Goal: Information Seeking & Learning: Learn about a topic

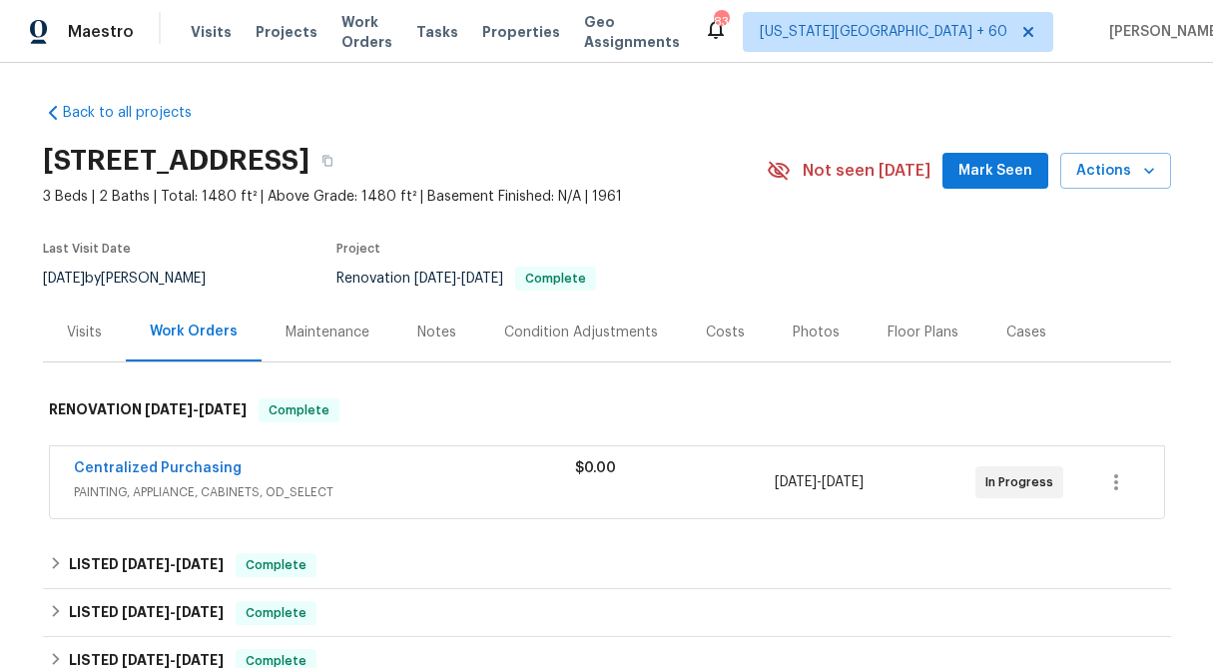
click at [615, 468] on span "$0.00" at bounding box center [595, 468] width 41 height 14
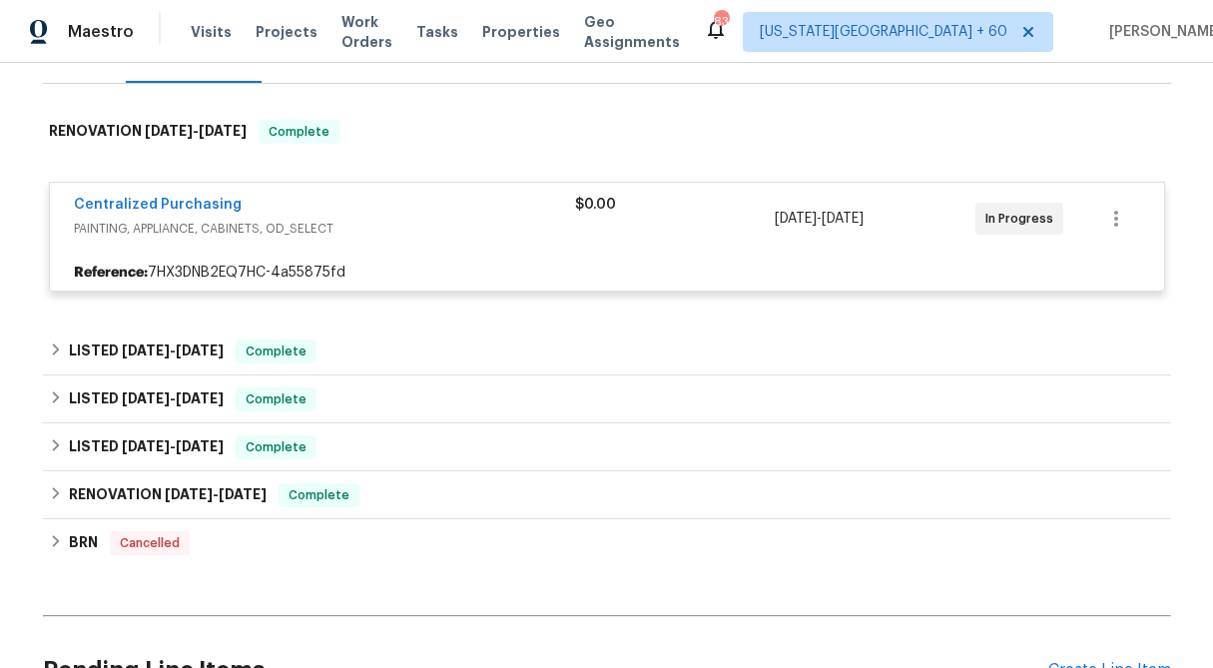
scroll to position [296, 0]
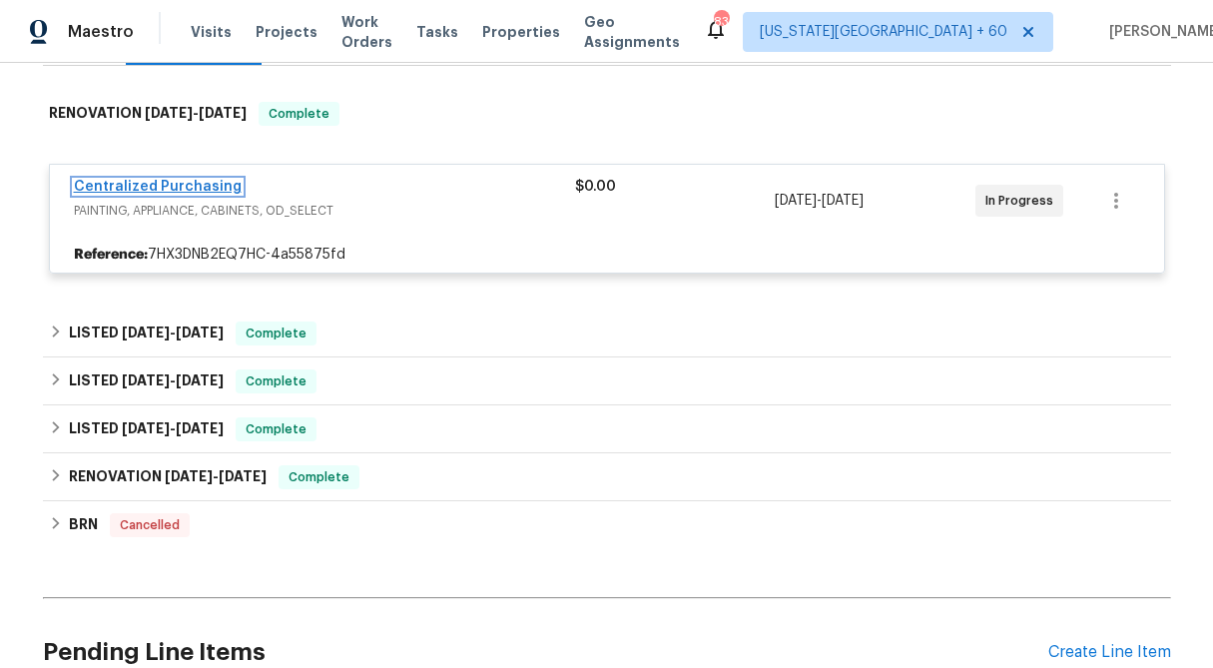
click at [173, 186] on link "Centralized Purchasing" at bounding box center [158, 187] width 168 height 14
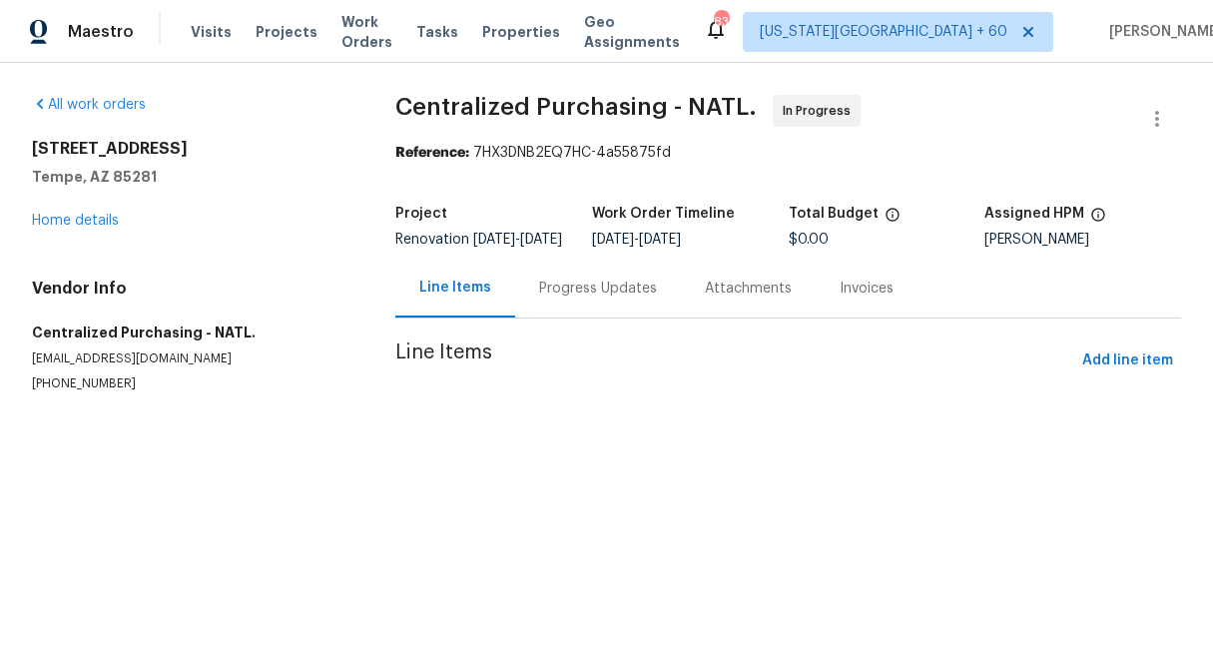
click at [561, 298] on div "Progress Updates" at bounding box center [598, 289] width 118 height 20
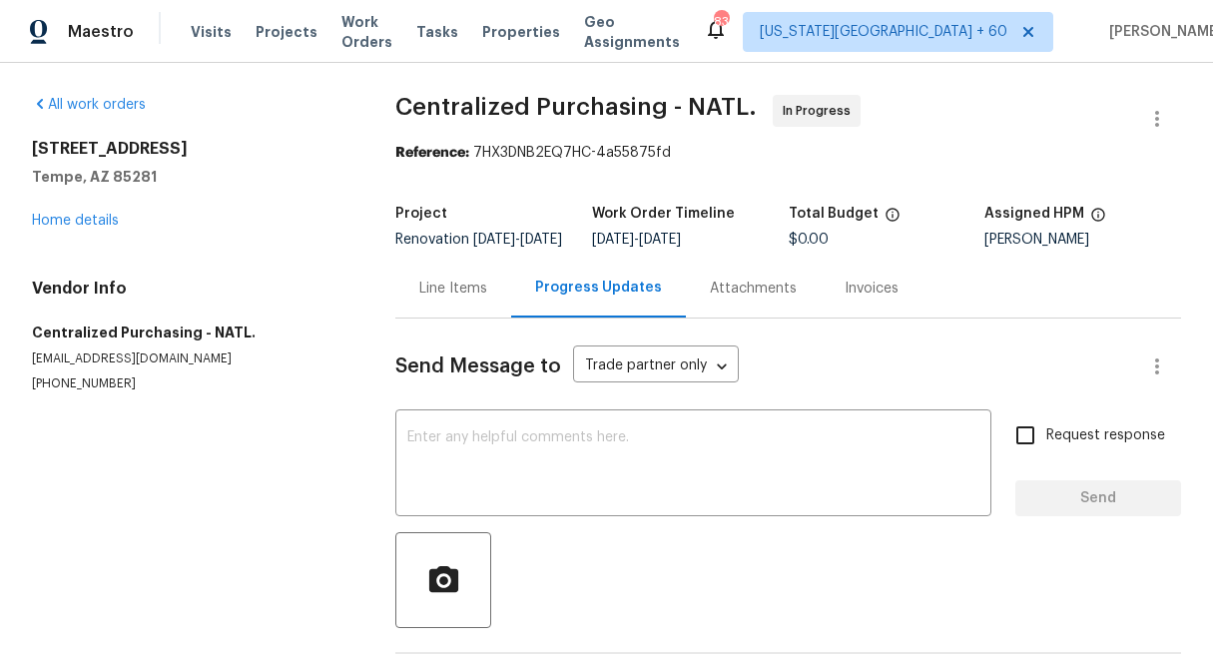
scroll to position [88, 0]
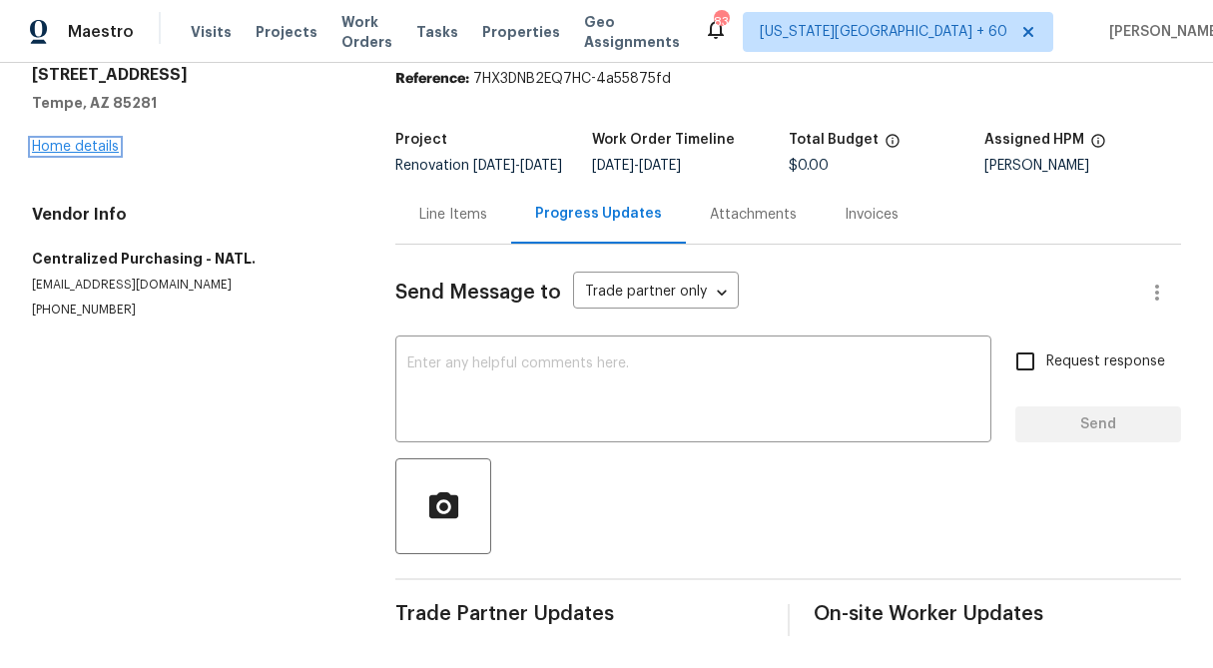
click at [80, 140] on link "Home details" at bounding box center [75, 147] width 87 height 14
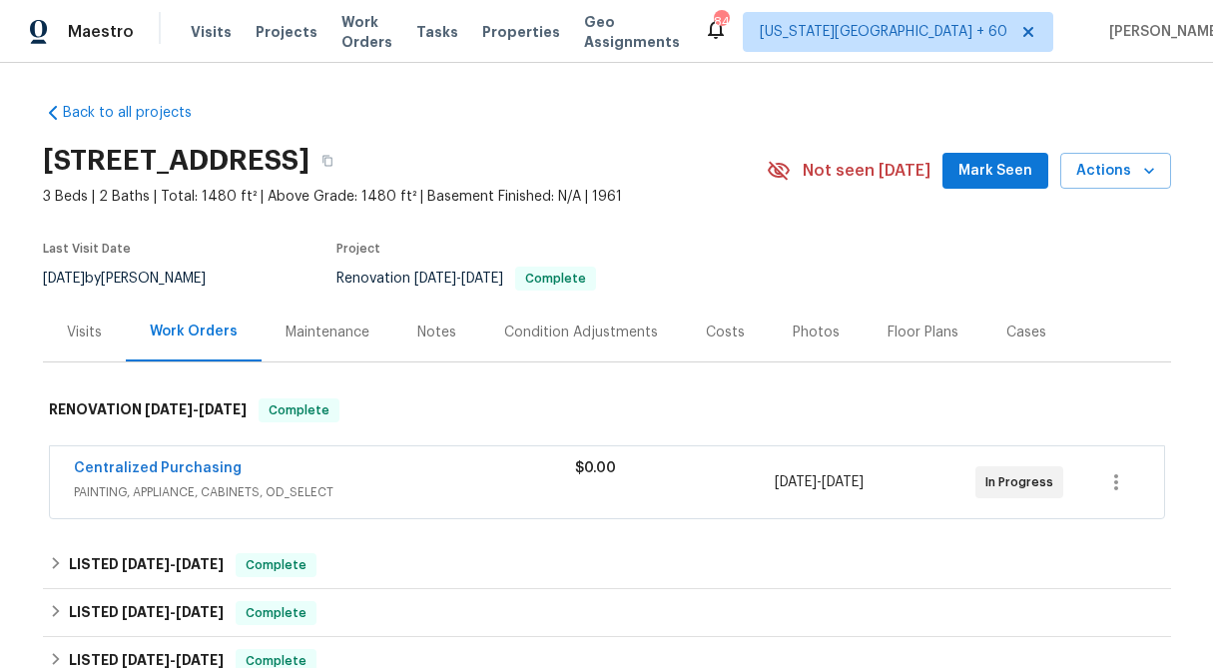
click at [76, 319] on div "Visits" at bounding box center [84, 331] width 83 height 59
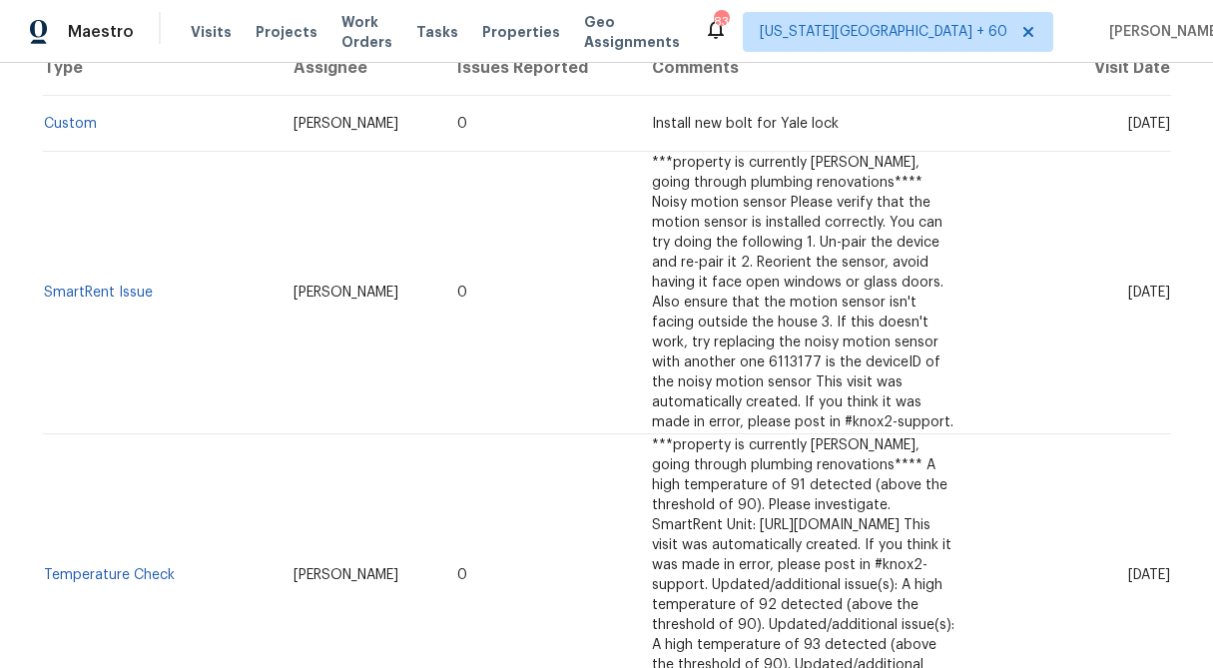
scroll to position [410, 0]
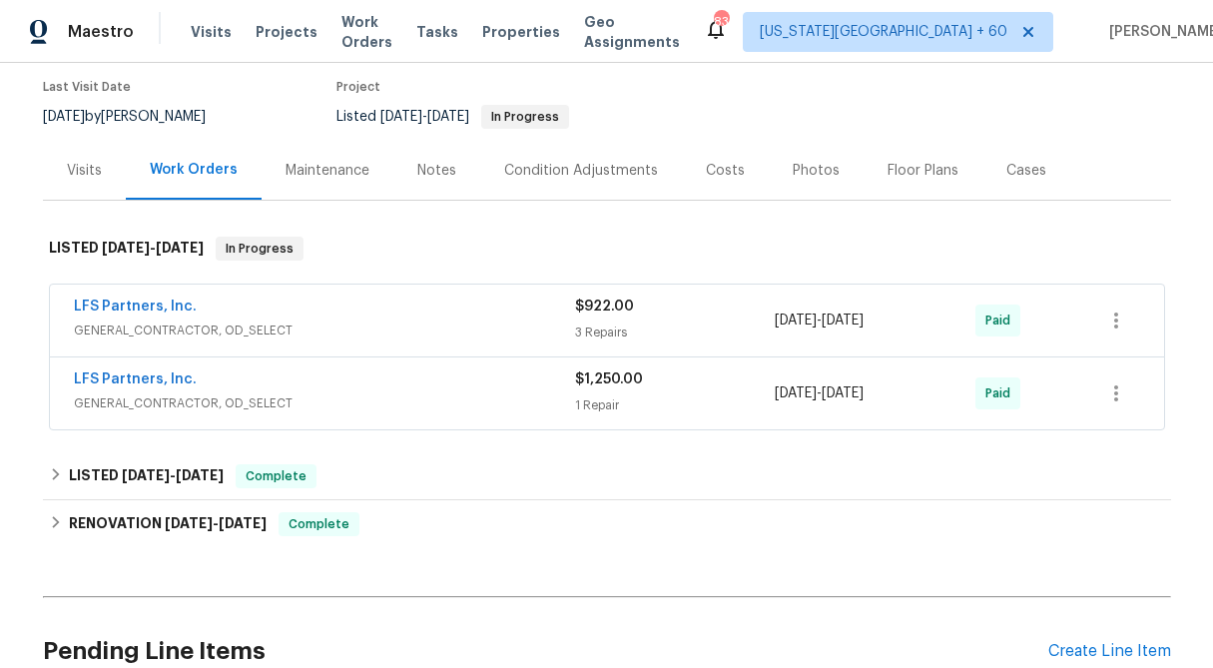
scroll to position [171, 0]
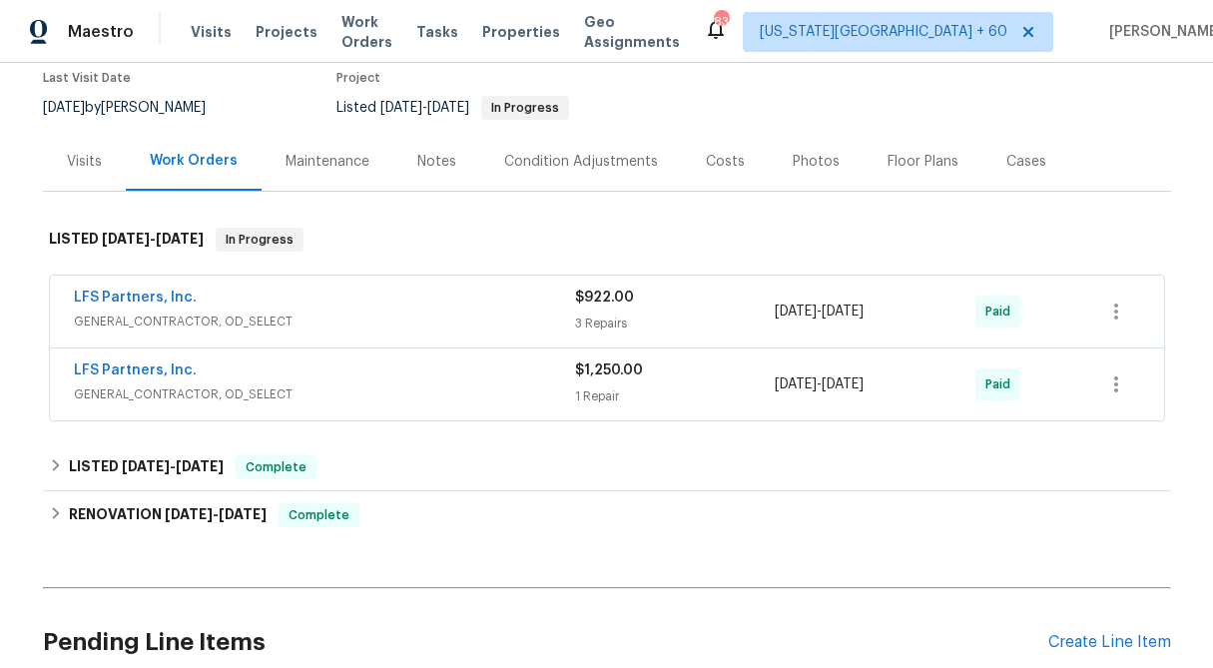
click at [645, 279] on div "LFS Partners, Inc. GENERAL_CONTRACTOR, OD_SELECT $922.00 3 Repairs 7/1/2025 - 7…" at bounding box center [607, 312] width 1114 height 72
click at [609, 315] on div "3 Repairs" at bounding box center [675, 323] width 201 height 20
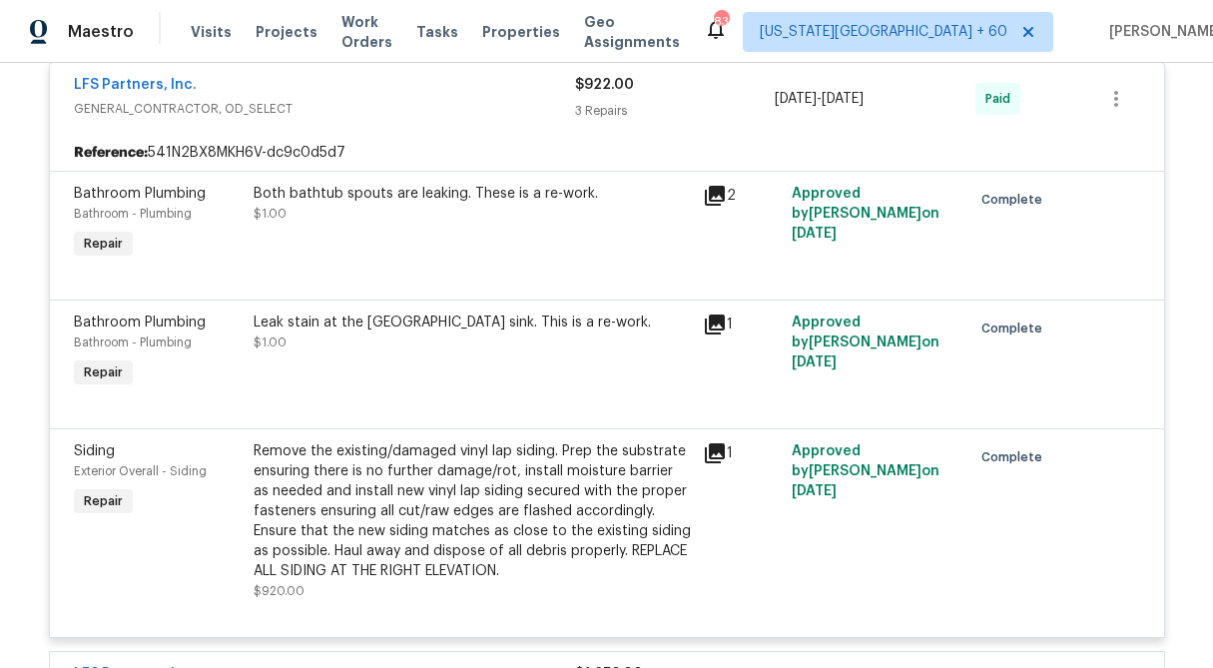
scroll to position [401, 0]
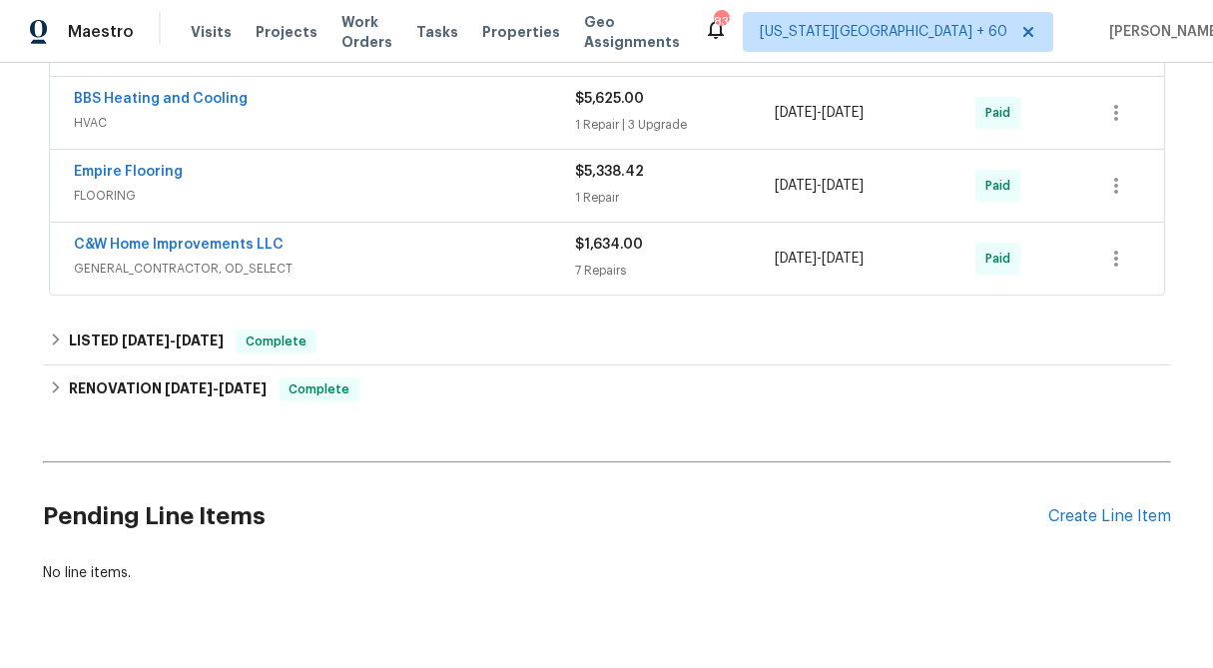
scroll to position [1422, 0]
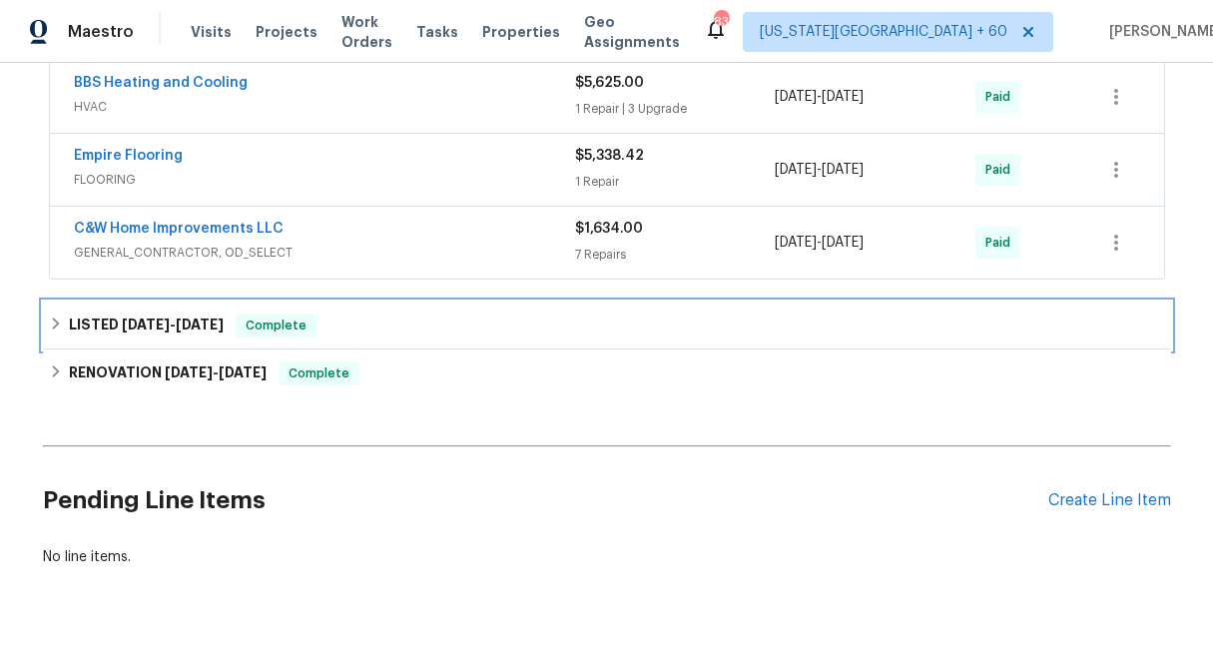
click at [51, 320] on icon at bounding box center [56, 323] width 14 height 14
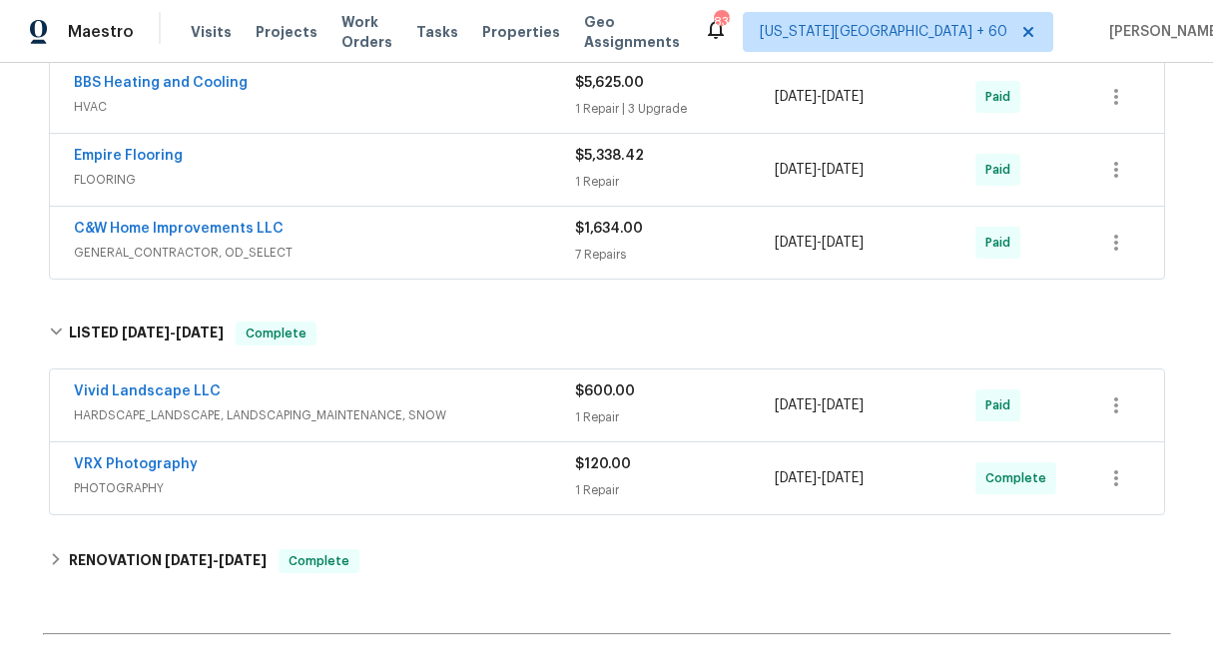
click at [618, 394] on span "$600.00" at bounding box center [605, 391] width 60 height 14
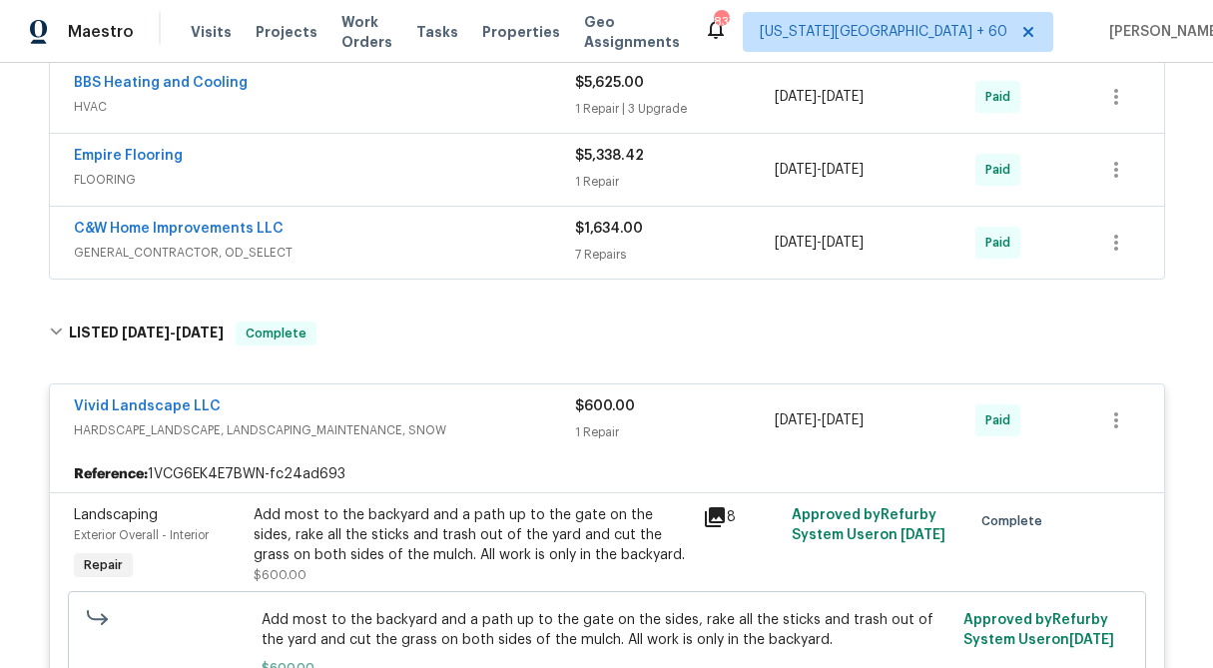
click at [373, 531] on div "Add most to the backyard and a path up to the gate on the sides, rake all the s…" at bounding box center [472, 535] width 437 height 60
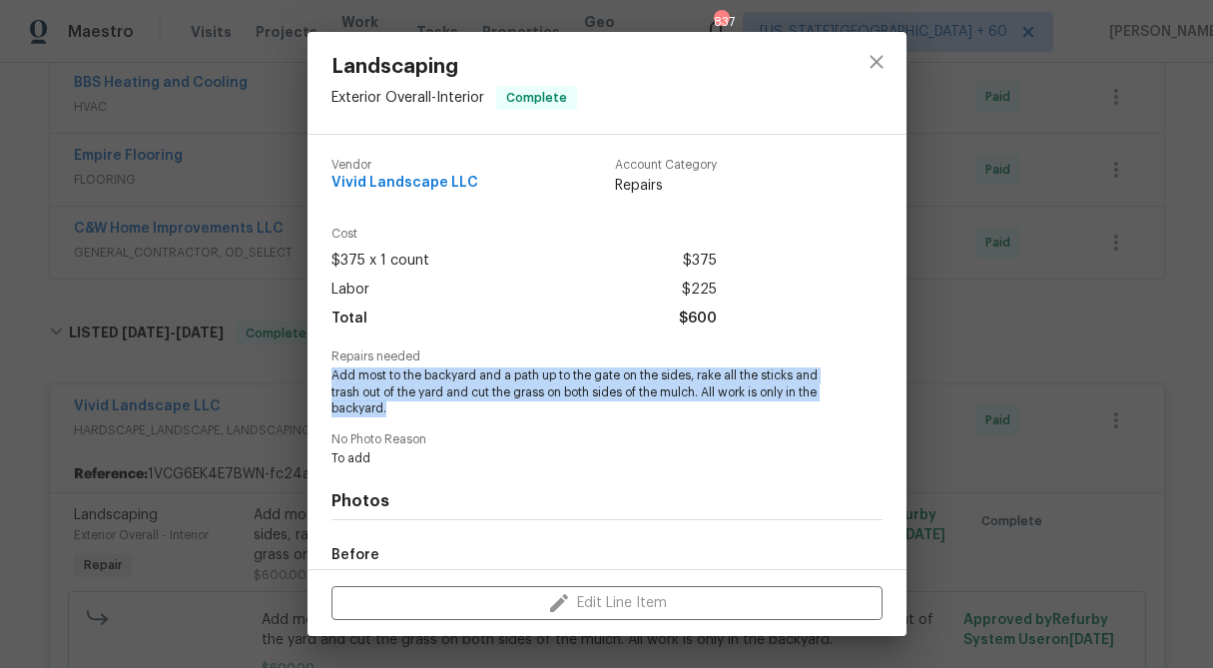
drag, startPoint x: 405, startPoint y: 407, endPoint x: 323, endPoint y: 371, distance: 89.4
click at [323, 371] on div "Vendor Vivid Landscape LLC Account Category Repairs Cost $375 x 1 count $375 La…" at bounding box center [606, 352] width 599 height 434
copy span "Add most to the backyard and a path up to the gate on the sides, rake all the s…"
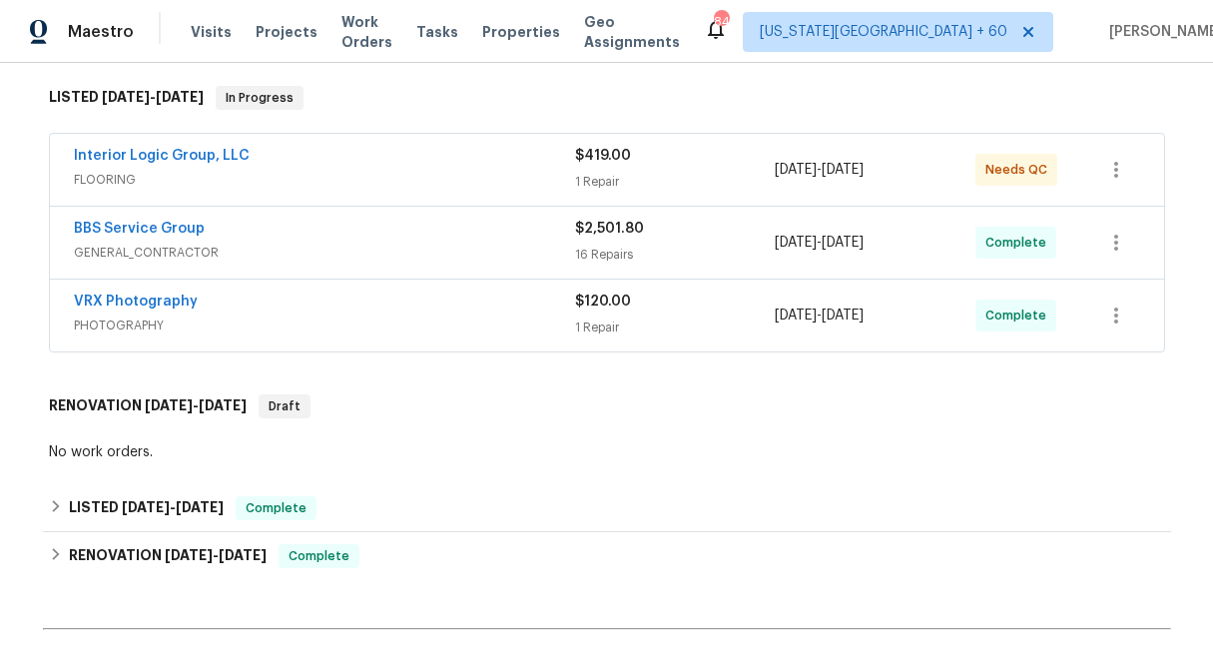
scroll to position [336, 0]
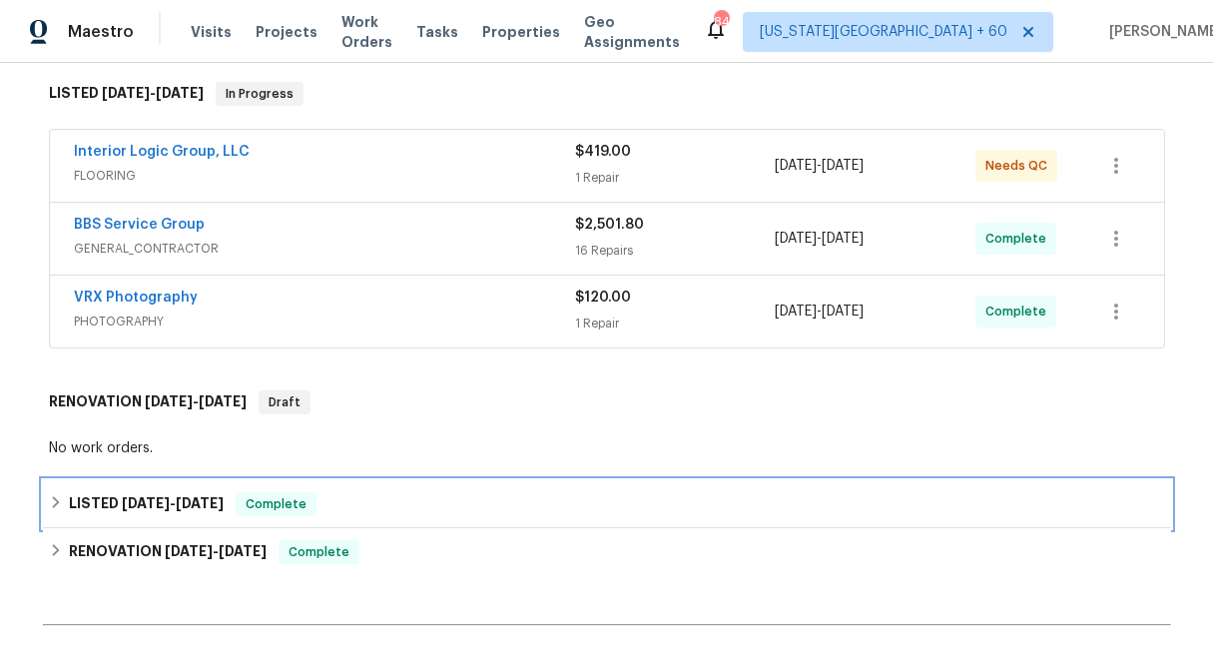
click at [56, 496] on icon at bounding box center [55, 502] width 7 height 12
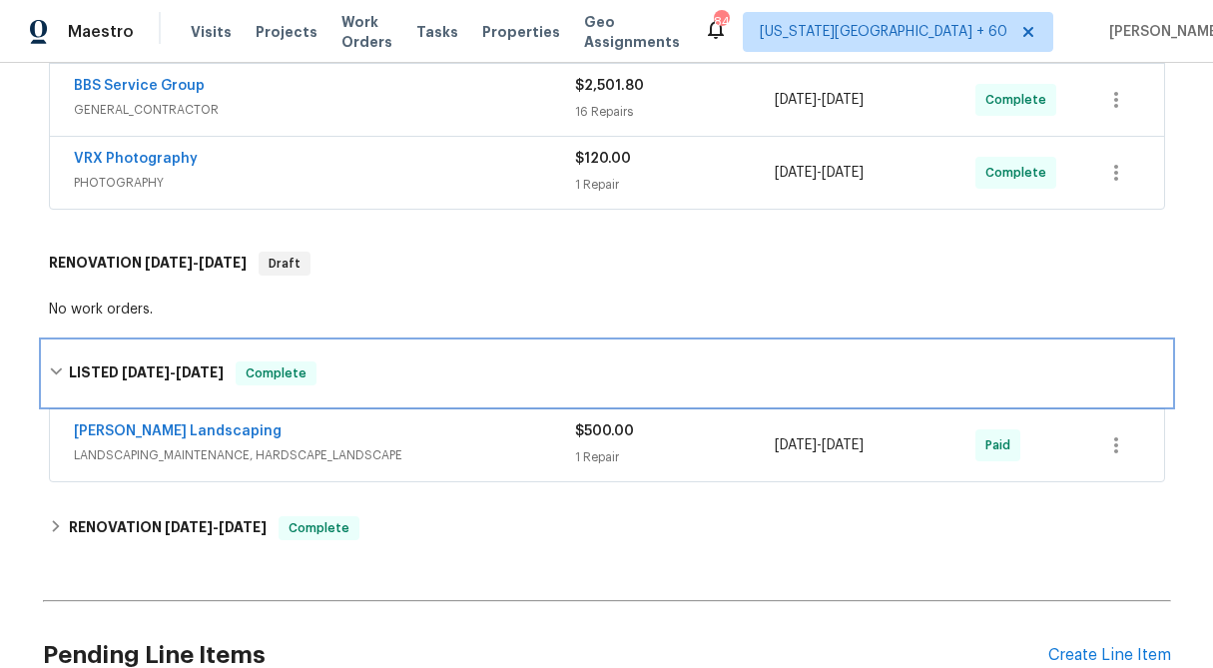
scroll to position [478, 0]
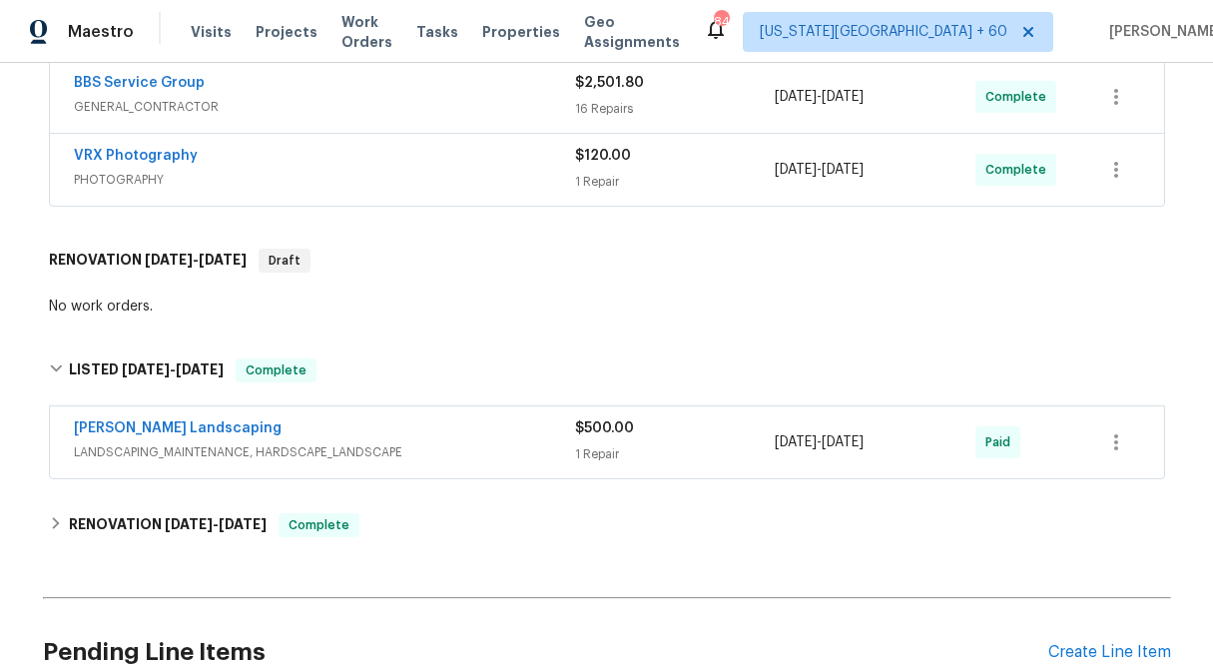
click at [637, 418] on div "$500.00 1 Repair" at bounding box center [675, 442] width 201 height 48
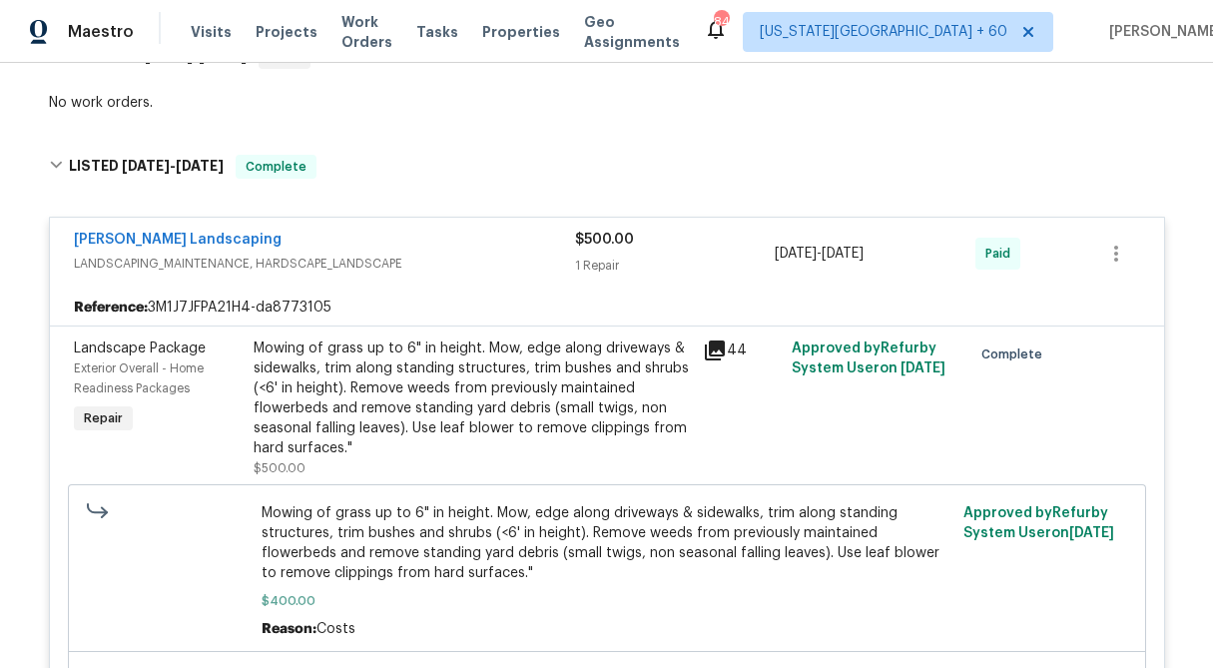
scroll to position [686, 0]
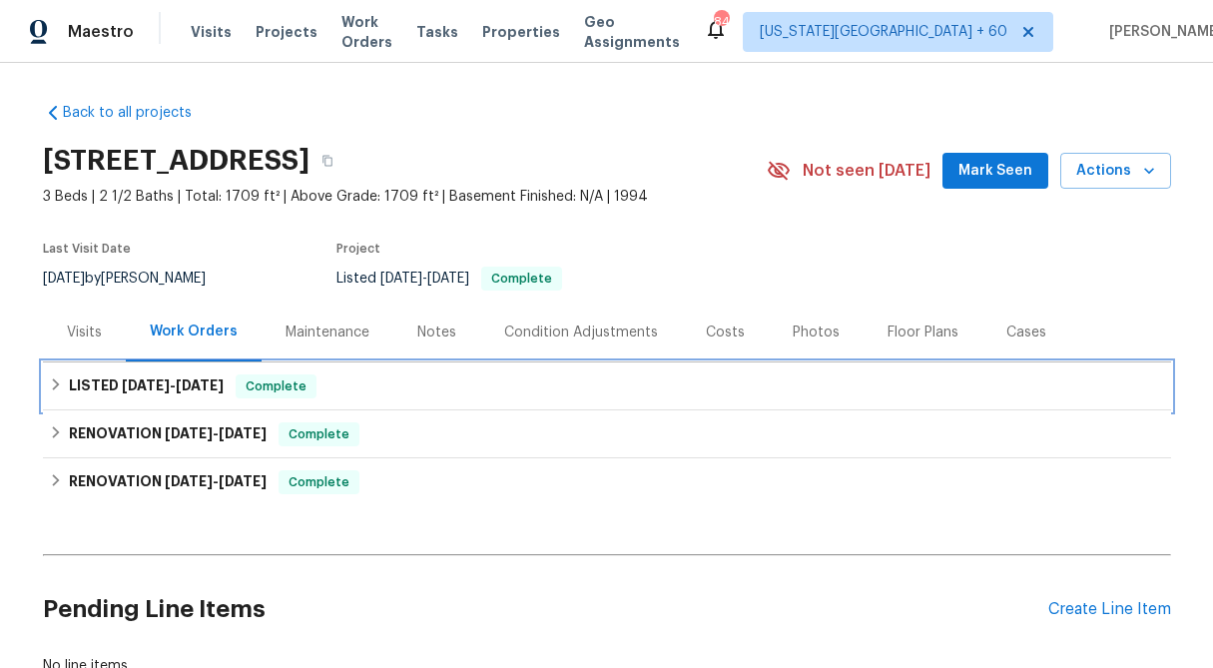
click at [55, 395] on div "LISTED [DATE] - [DATE] Complete" at bounding box center [607, 386] width 1116 height 24
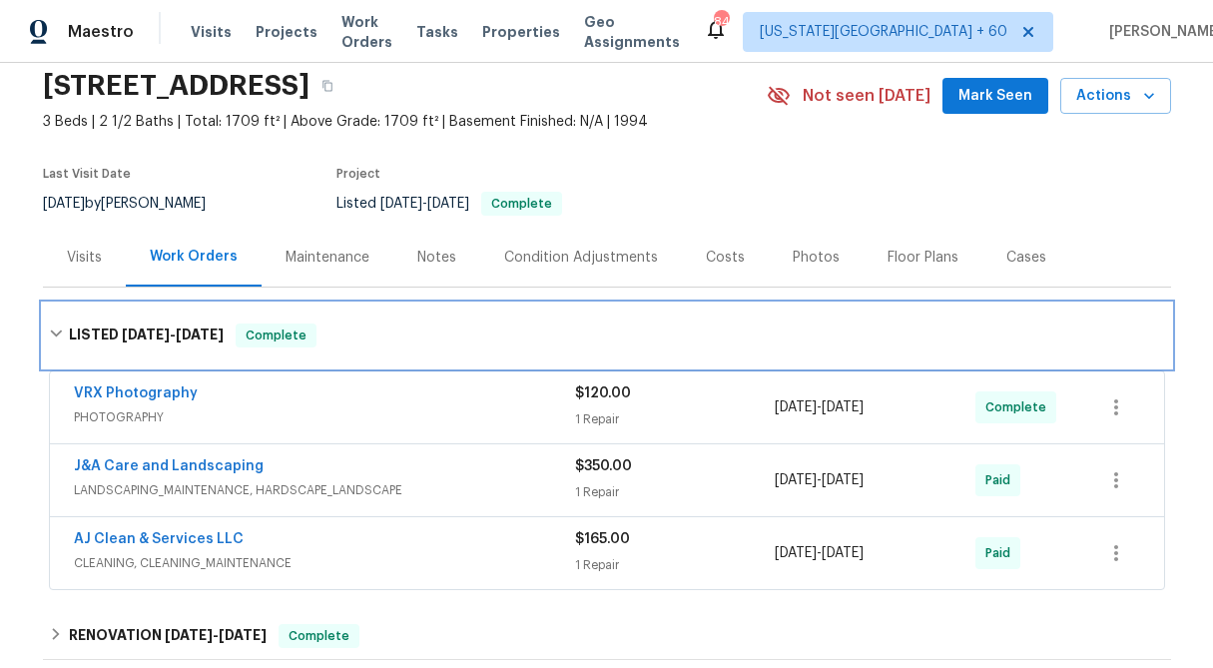
scroll to position [79, 0]
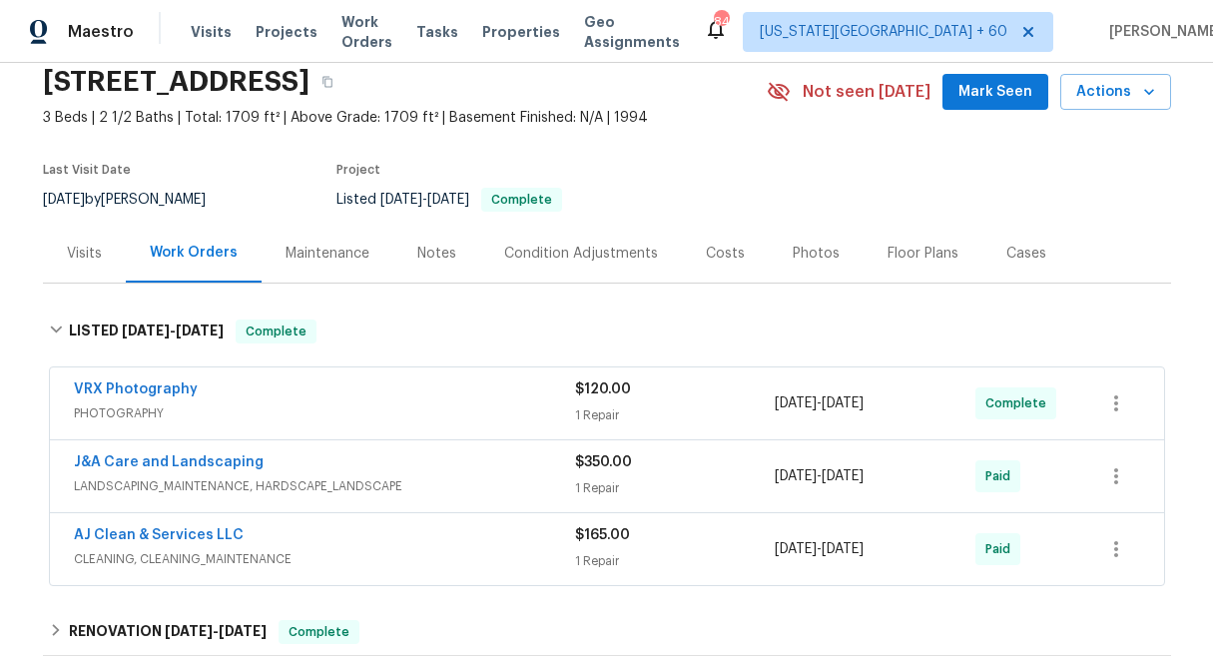
click at [595, 486] on div "1 Repair" at bounding box center [675, 488] width 201 height 20
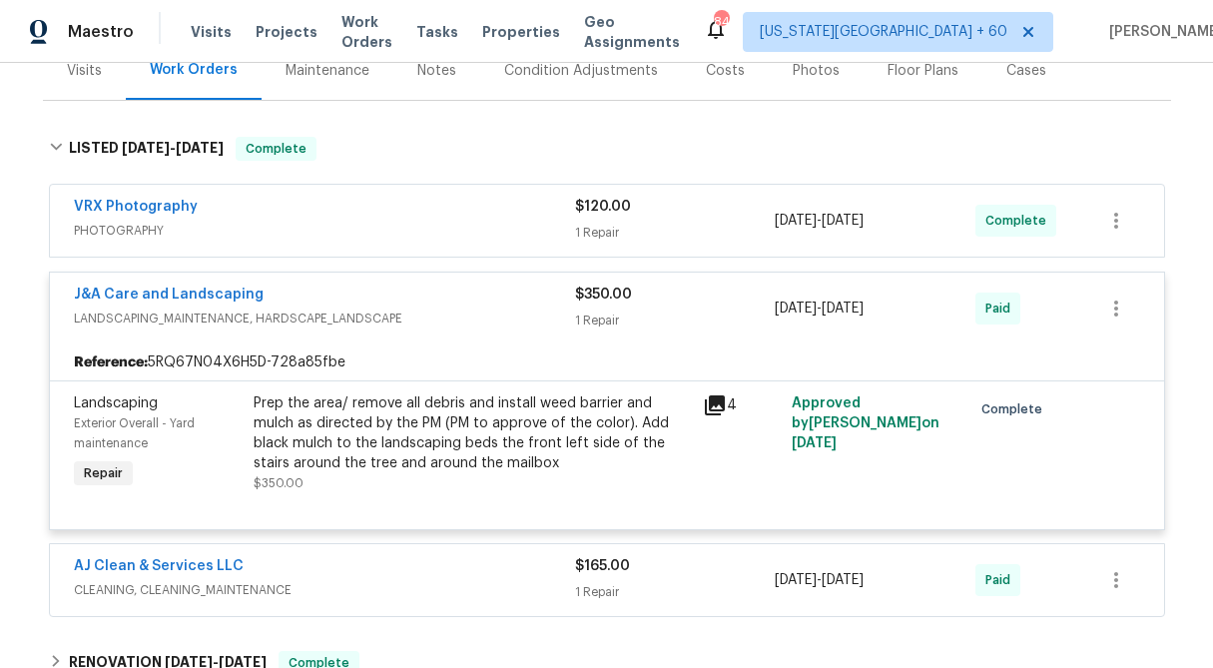
scroll to position [264, 0]
click at [465, 437] on div "Prep the area/ remove all debris and install weed barrier and mulch as directed…" at bounding box center [472, 431] width 437 height 80
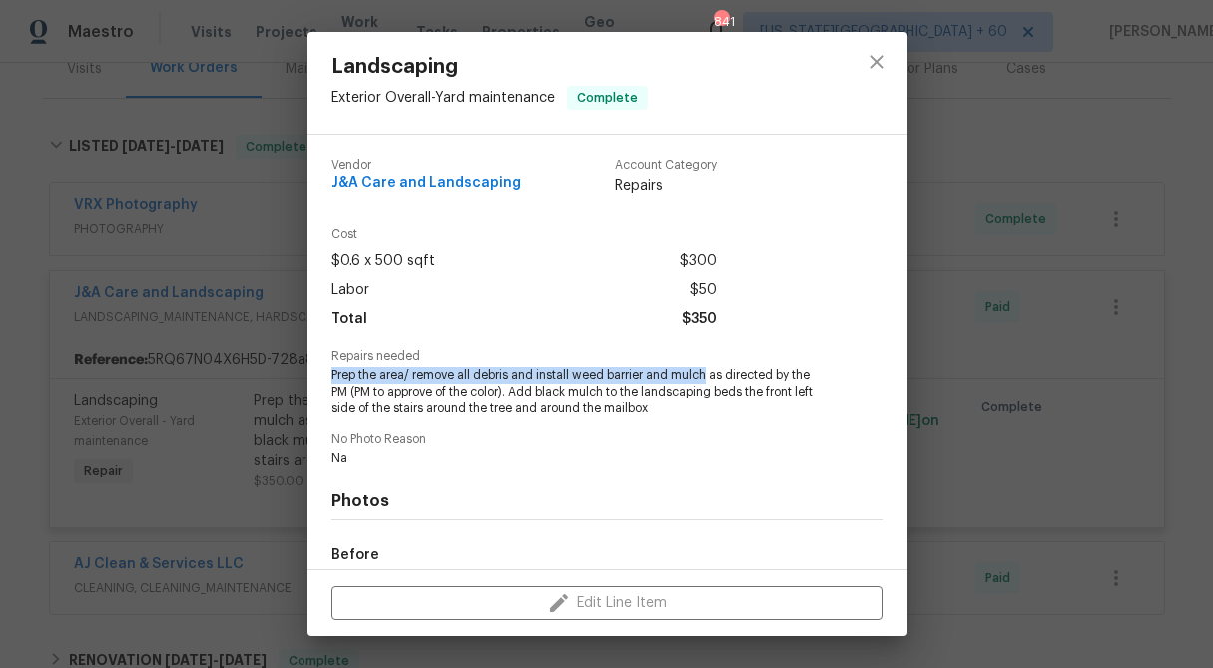
drag, startPoint x: 707, startPoint y: 375, endPoint x: 327, endPoint y: 379, distance: 379.4
click at [327, 379] on div "Vendor J&A Care and Landscaping Account Category Repairs Cost $0.6 x 500 sqft $…" at bounding box center [606, 352] width 599 height 434
copy span "Prep the area/ remove all debris and install weed barrier and mulch"
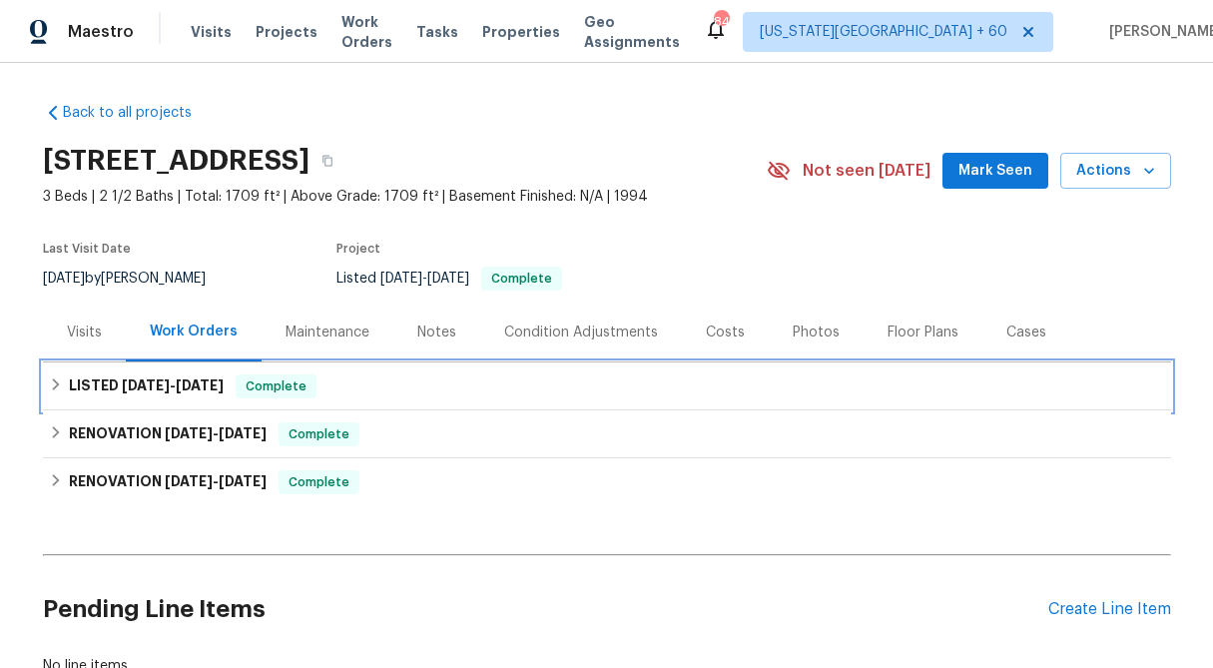
click at [47, 385] on div "LISTED 7/23/25 - 7/28/25 Complete" at bounding box center [607, 386] width 1128 height 48
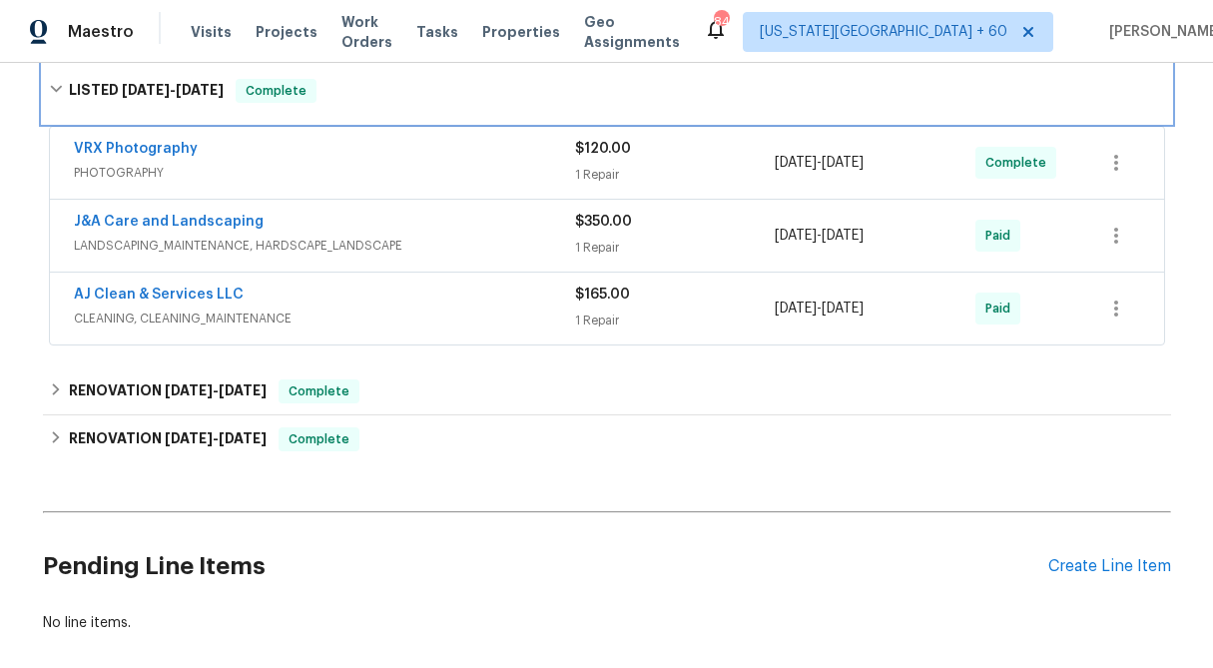
scroll to position [320, 0]
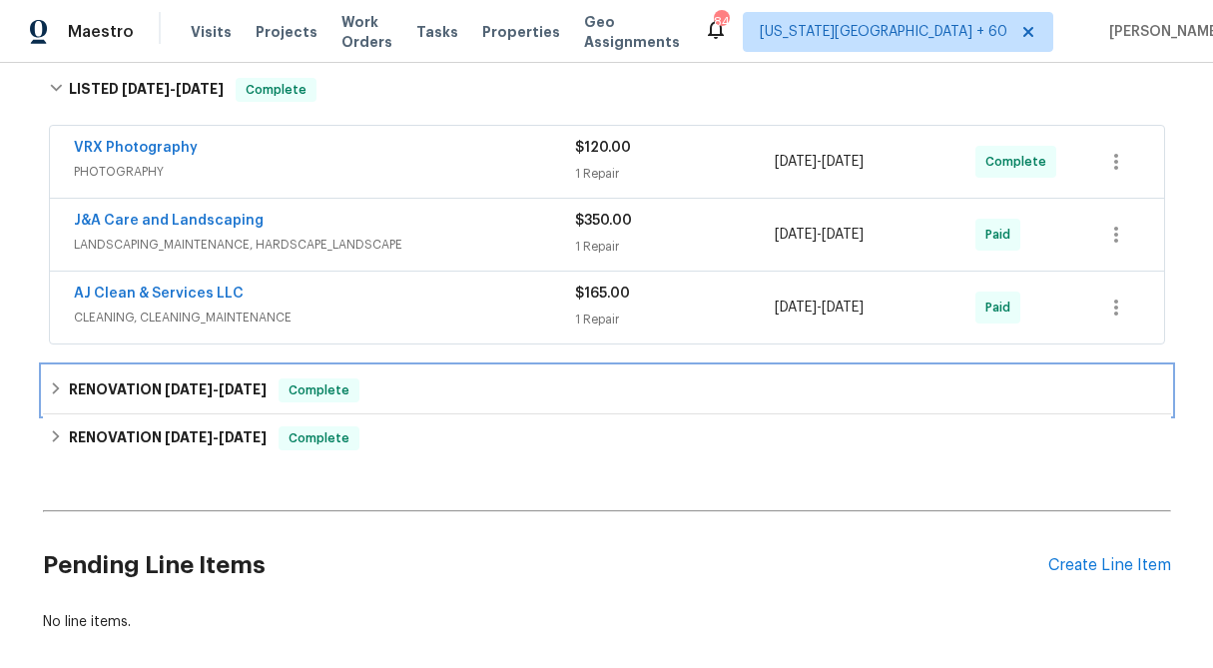
click at [55, 382] on icon at bounding box center [56, 388] width 14 height 14
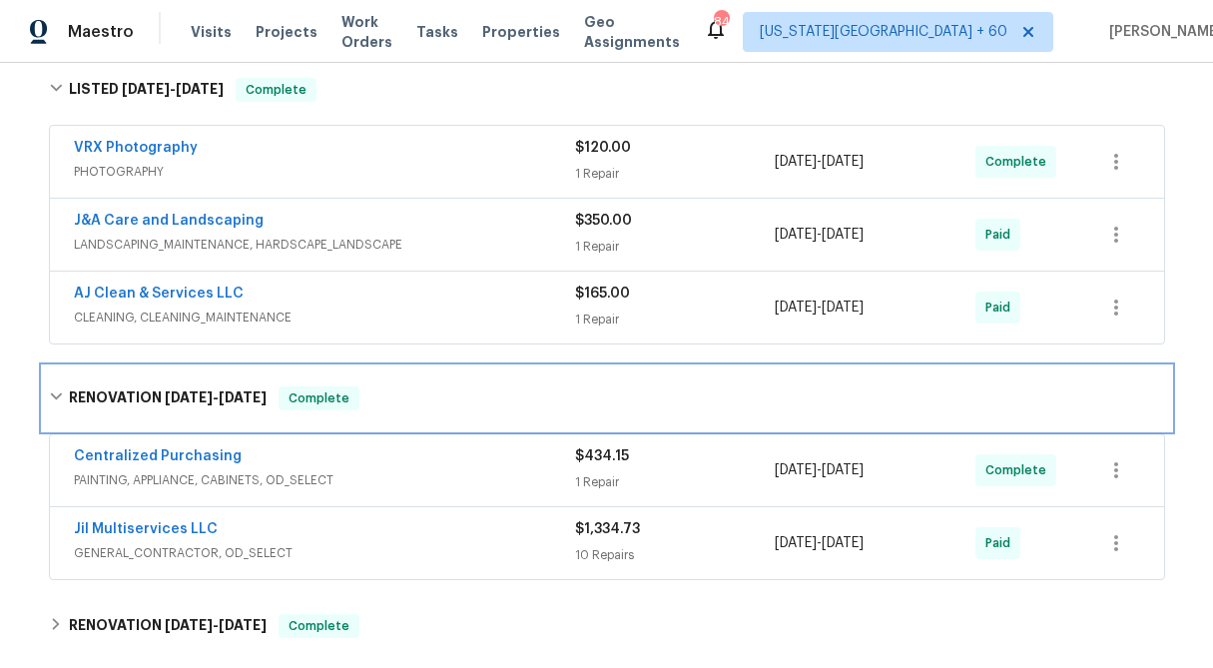
scroll to position [0, 0]
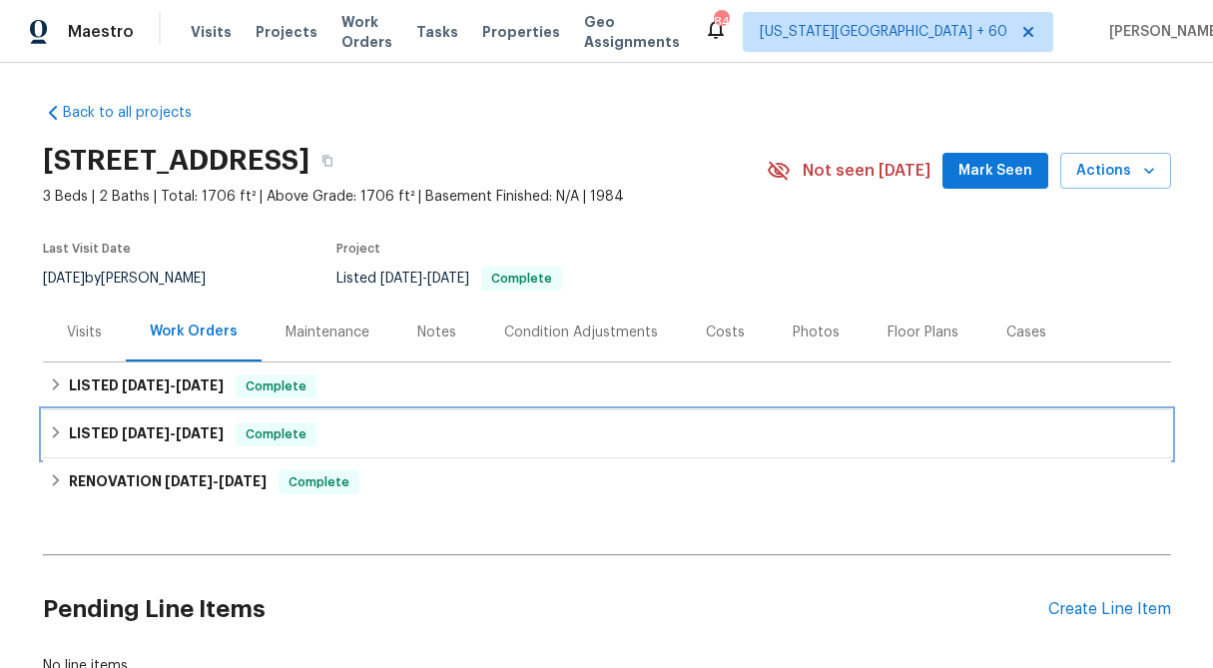
click at [58, 431] on icon at bounding box center [55, 432] width 7 height 12
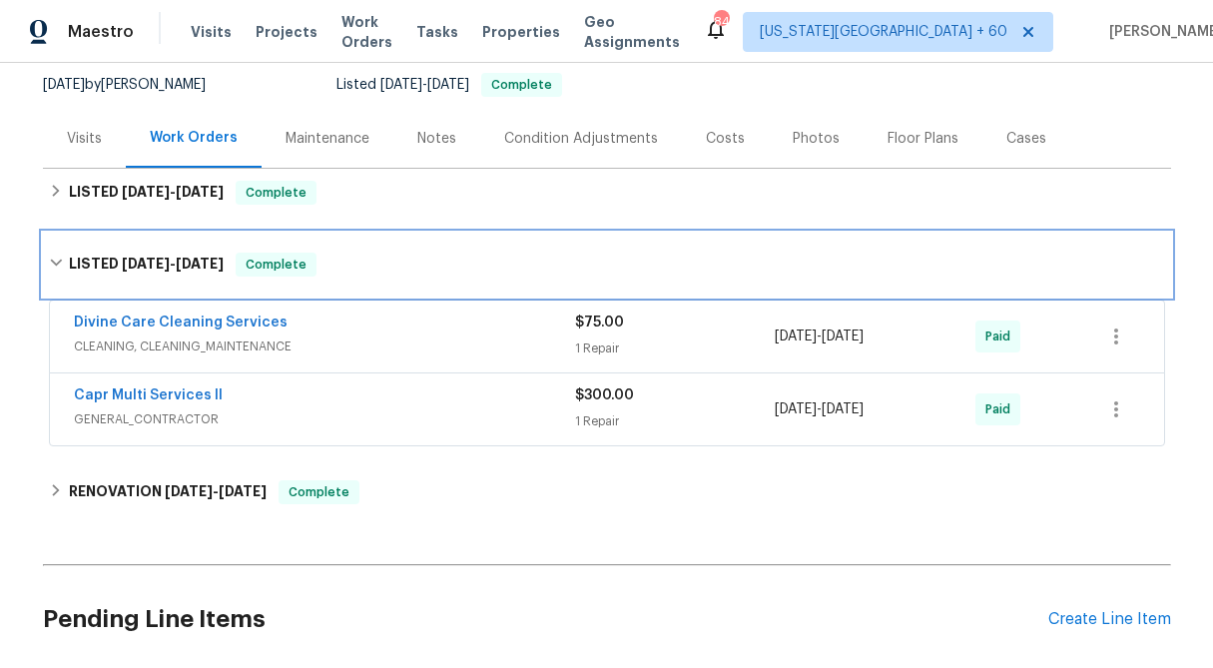
scroll to position [198, 0]
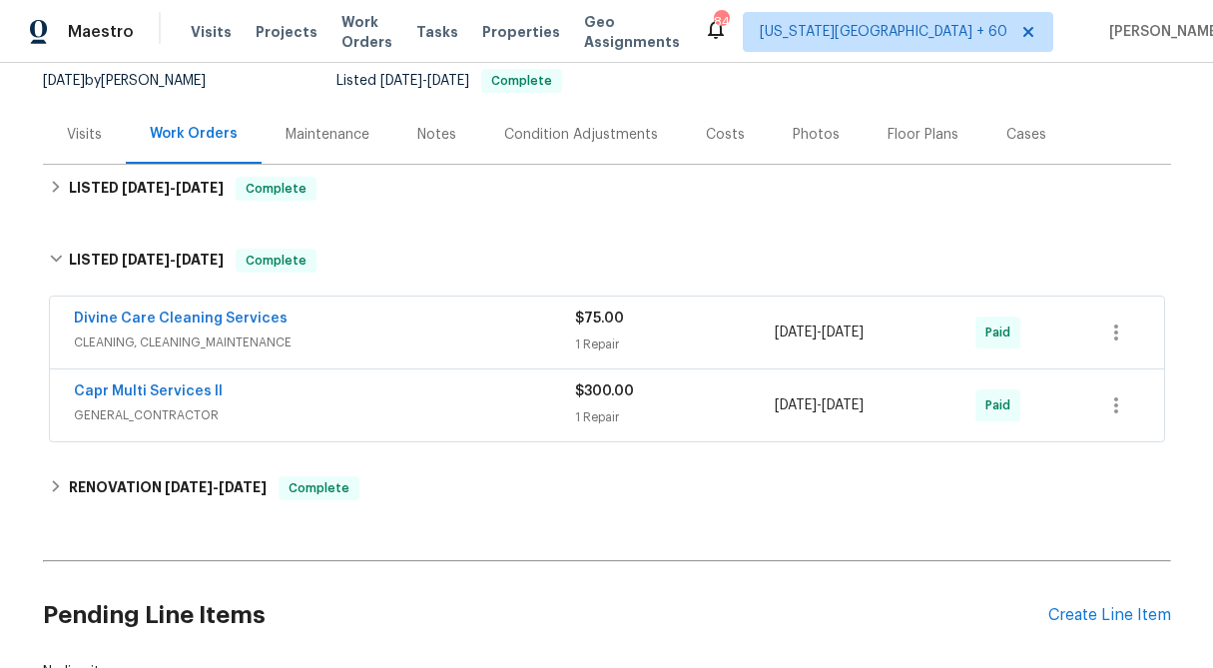
click at [604, 398] on div "$300.00" at bounding box center [675, 391] width 201 height 20
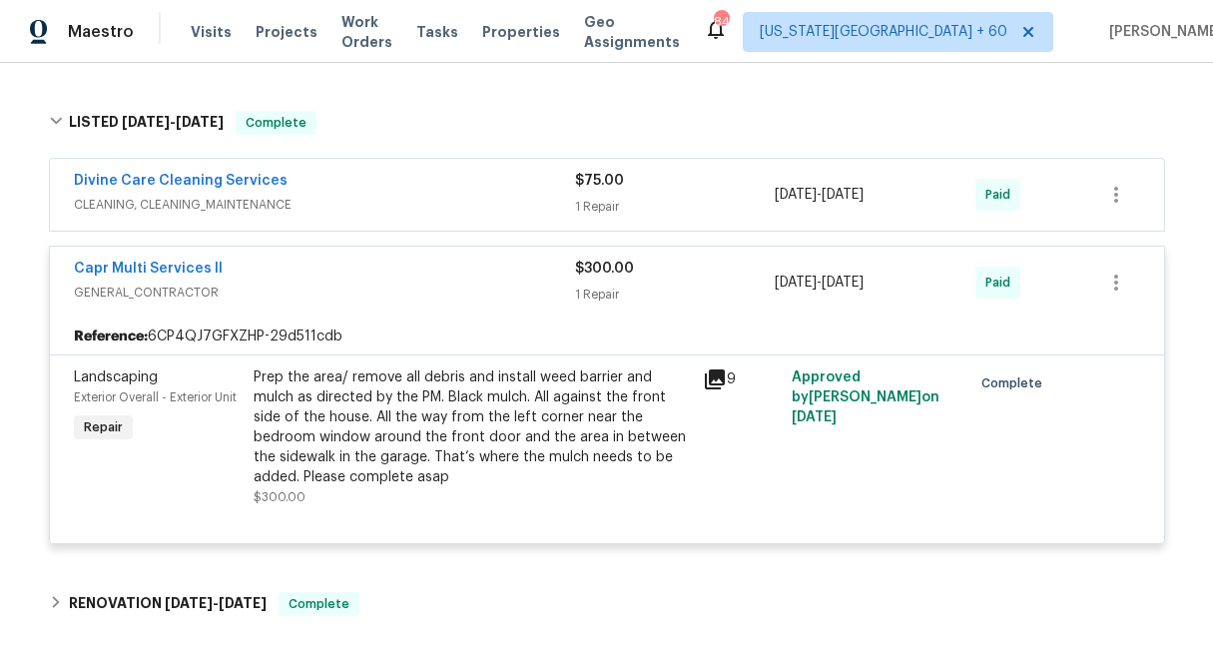
scroll to position [336, 0]
click at [394, 441] on div "Prep the area/ remove all debris and install weed barrier and mulch as directed…" at bounding box center [472, 426] width 437 height 120
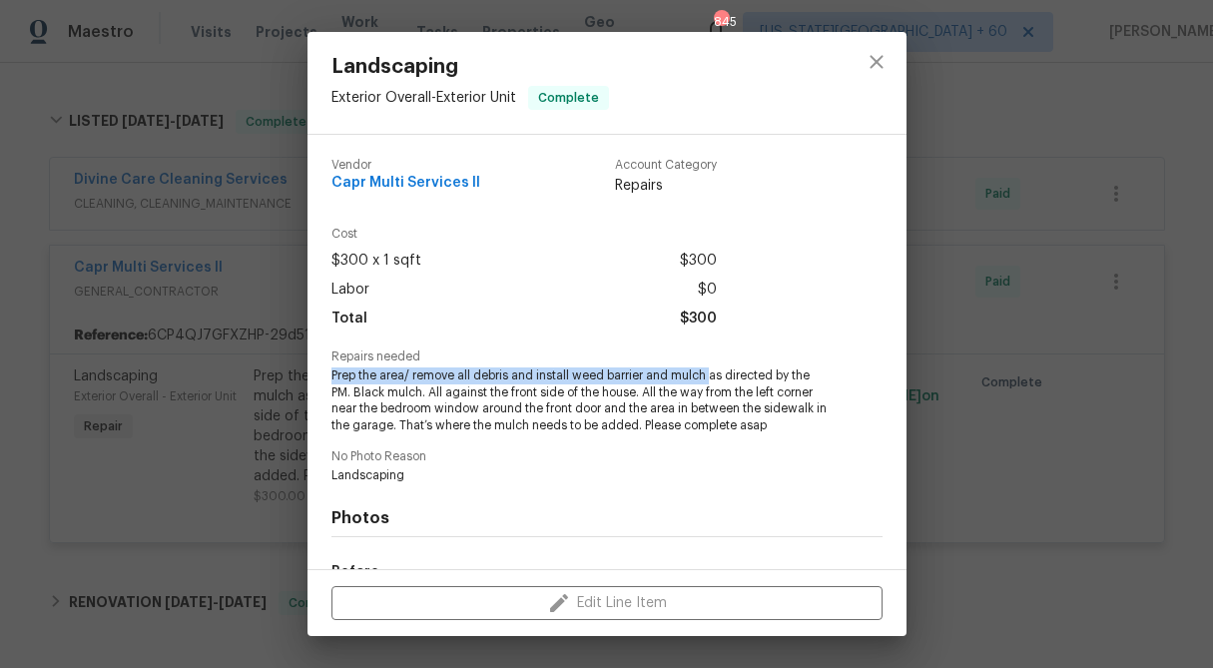
drag, startPoint x: 708, startPoint y: 372, endPoint x: 333, endPoint y: 373, distance: 374.3
click at [333, 373] on span "Prep the area/ remove all debris and install weed barrier and mulch as directed…" at bounding box center [579, 400] width 496 height 67
copy span "Prep the area/ remove all debris and install weed barrier and mulch"
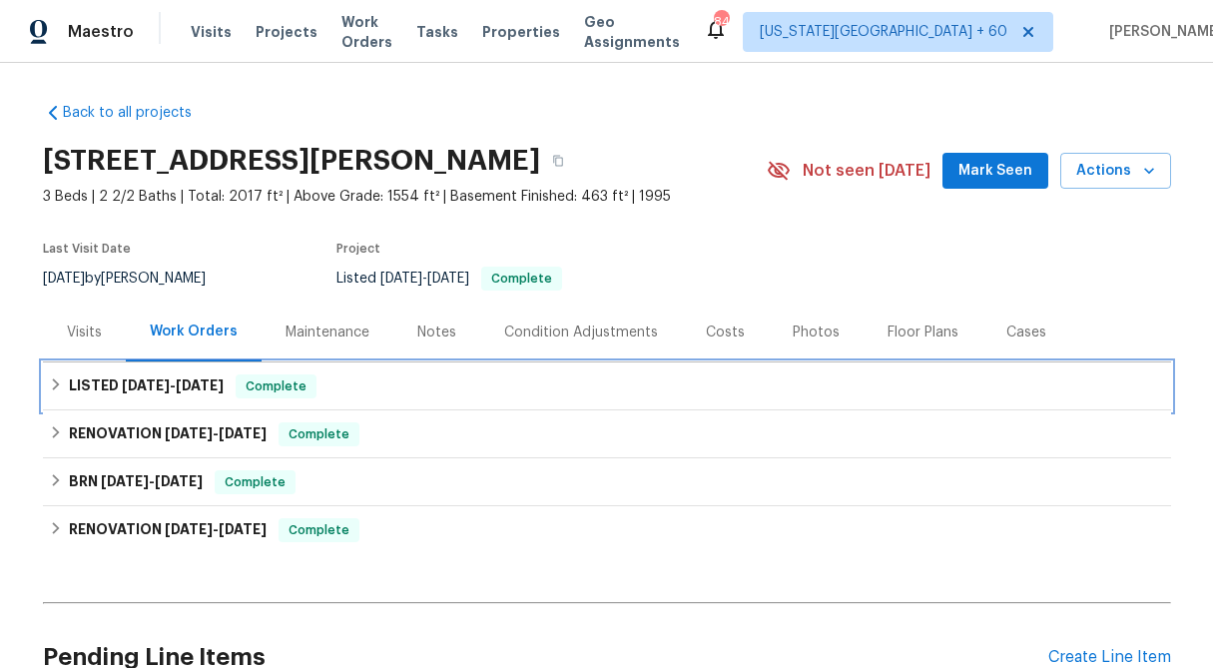
click at [49, 387] on icon at bounding box center [56, 384] width 14 height 14
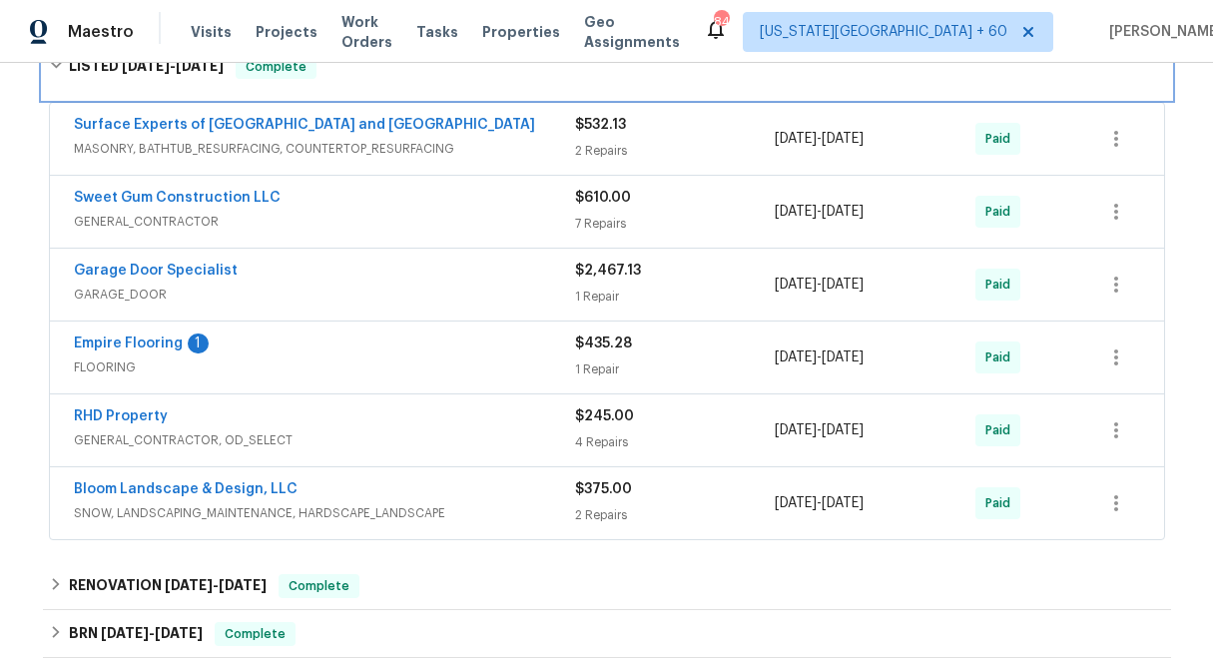
scroll to position [345, 0]
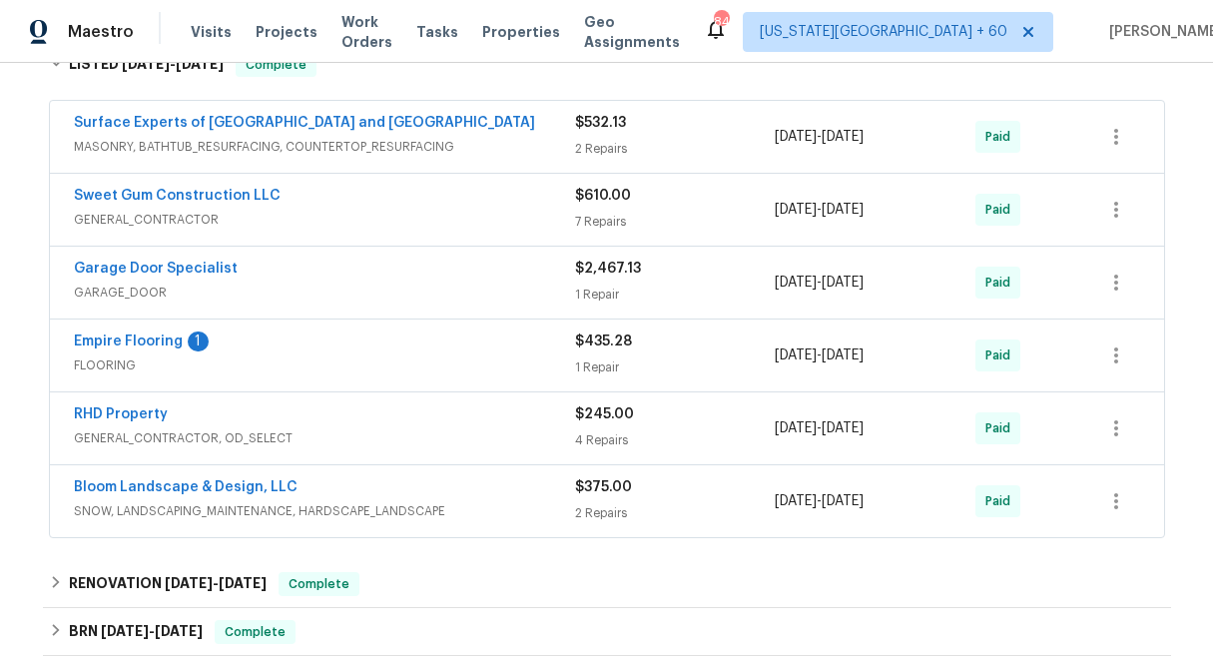
click at [615, 505] on div "2 Repairs" at bounding box center [675, 513] width 201 height 20
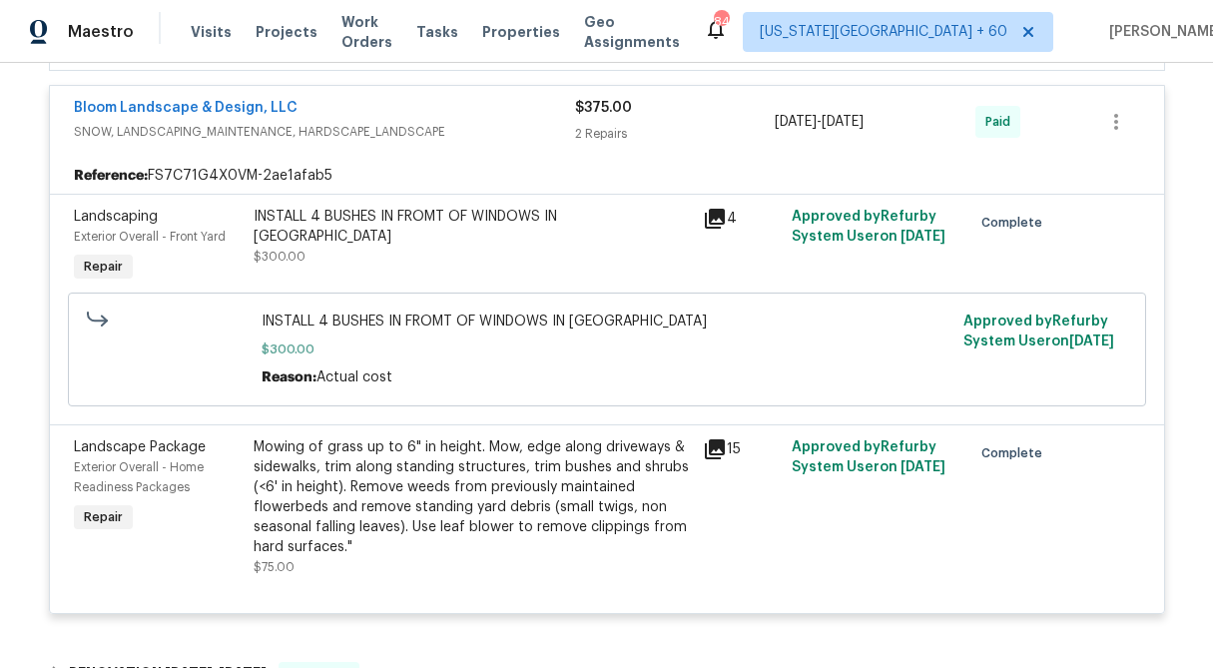
scroll to position [741, 0]
click at [480, 226] on div "INSTALL 4 BUSHES IN FROMT OF WINDOWS IN FRONT YARD $300.00" at bounding box center [472, 236] width 437 height 60
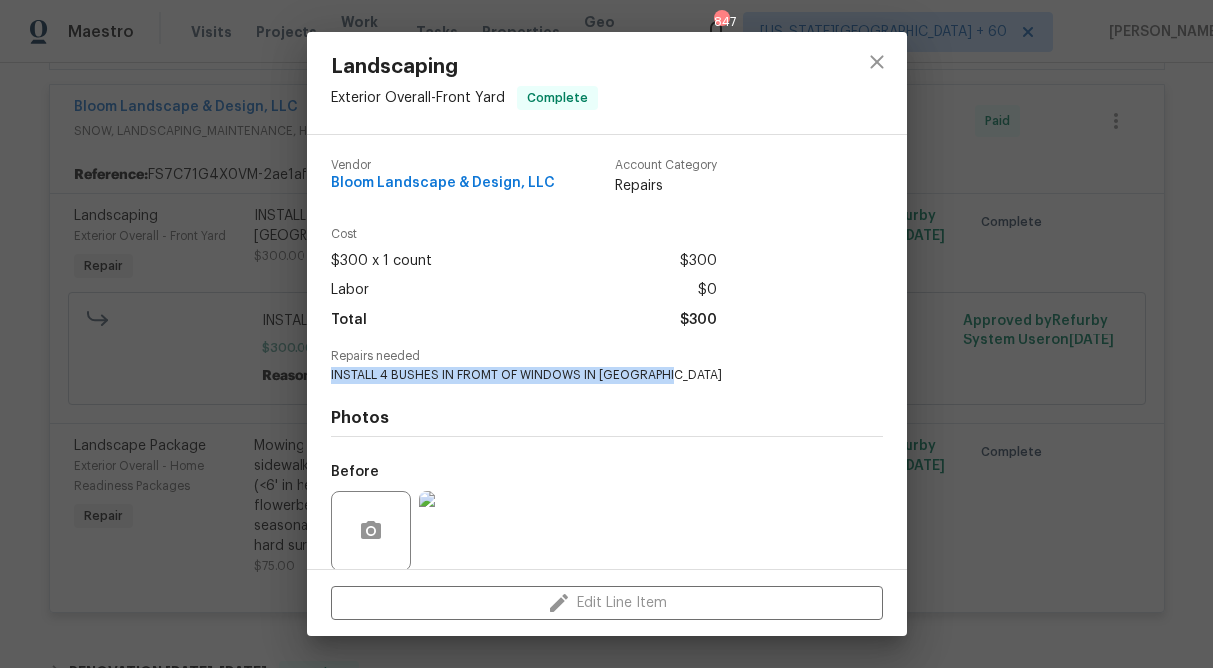
drag, startPoint x: 667, startPoint y: 372, endPoint x: 328, endPoint y: 382, distance: 338.5
click at [328, 382] on div "Vendor Bloom Landscape & Design, LLC Account Category Repairs Cost $300 x 1 cou…" at bounding box center [606, 352] width 599 height 434
copy span "INSTALL 4 BUSHES IN FROMT OF WINDOWS IN FRONT YARD"
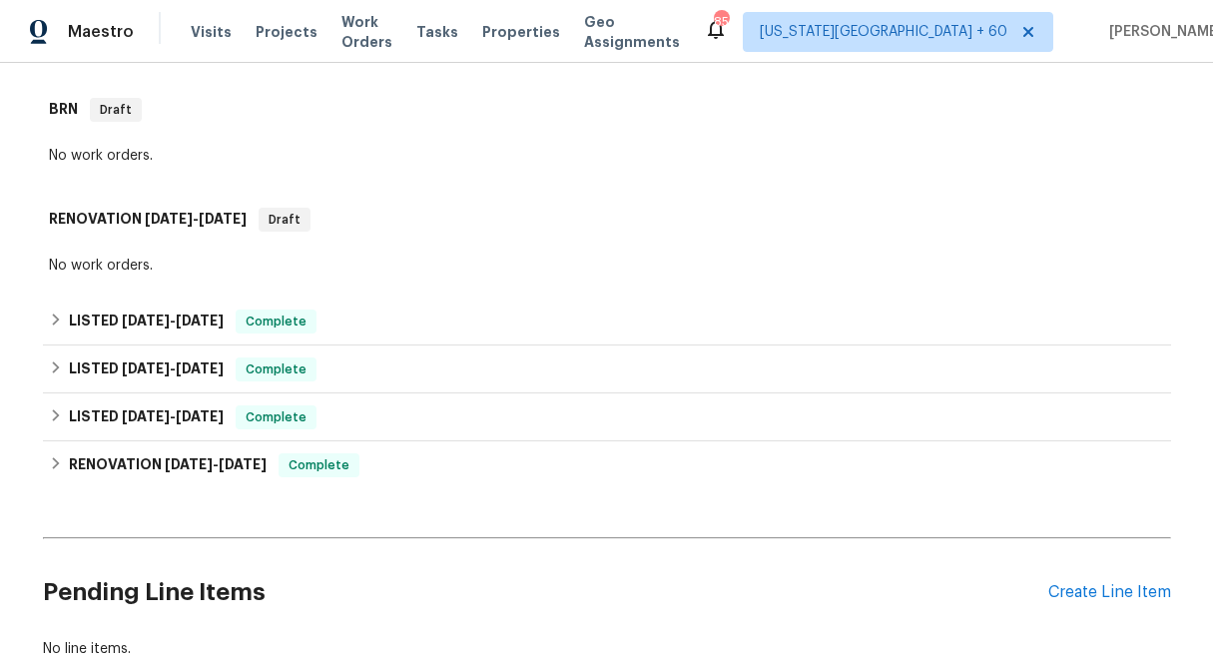
scroll to position [590, 0]
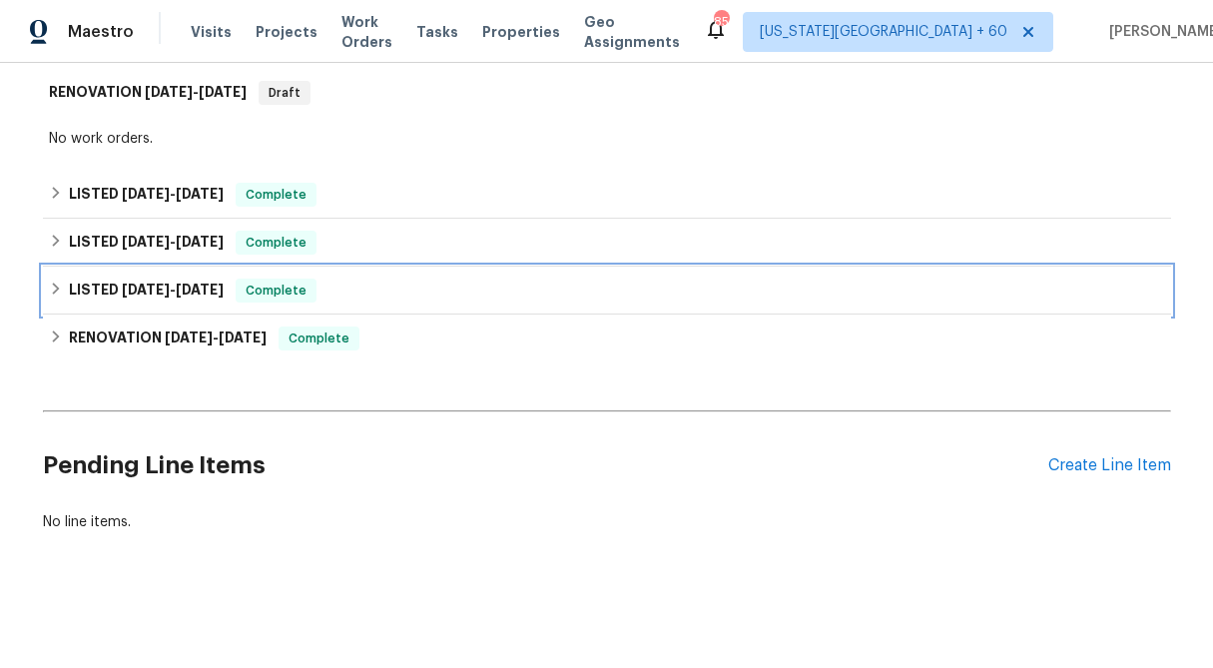
click at [64, 287] on div "LISTED [DATE] - [DATE] Complete" at bounding box center [607, 291] width 1116 height 24
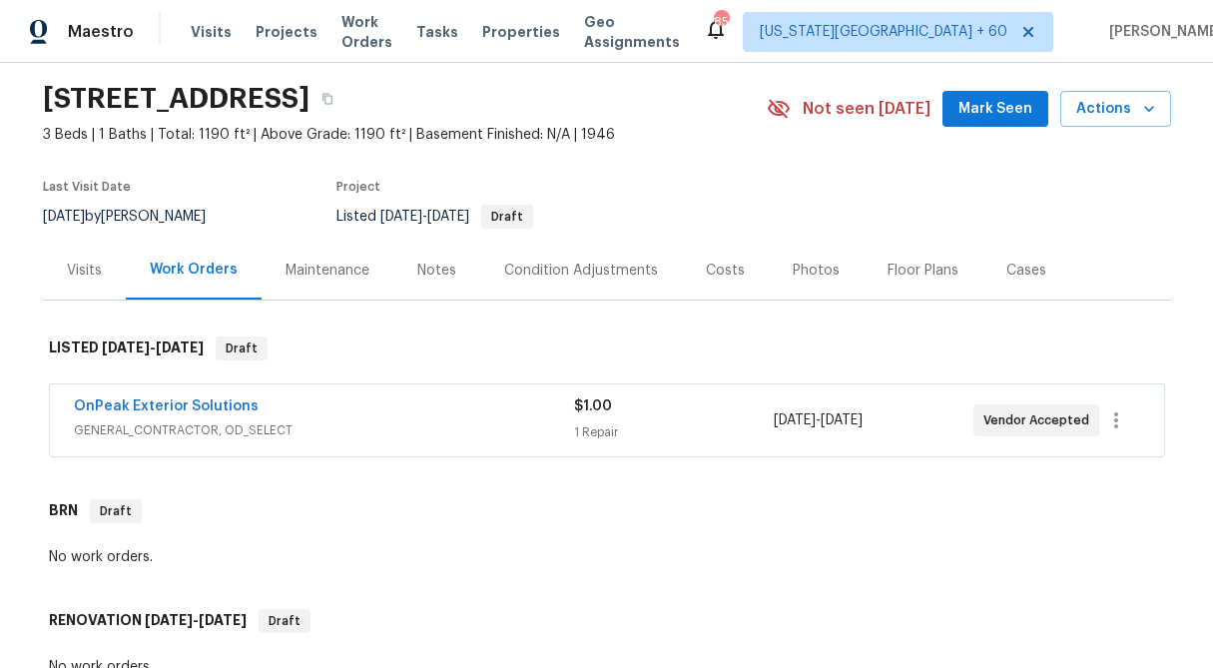
scroll to position [0, 0]
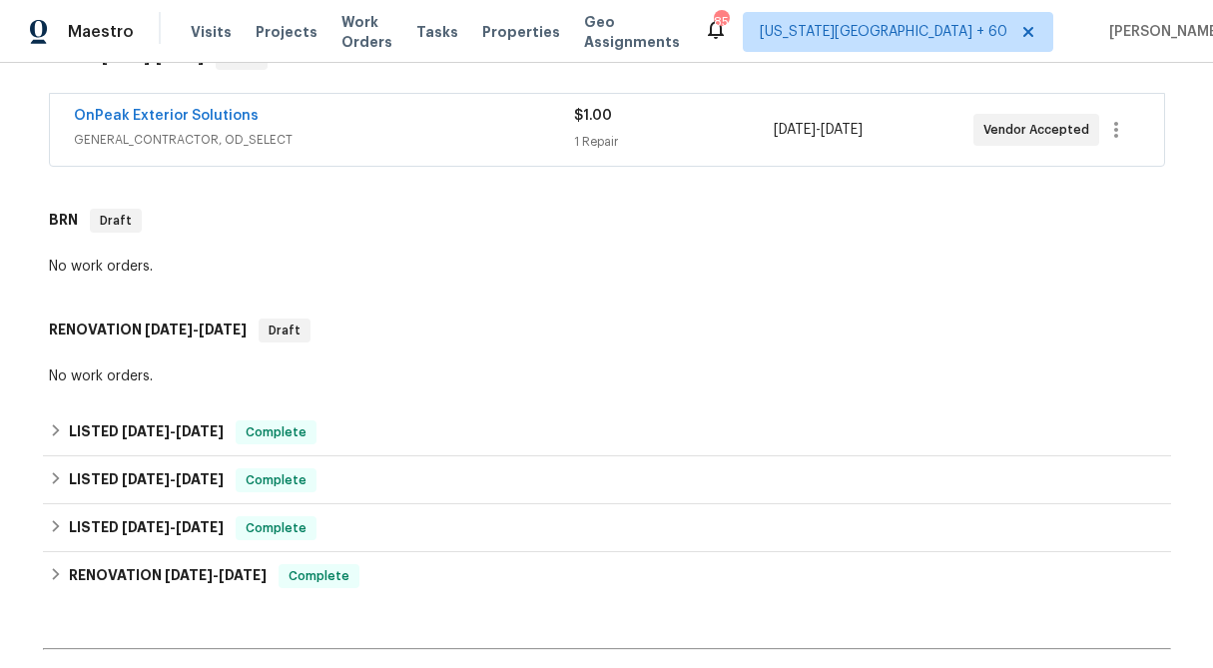
scroll to position [404, 0]
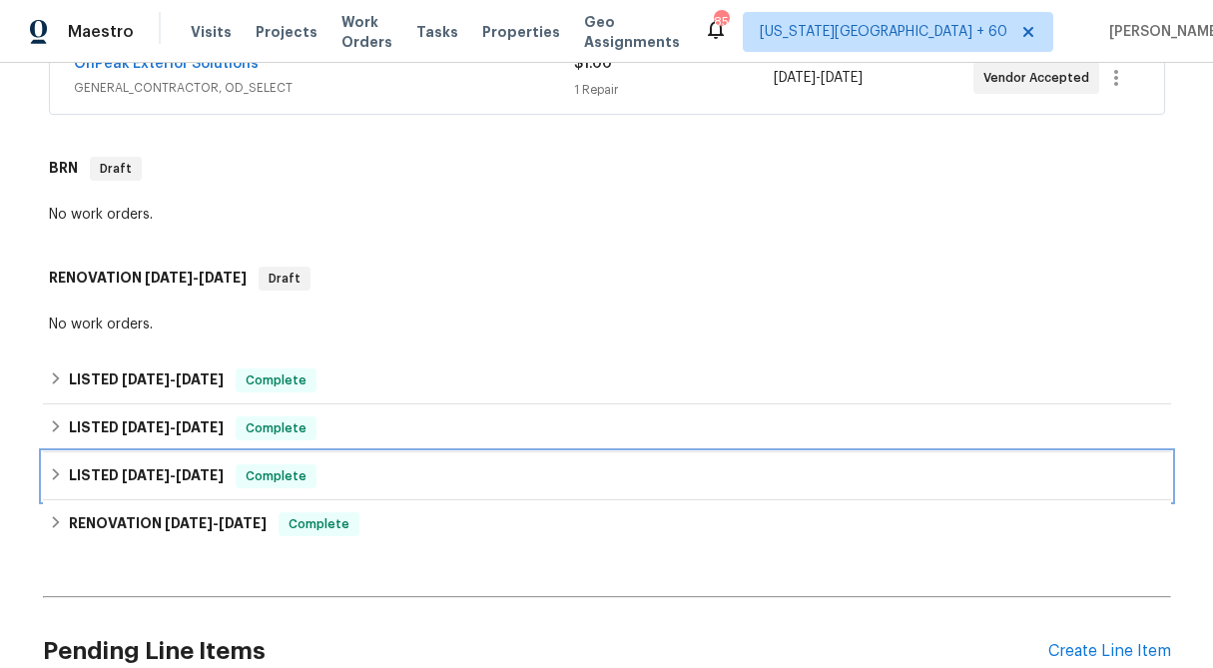
click at [55, 482] on div "LISTED 6/26/25 - 7/11/25 Complete" at bounding box center [607, 476] width 1116 height 24
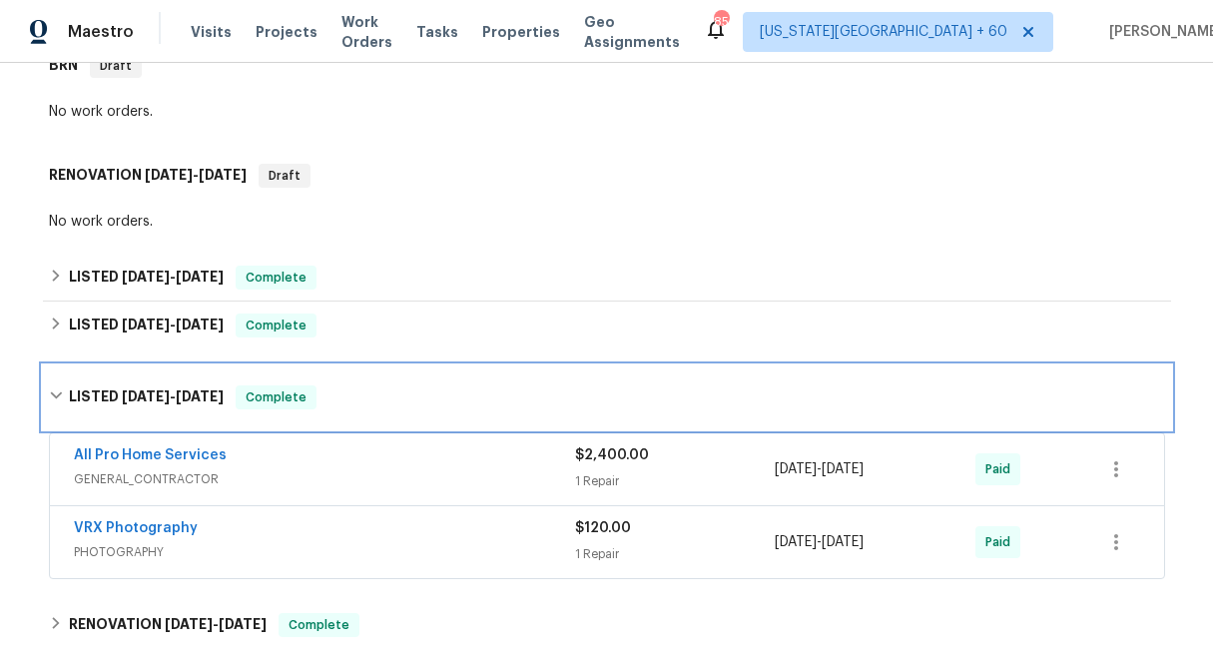
scroll to position [505, 0]
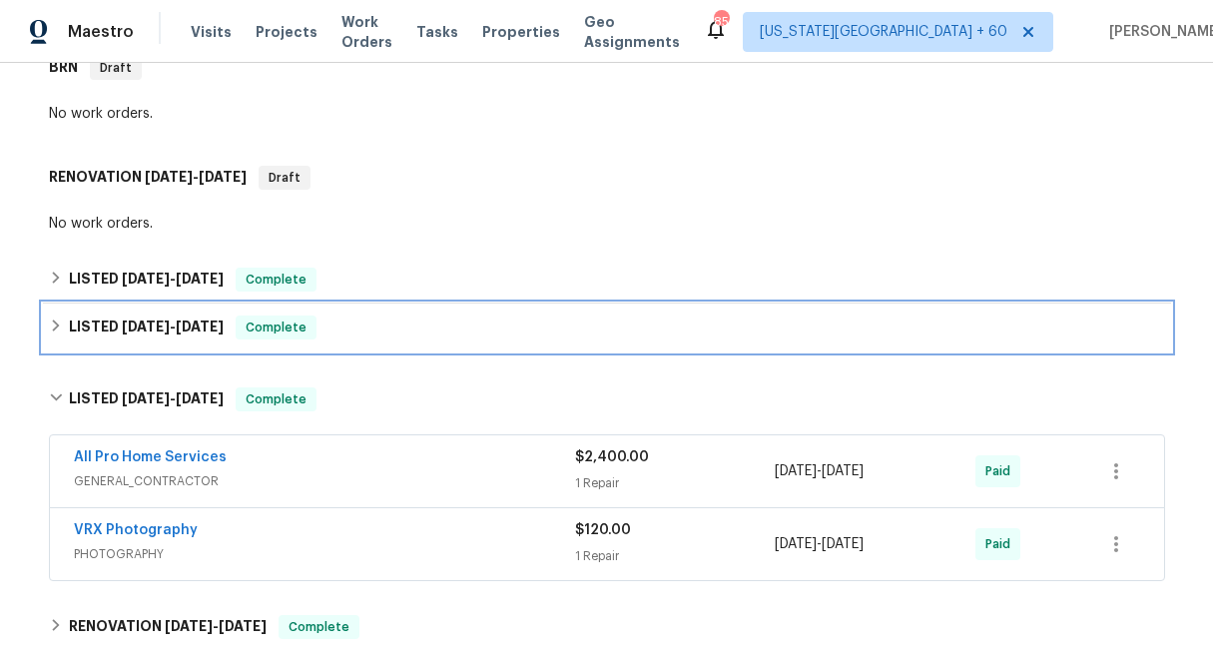
click at [50, 322] on icon at bounding box center [56, 325] width 14 height 14
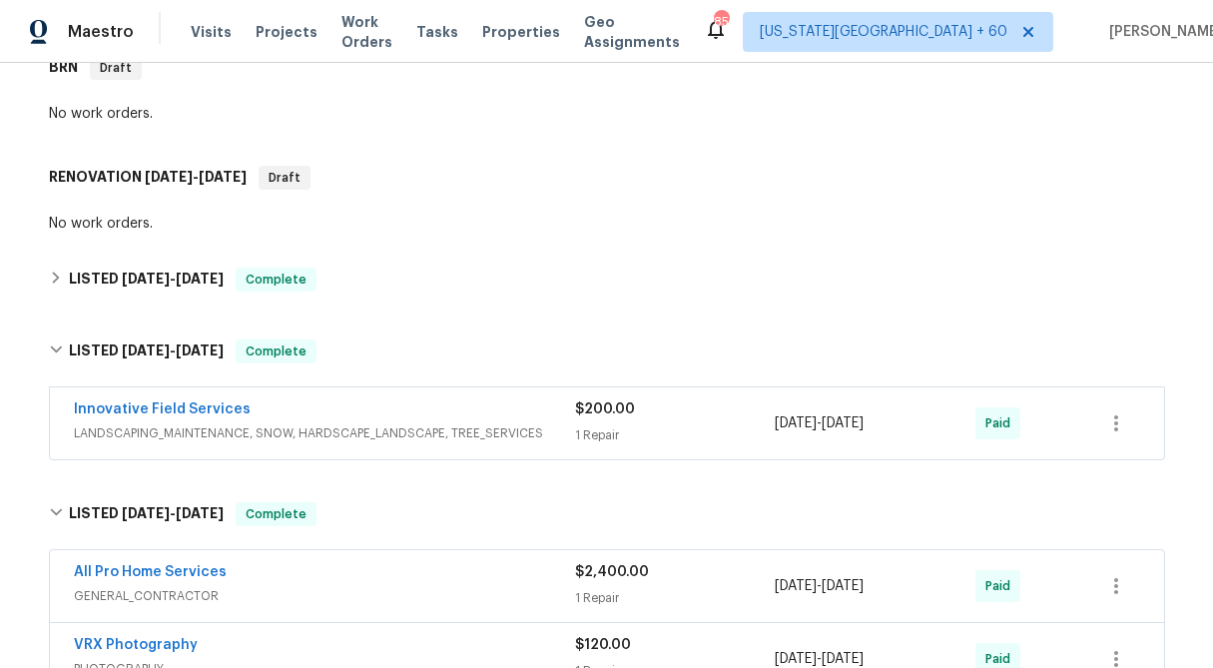
click at [597, 424] on div "$200.00 1 Repair" at bounding box center [675, 423] width 201 height 48
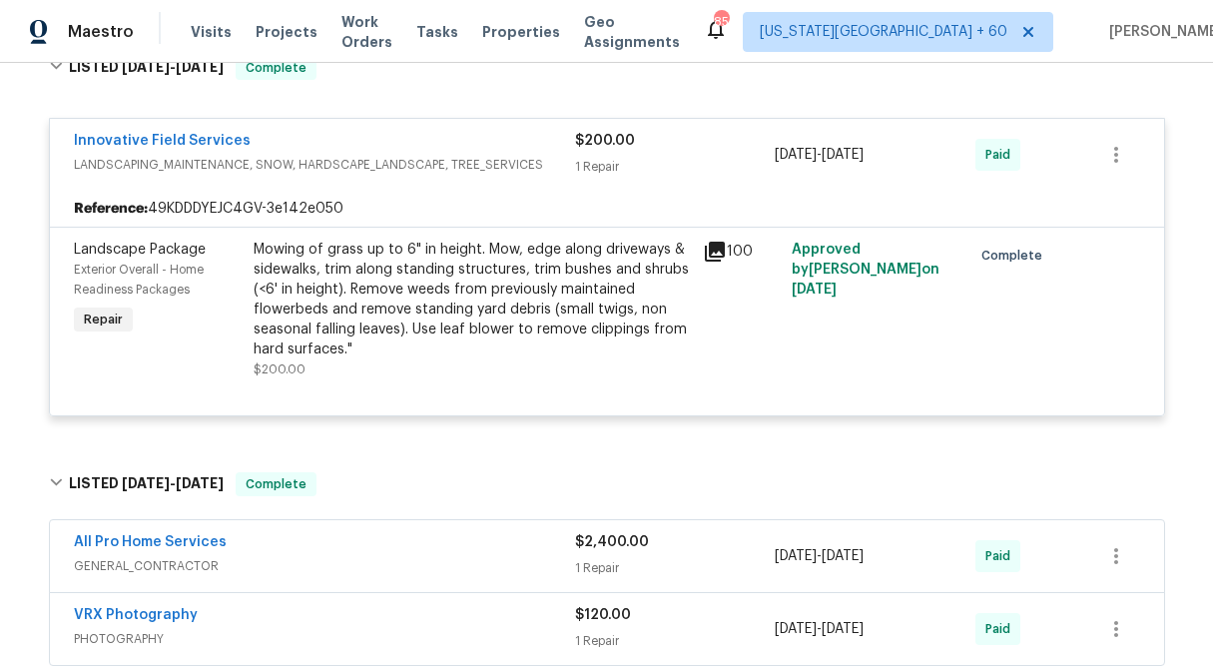
scroll to position [790, 0]
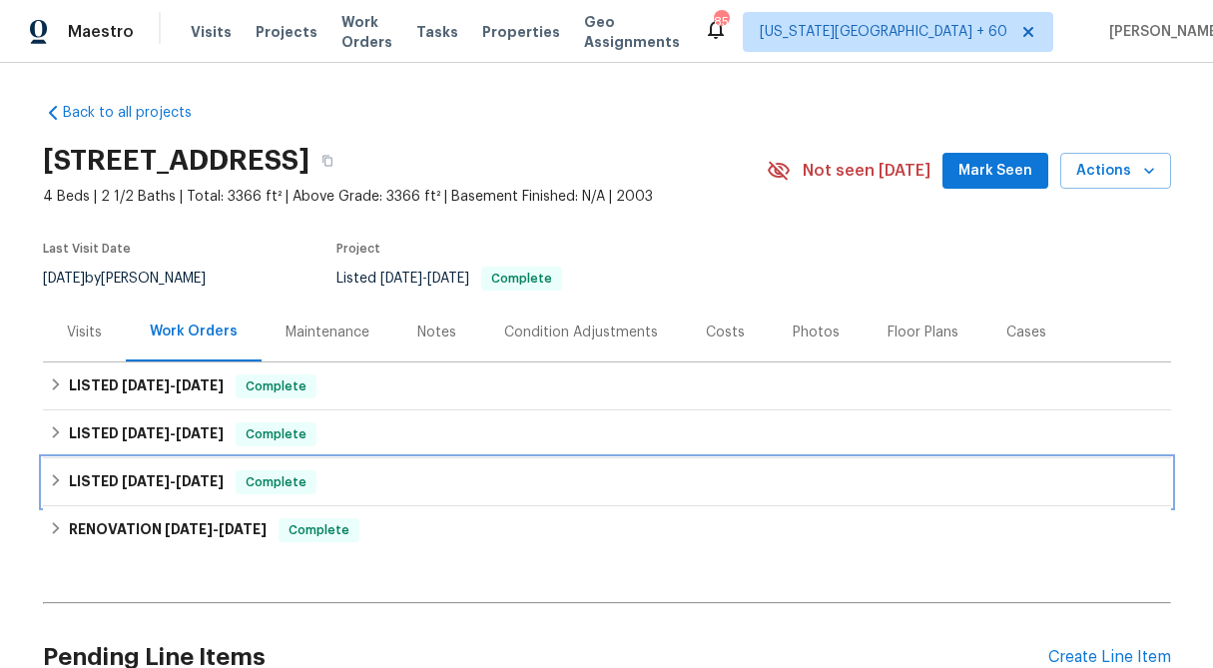
click at [57, 475] on icon at bounding box center [56, 480] width 14 height 14
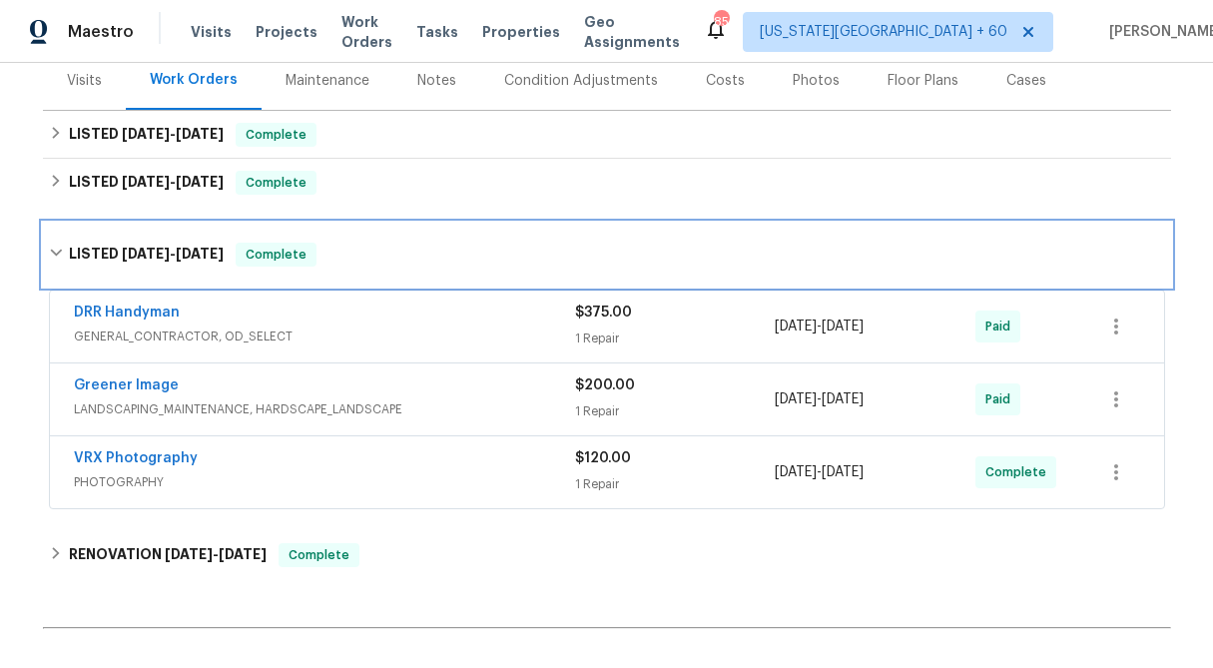
scroll to position [253, 0]
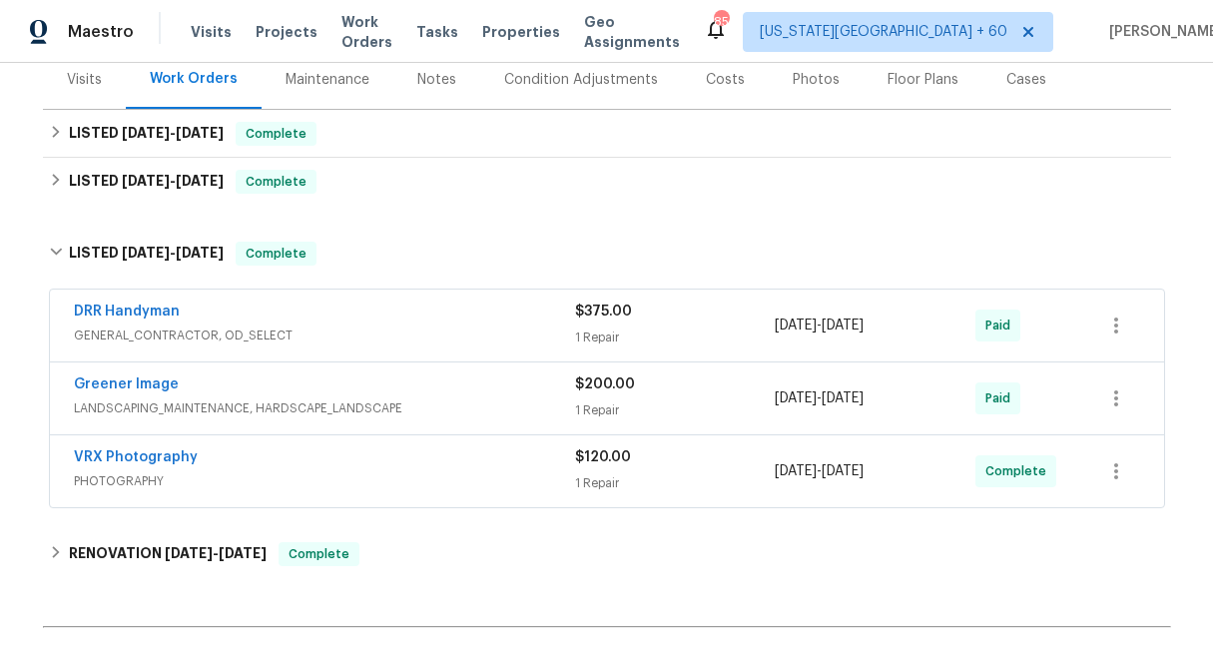
click at [627, 397] on div "$200.00 1 Repair" at bounding box center [675, 398] width 201 height 48
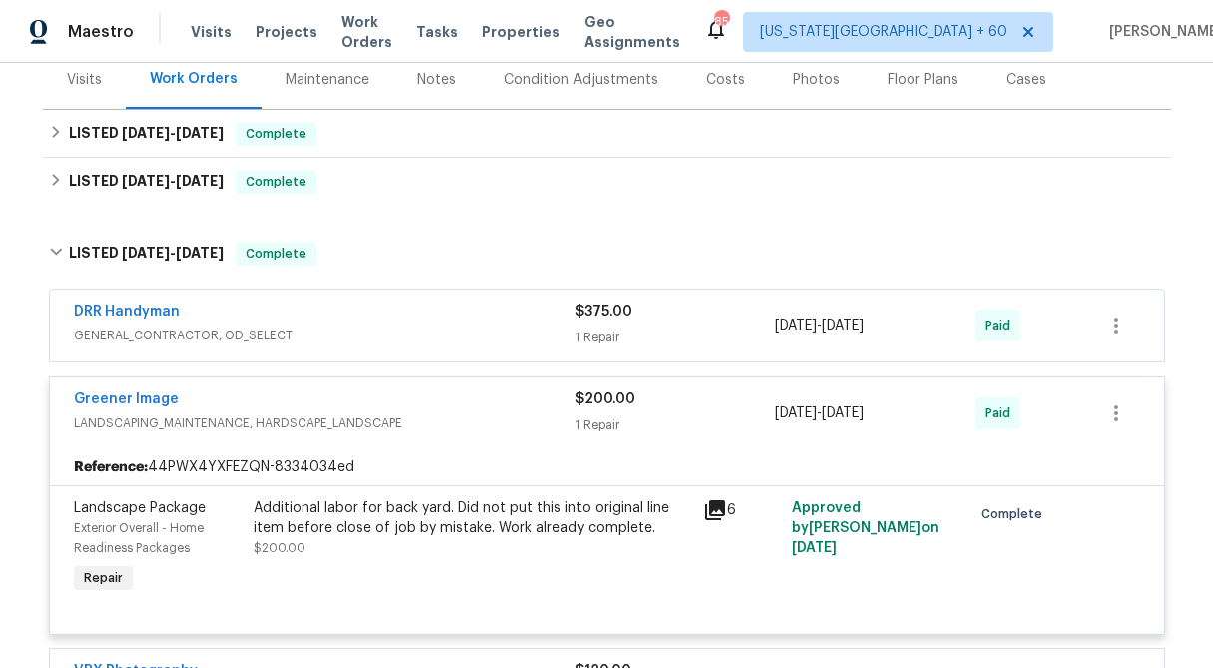
click at [421, 518] on div "Additional labor for back yard. Did not put this into original line item before…" at bounding box center [472, 518] width 437 height 40
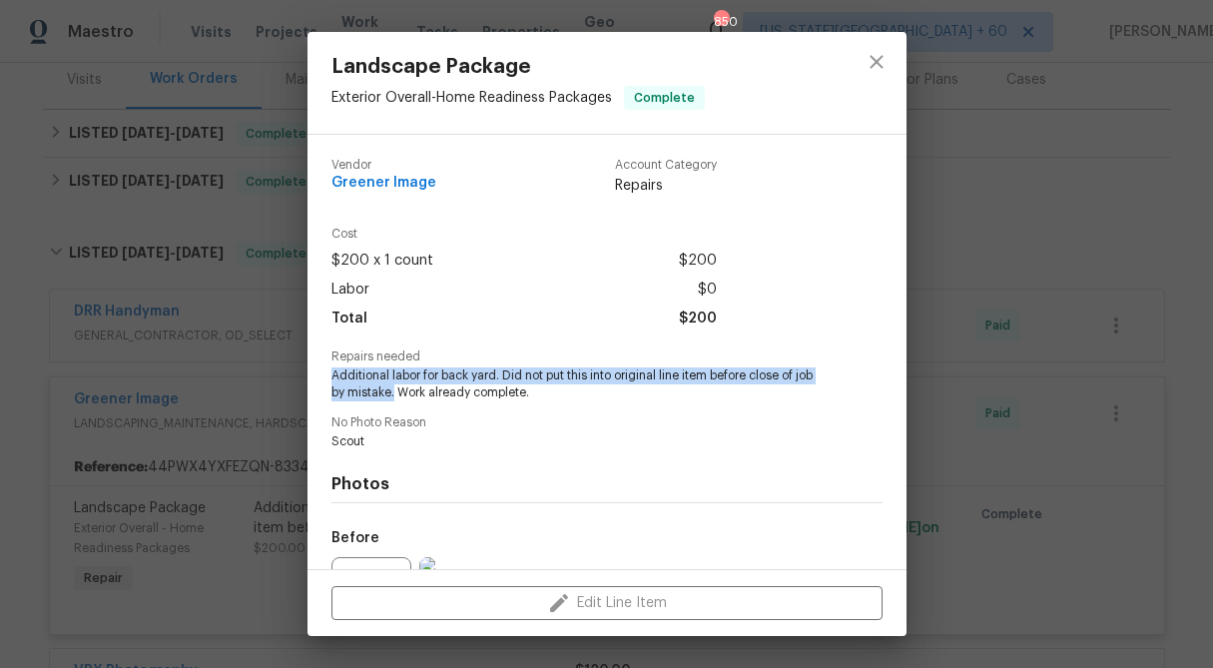
drag, startPoint x: 392, startPoint y: 391, endPoint x: 330, endPoint y: 369, distance: 65.7
click at [331, 369] on span "Additional labor for back yard. Did not put this into original line item before…" at bounding box center [579, 384] width 496 height 34
drag, startPoint x: 540, startPoint y: 389, endPoint x: 325, endPoint y: 371, distance: 215.4
click at [325, 371] on div "Vendor Greener Image Account Category Repairs Cost $200 x 1 count $200 Labor $0…" at bounding box center [606, 352] width 599 height 434
copy span "Additional labor for back yard. Did not put this into original line item before…"
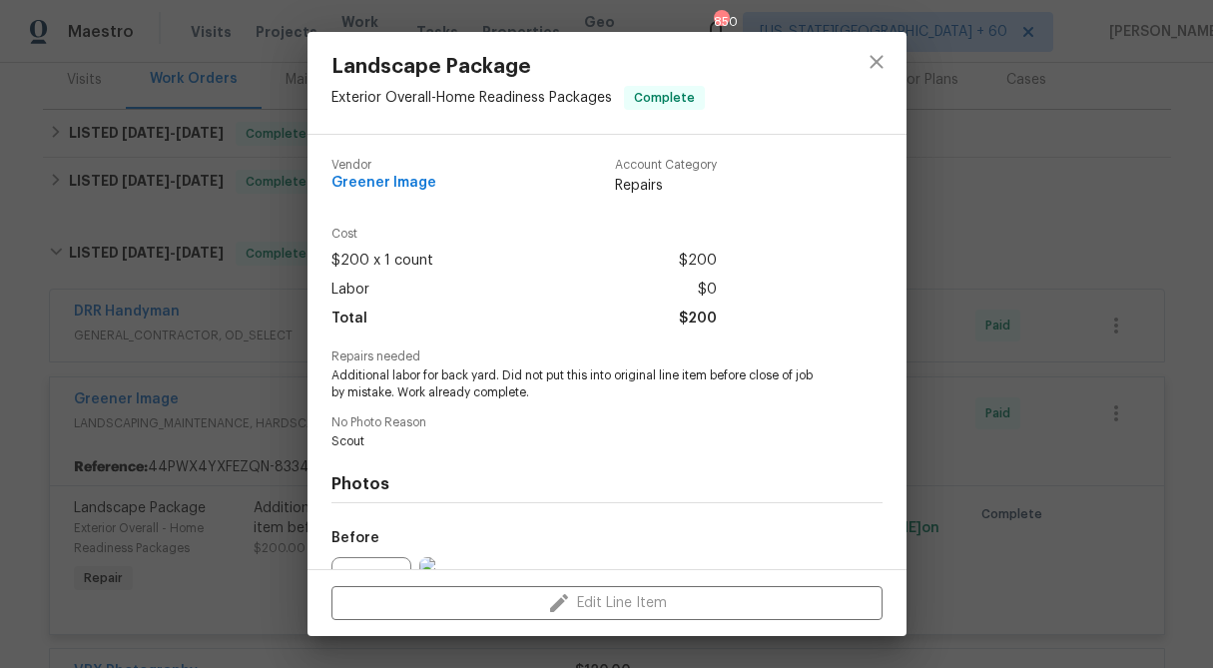
click at [1036, 238] on div "Landscape Package Exterior Overall - Home Readiness Packages Complete Vendor Gr…" at bounding box center [606, 334] width 1213 height 668
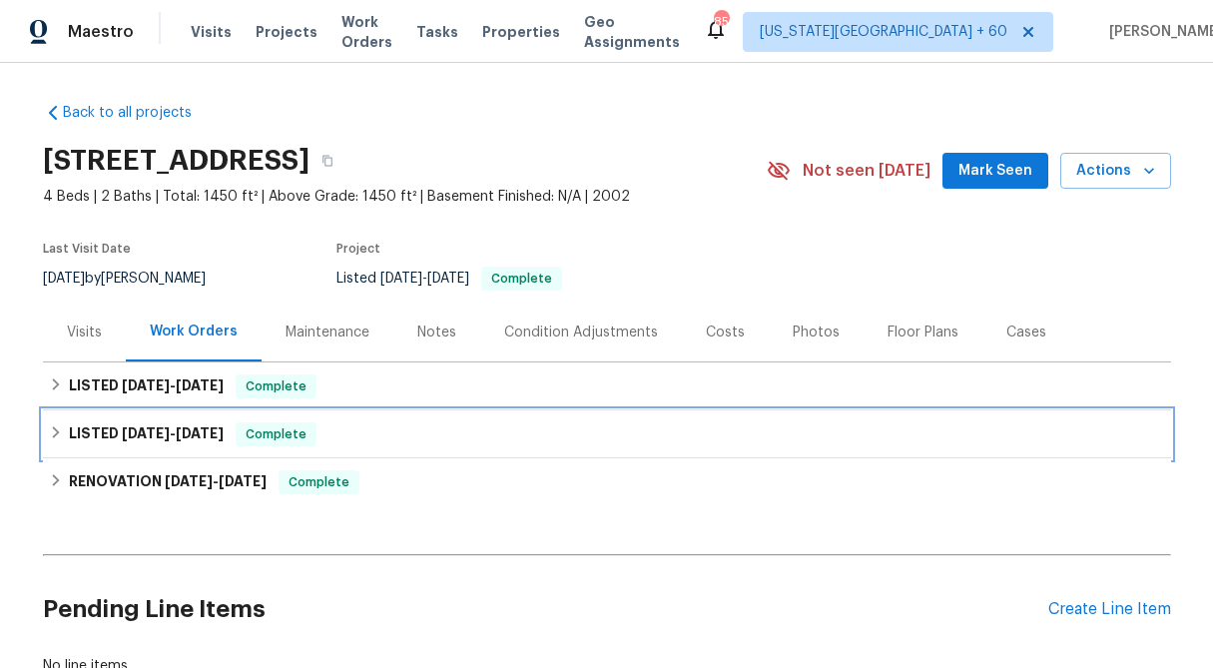
click at [53, 431] on icon at bounding box center [56, 432] width 14 height 14
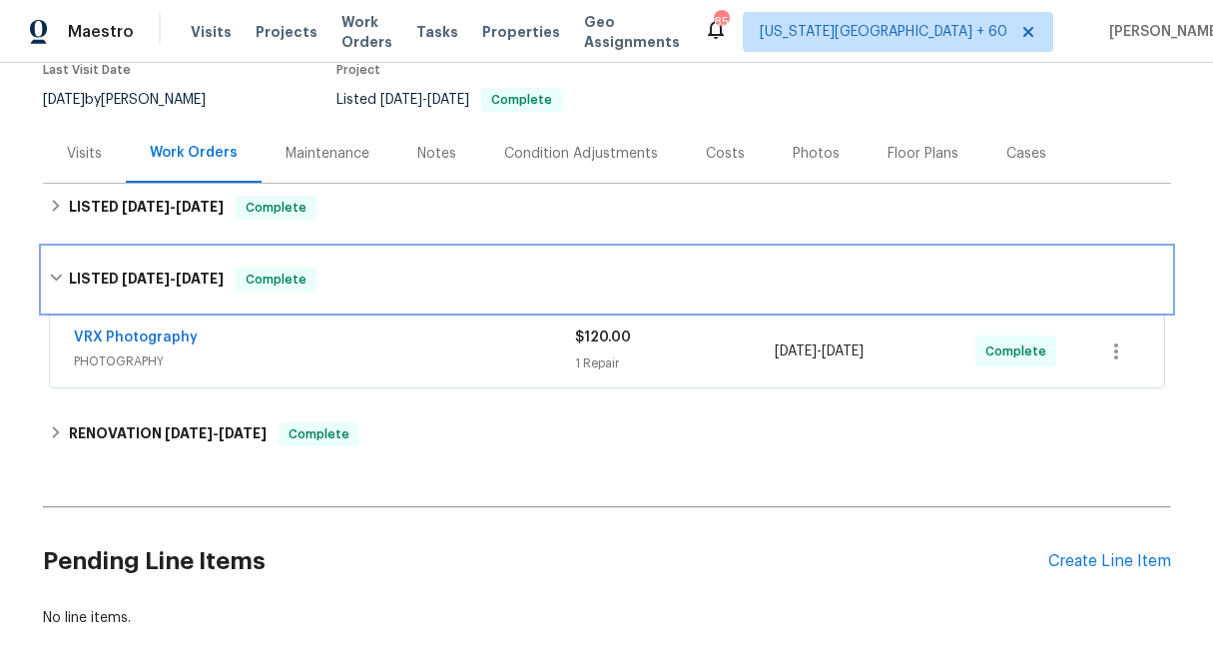
scroll to position [180, 0]
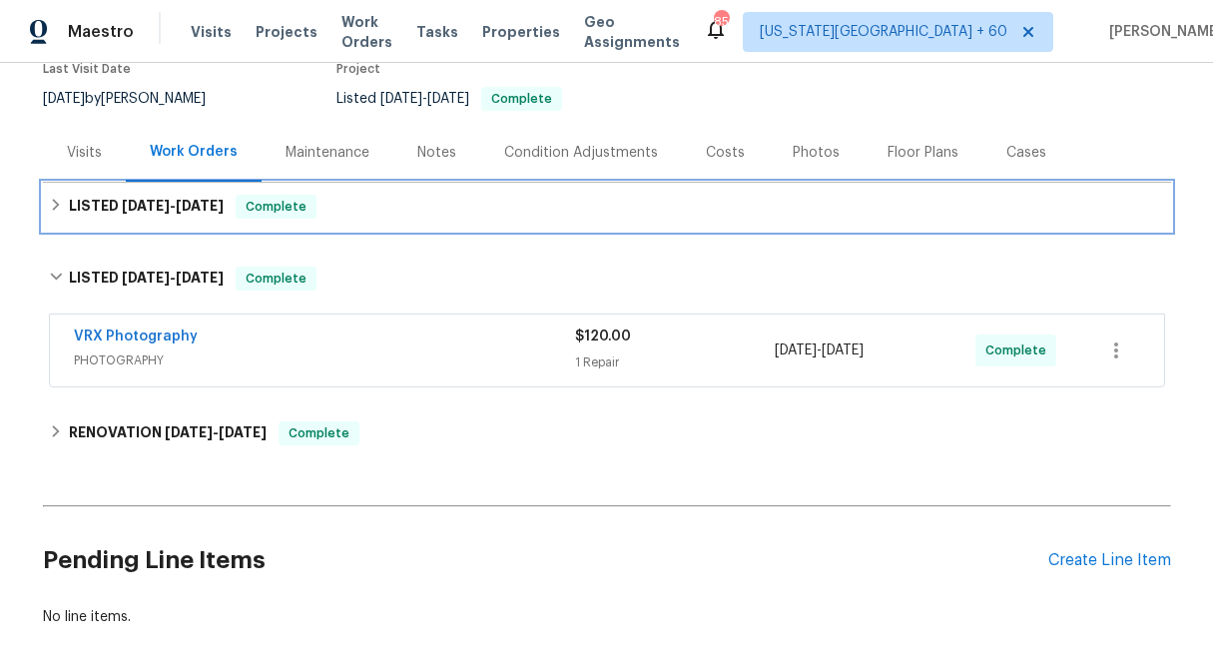
click at [55, 207] on icon at bounding box center [55, 205] width 7 height 12
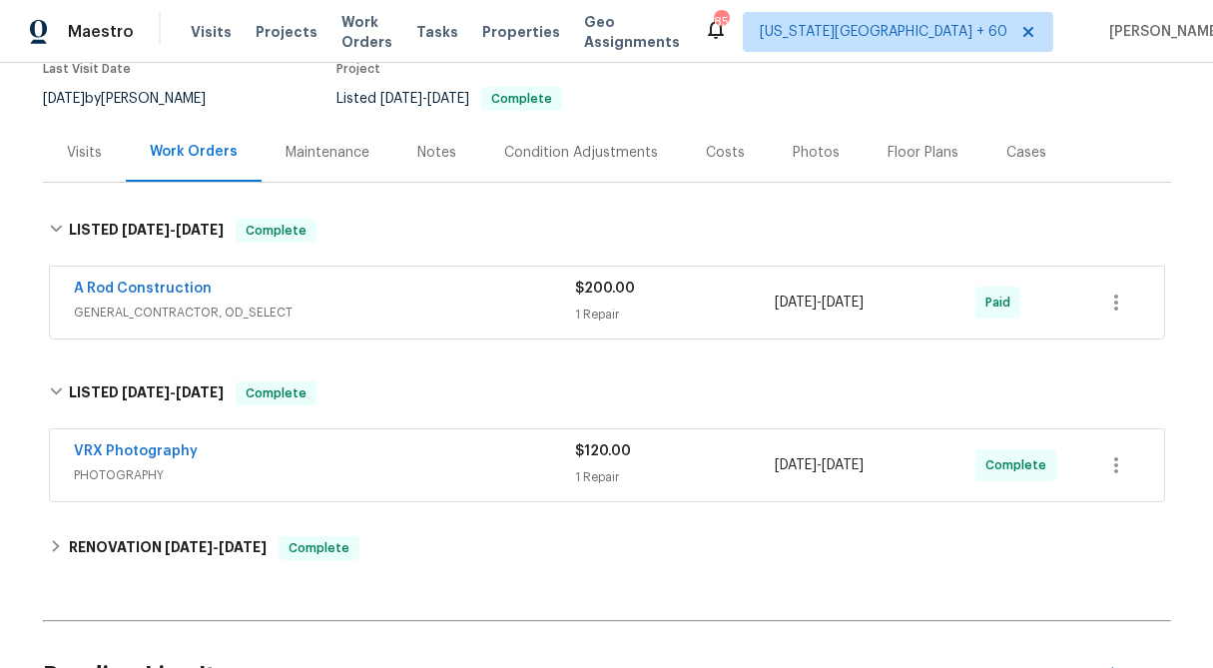
click at [624, 299] on div "$200.00 1 Repair" at bounding box center [675, 303] width 201 height 48
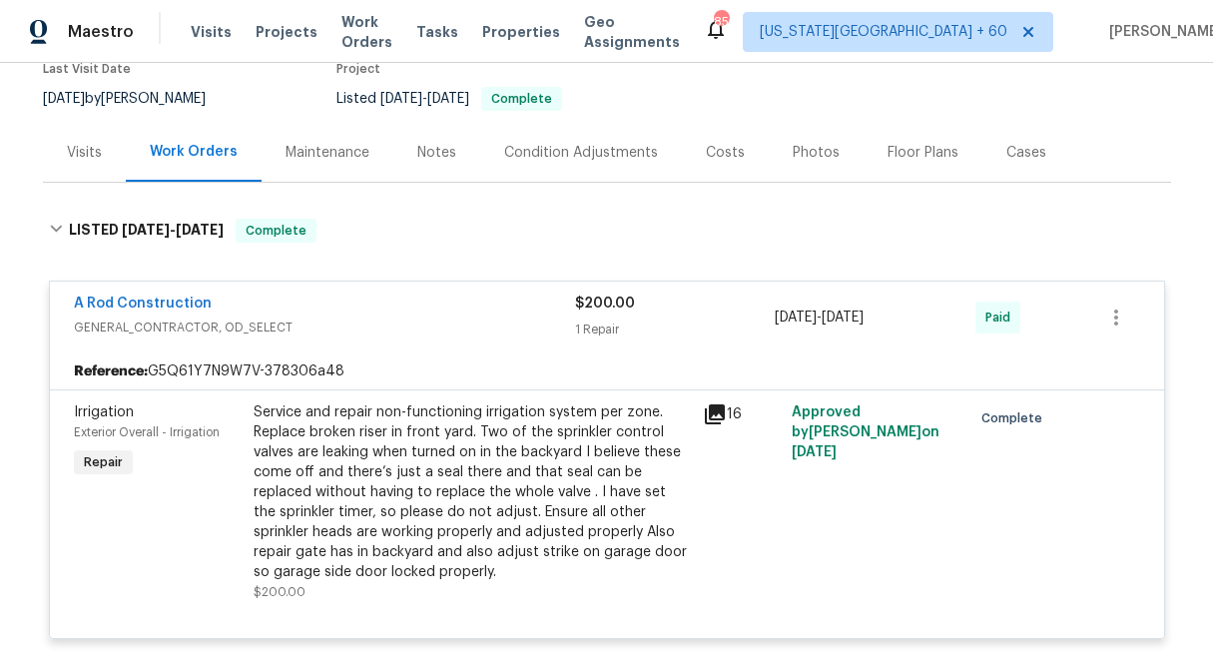
click at [516, 480] on div "Service and repair non-functioning irrigation system per zone. Replace broken r…" at bounding box center [472, 492] width 437 height 180
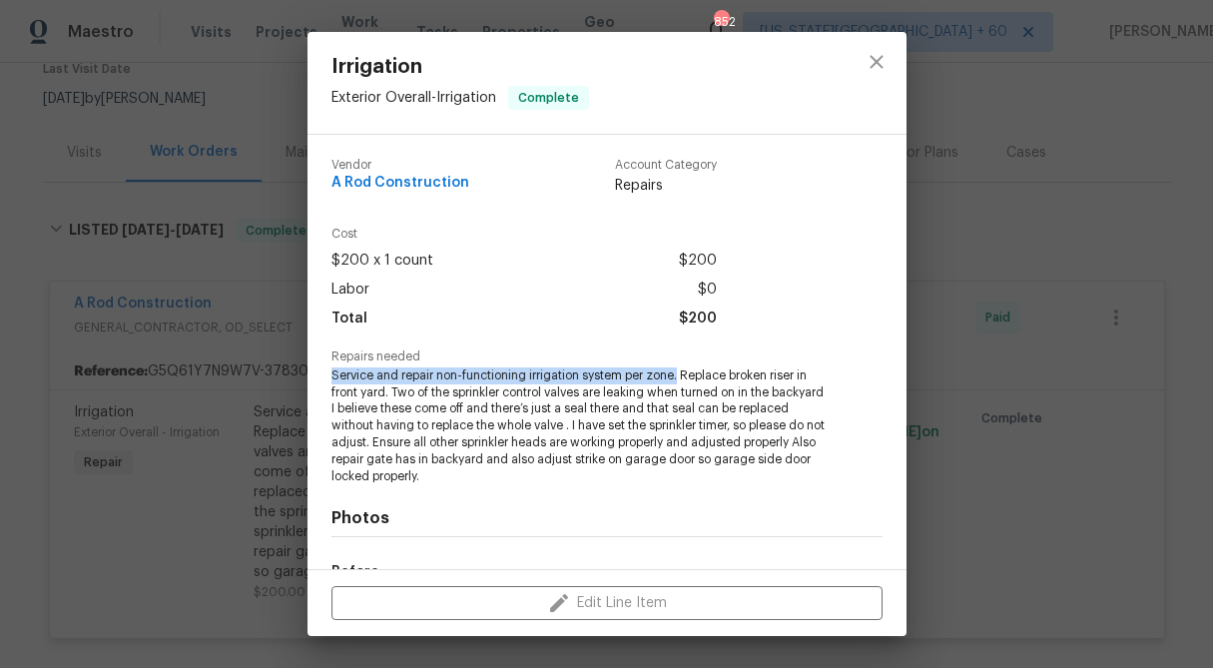
drag, startPoint x: 678, startPoint y: 374, endPoint x: 302, endPoint y: 377, distance: 375.3
click at [302, 377] on div "Irrigation Exterior Overall - Irrigation Complete Vendor A Rod Construction Acc…" at bounding box center [606, 334] width 1213 height 668
copy span "Service and repair non-functioning irrigation system per zone."
click at [971, 297] on div "Irrigation Exterior Overall - Irrigation Complete Vendor A Rod Construction Acc…" at bounding box center [606, 334] width 1213 height 668
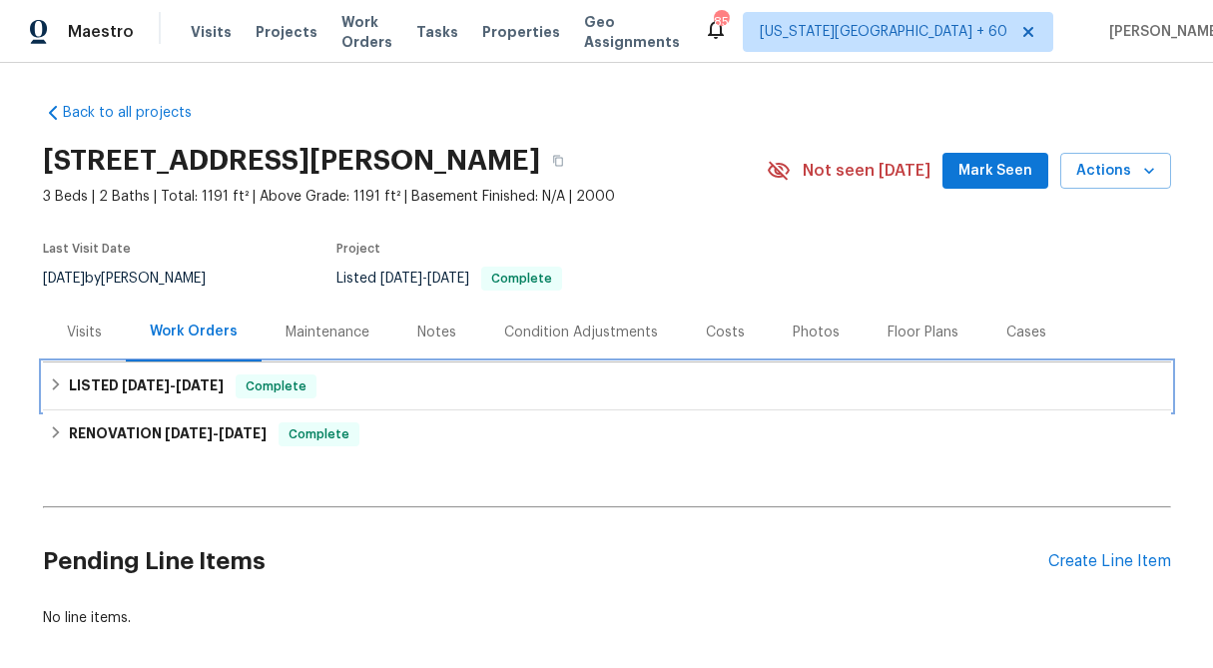
click at [56, 389] on icon at bounding box center [56, 384] width 14 height 14
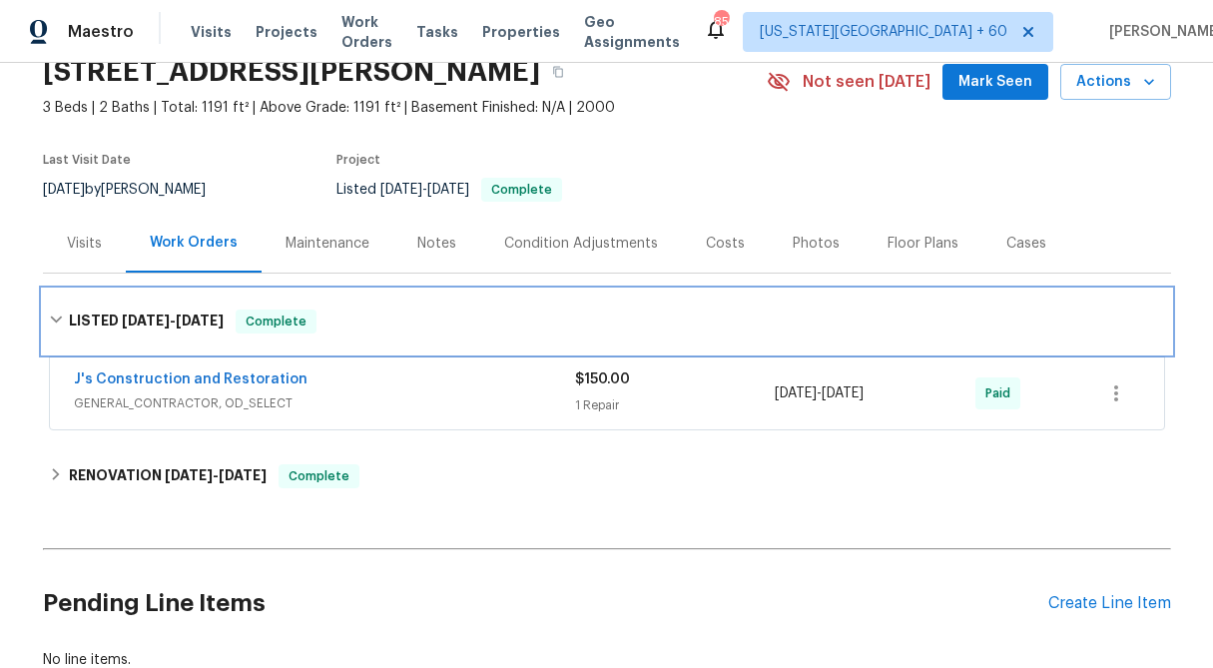
scroll to position [90, 0]
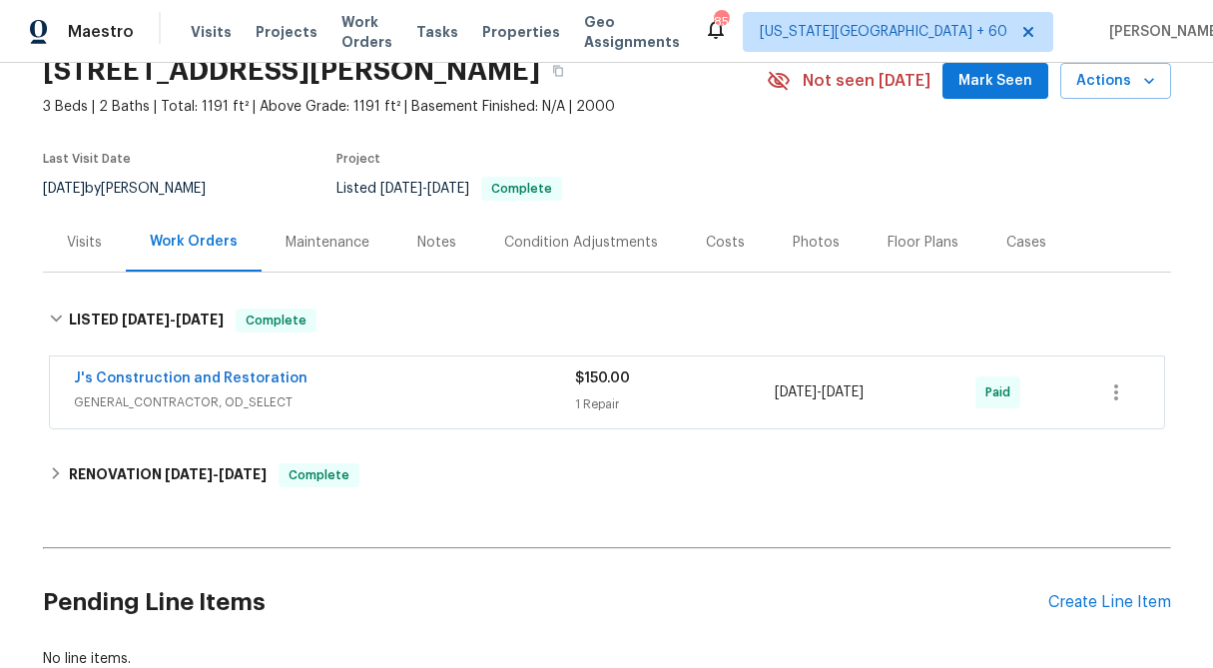
click at [614, 390] on div "$150.00 1 Repair" at bounding box center [675, 392] width 201 height 48
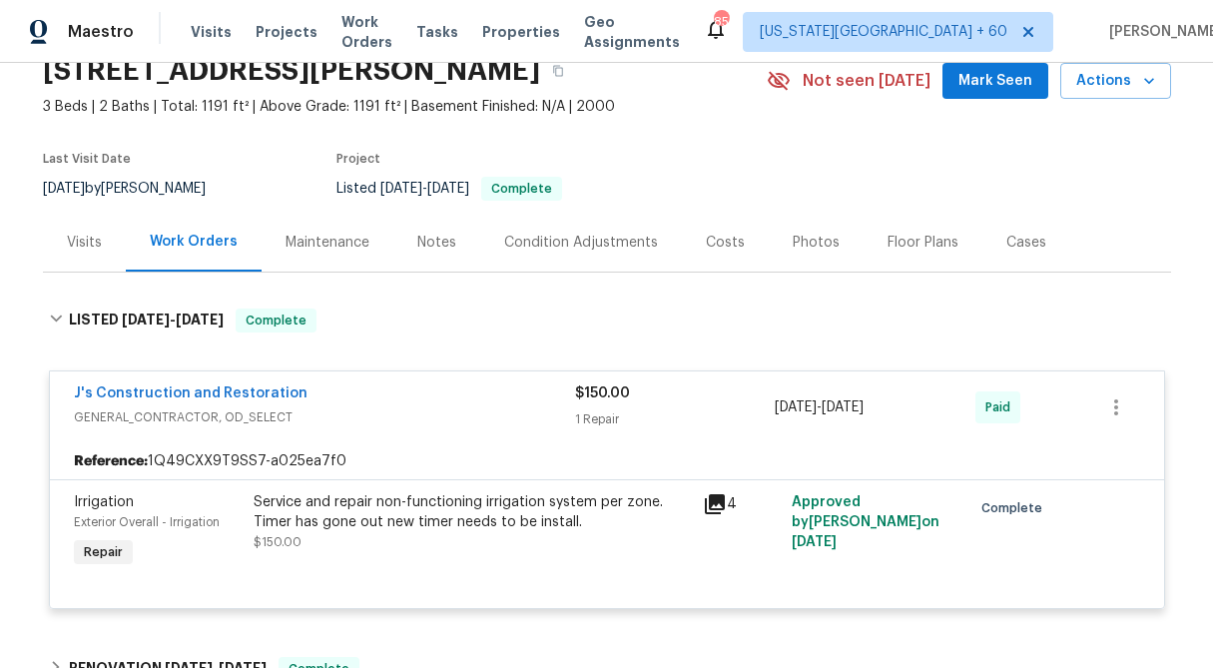
click at [430, 530] on div "Service and repair non-functioning irrigation system per zone. Timer has gone o…" at bounding box center [472, 512] width 437 height 40
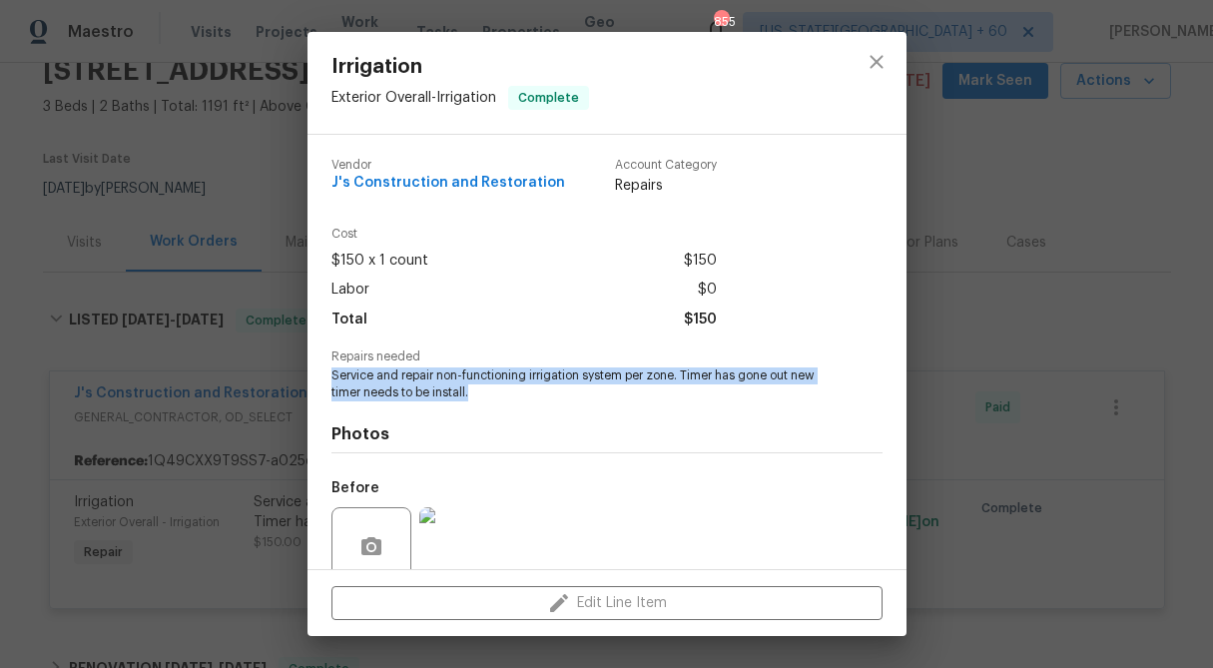
drag, startPoint x: 491, startPoint y: 388, endPoint x: 325, endPoint y: 377, distance: 166.1
click at [325, 377] on div "Vendor J's Construction and Restoration Account Category Repairs Cost $150 x 1 …" at bounding box center [606, 352] width 599 height 434
copy span "Service and repair non-functioning irrigation system per zone. Timer has gone o…"
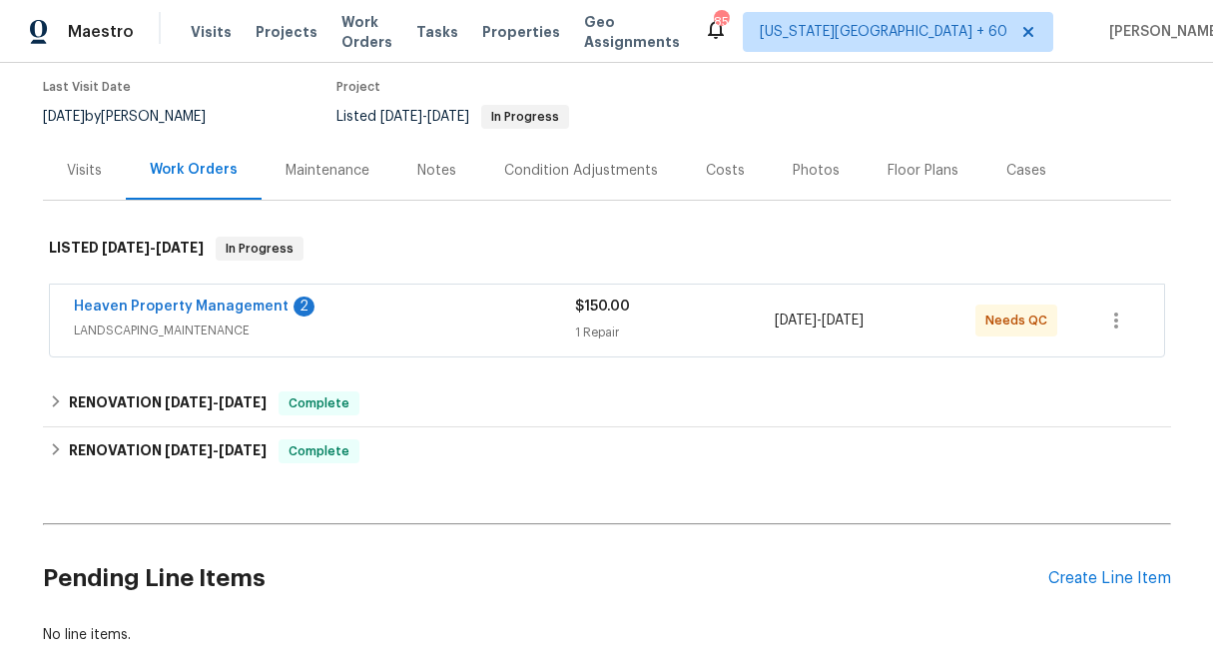
scroll to position [249, 0]
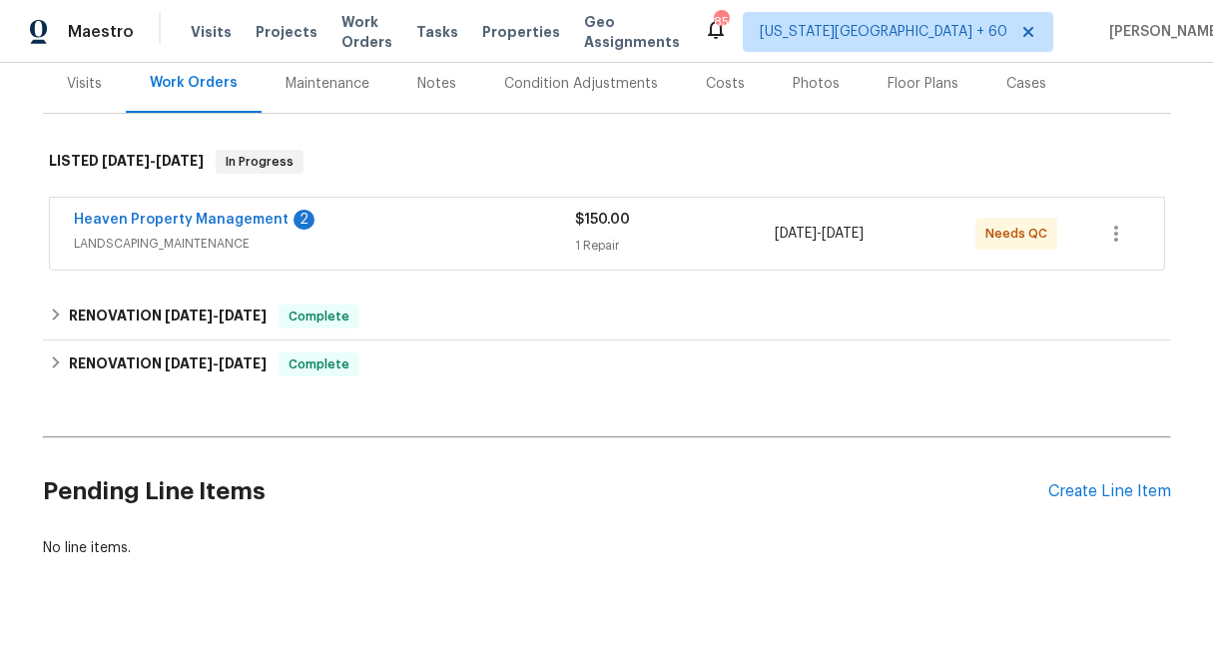
click at [611, 236] on div "1 Repair" at bounding box center [675, 246] width 201 height 20
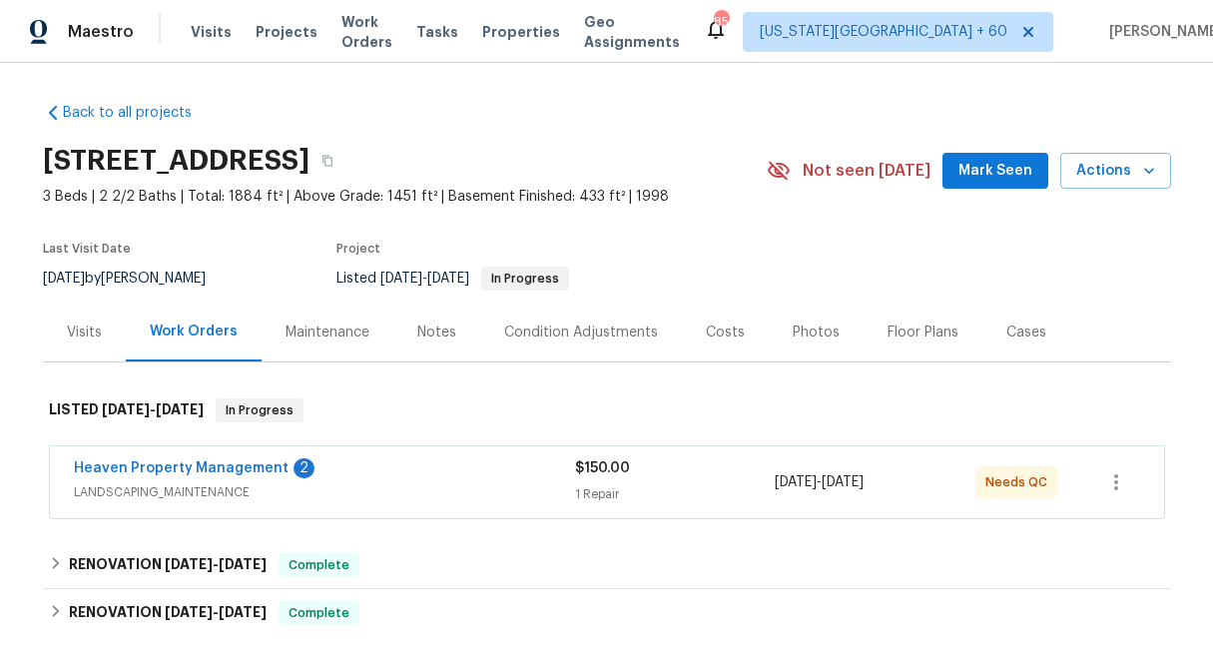
click at [607, 477] on div "$150.00" at bounding box center [675, 468] width 201 height 20
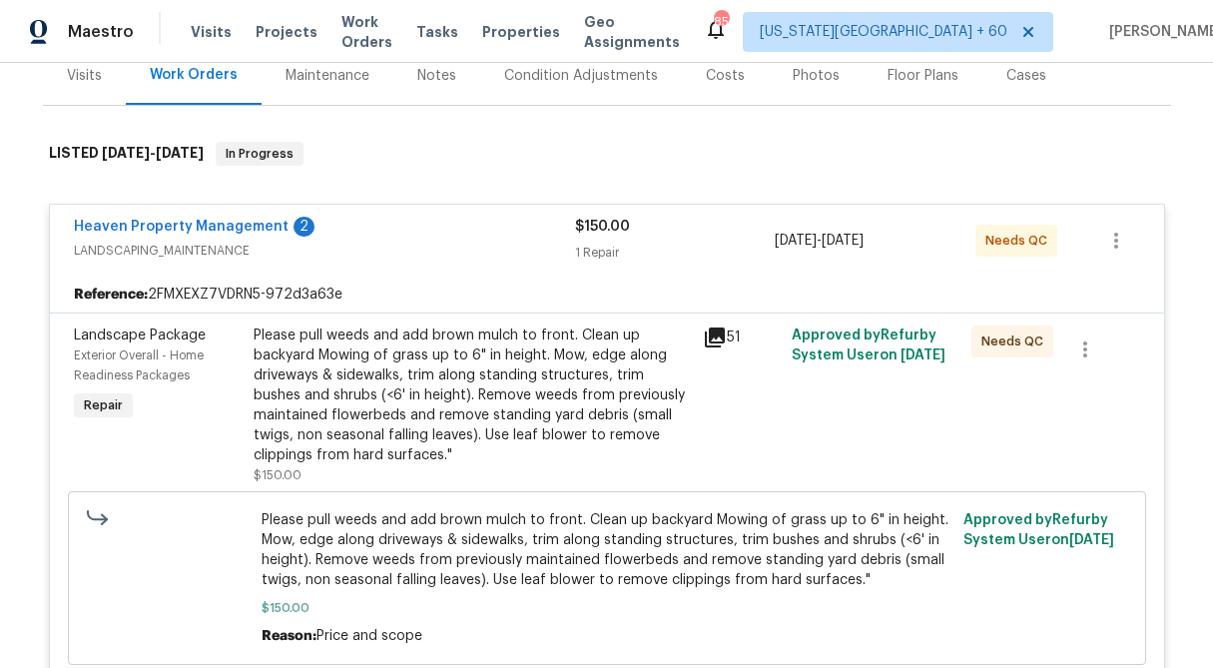
scroll to position [262, 0]
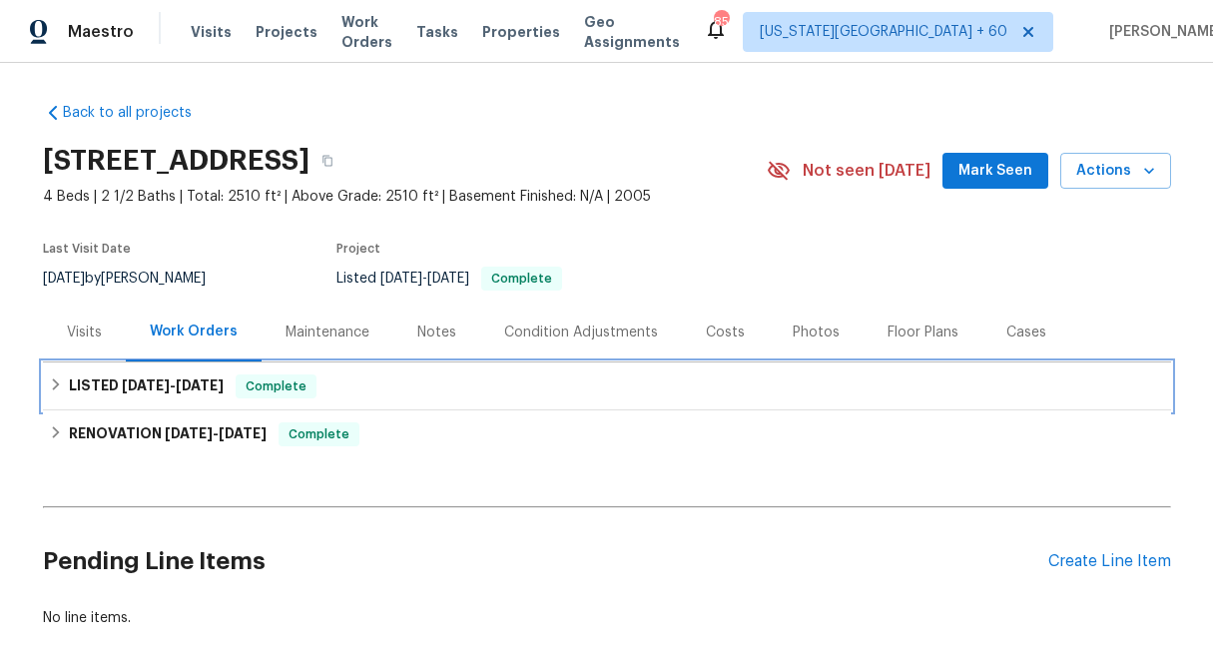
click at [51, 387] on icon at bounding box center [56, 384] width 14 height 14
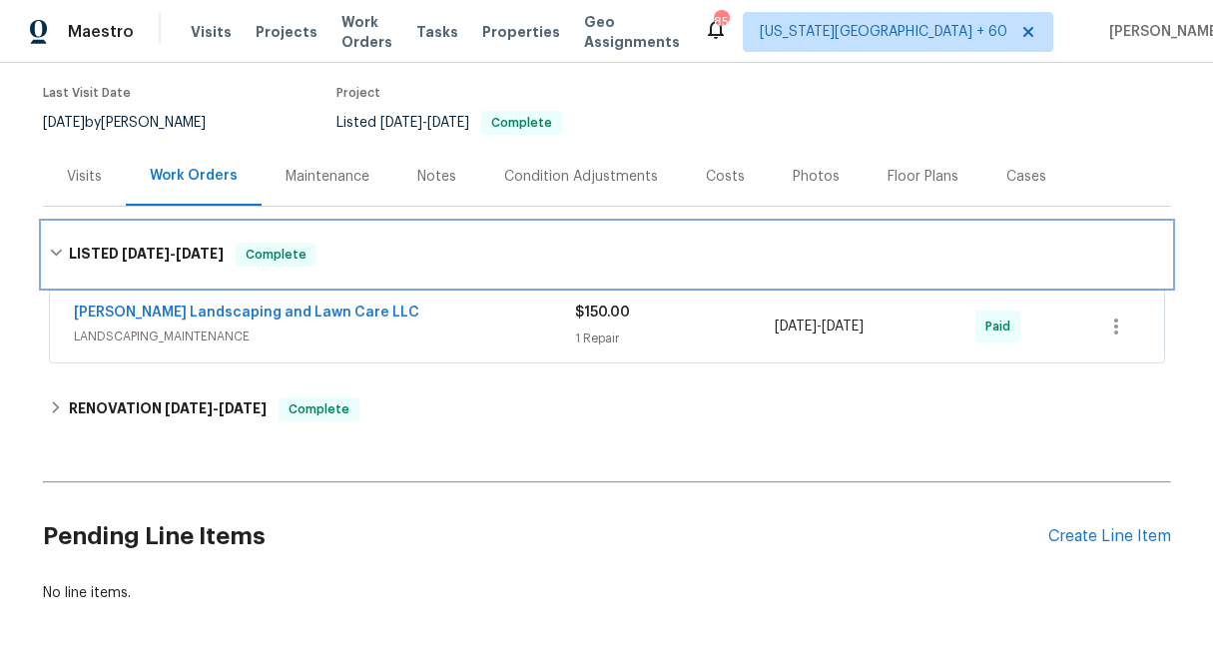
scroll to position [157, 0]
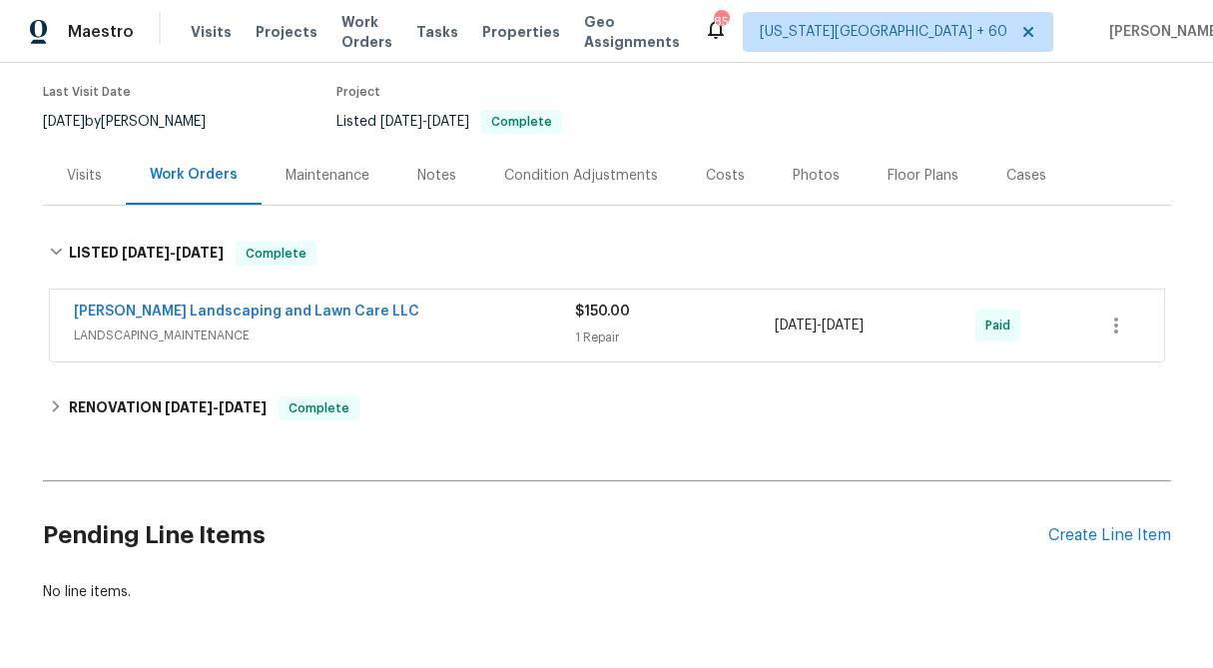
click at [647, 316] on div "$150.00" at bounding box center [675, 311] width 201 height 20
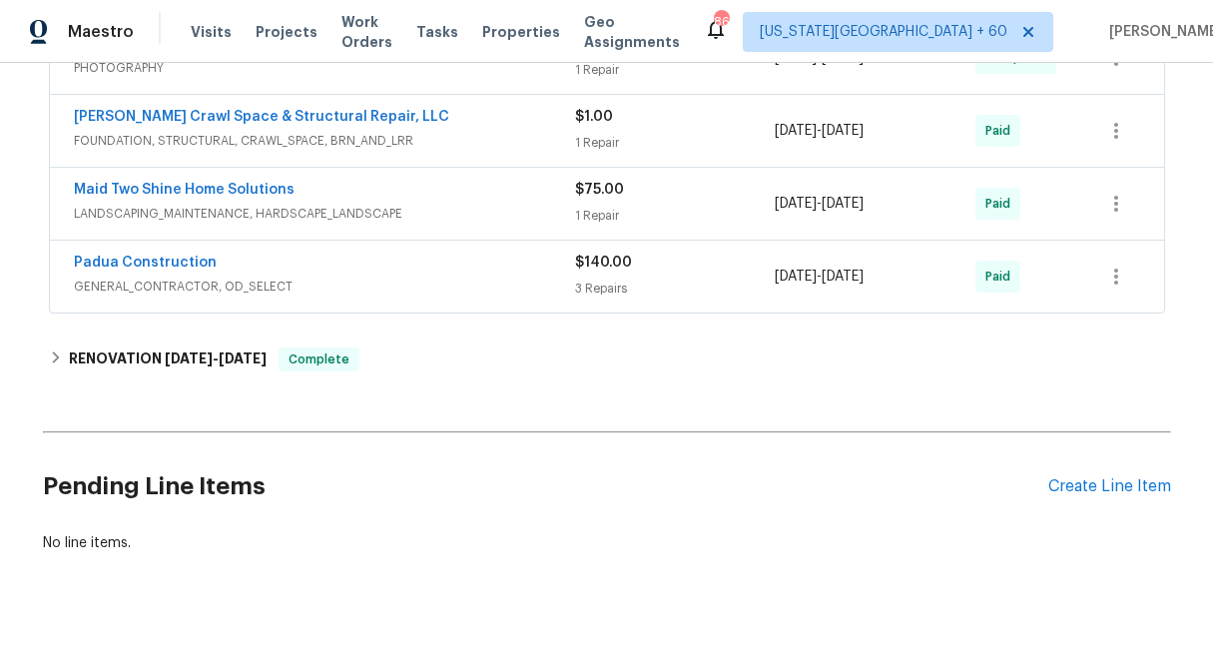
scroll to position [431, 0]
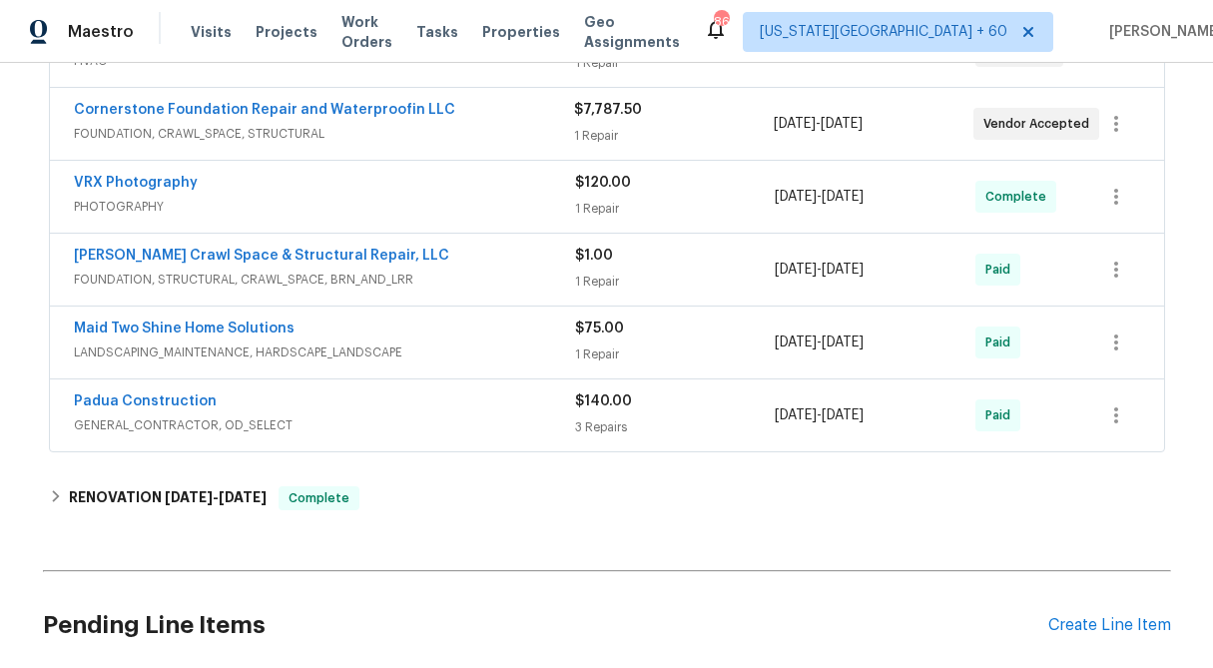
click at [595, 350] on div "1 Repair" at bounding box center [675, 354] width 201 height 20
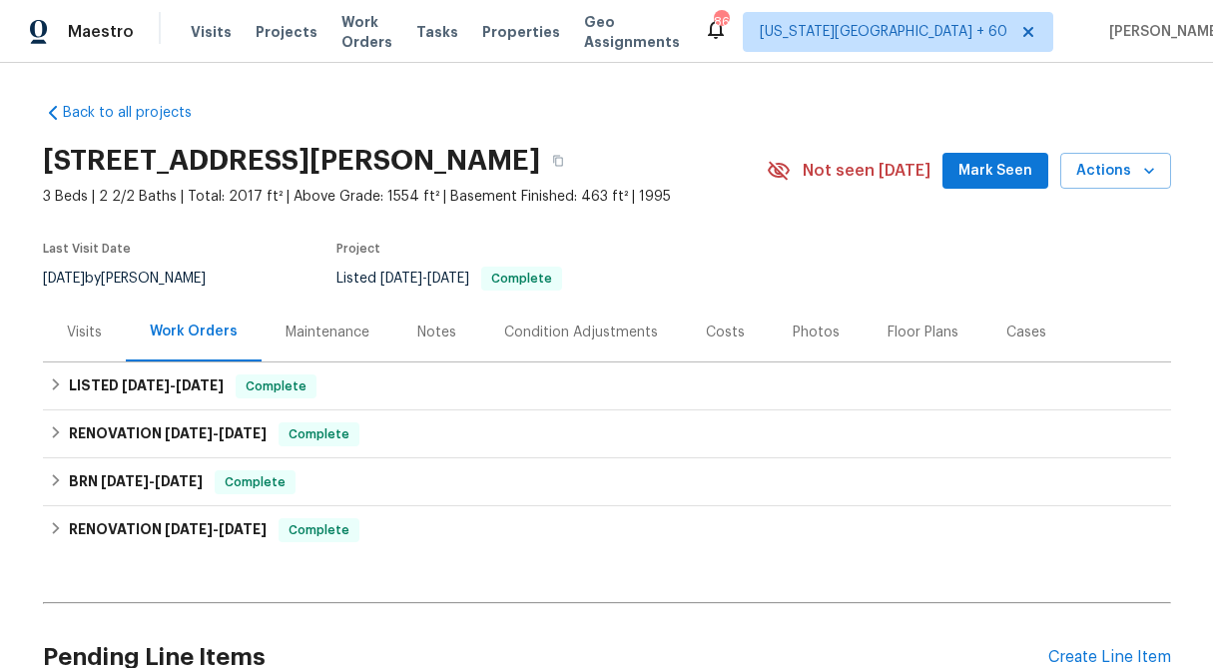
scroll to position [192, 0]
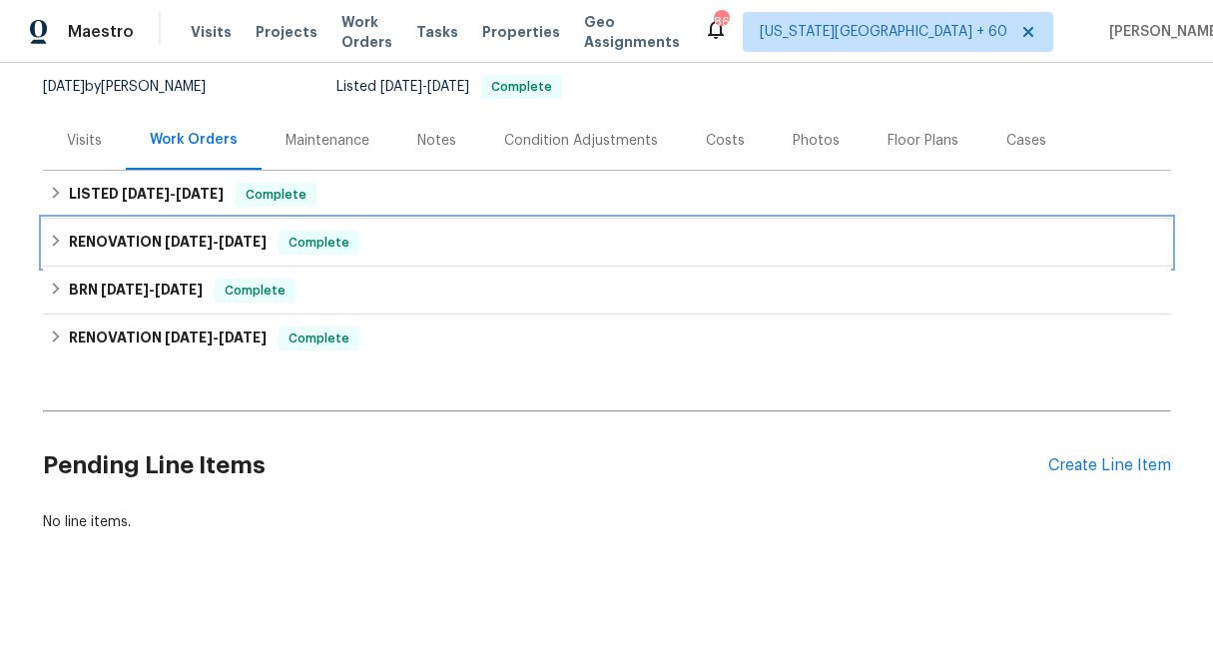
click at [50, 245] on icon at bounding box center [56, 241] width 14 height 14
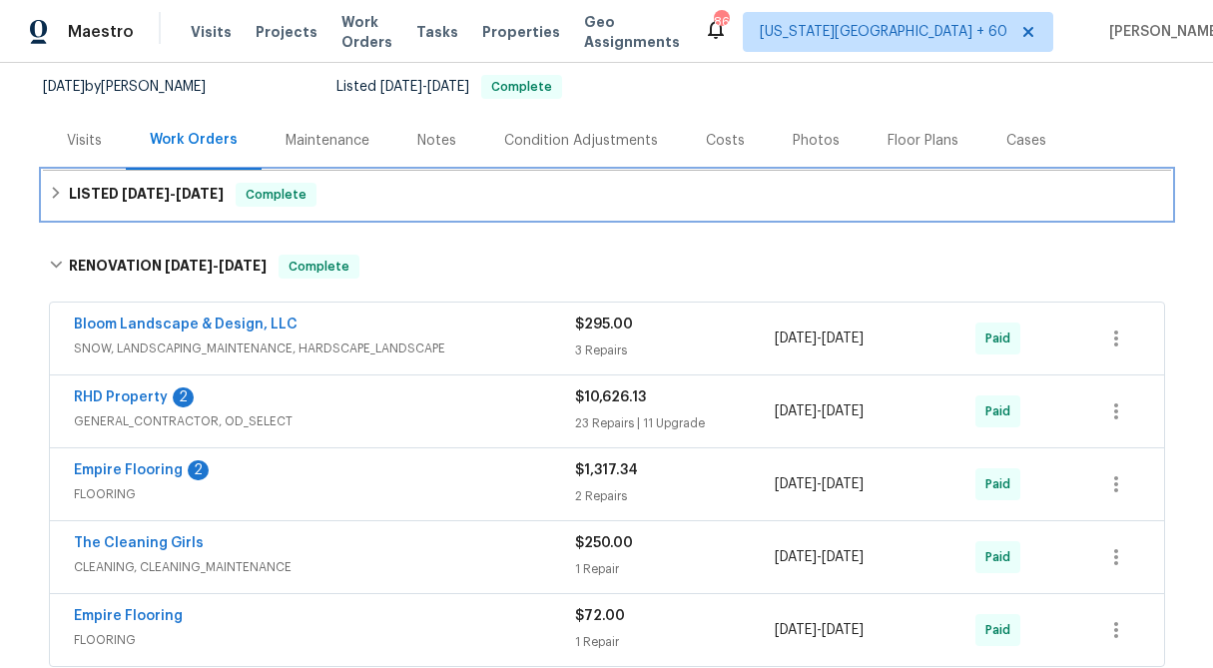
click at [59, 200] on icon at bounding box center [56, 193] width 14 height 14
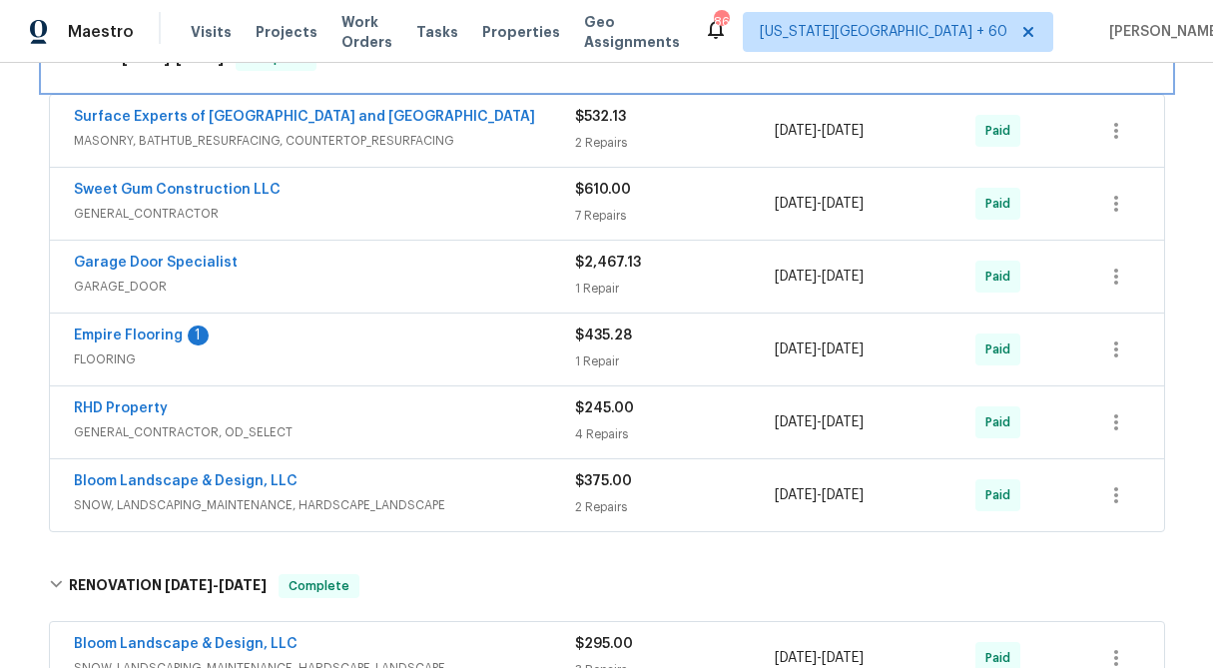
scroll to position [352, 0]
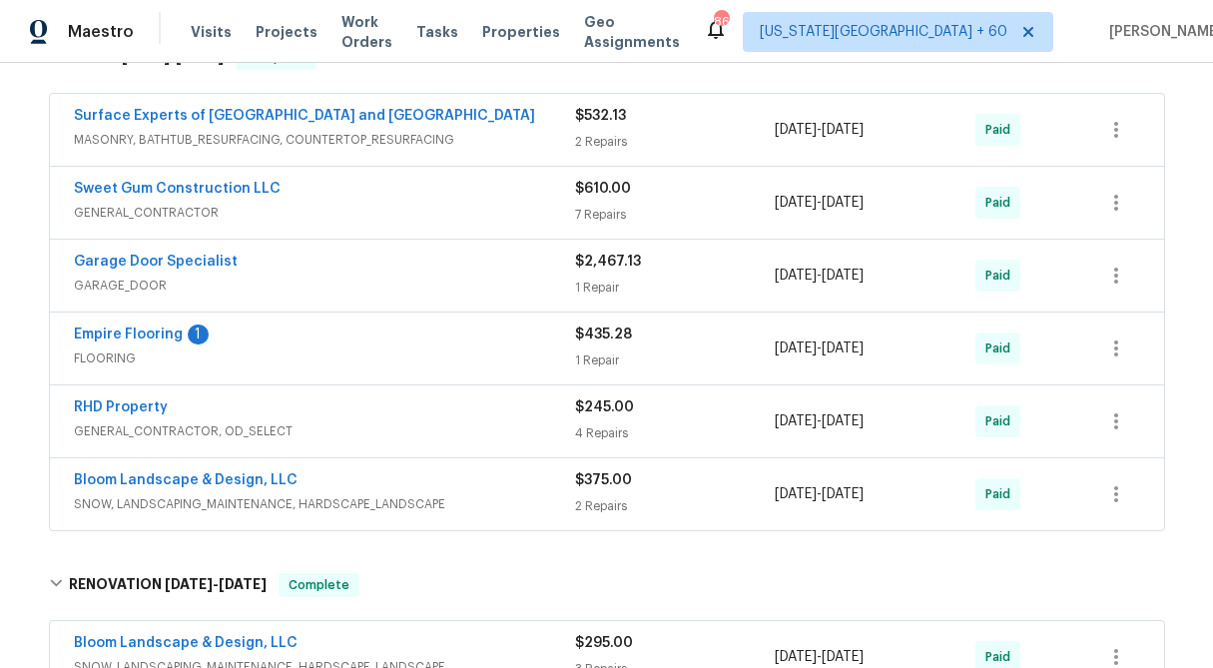
click at [605, 491] on div "$375.00 2 Repairs" at bounding box center [675, 494] width 201 height 48
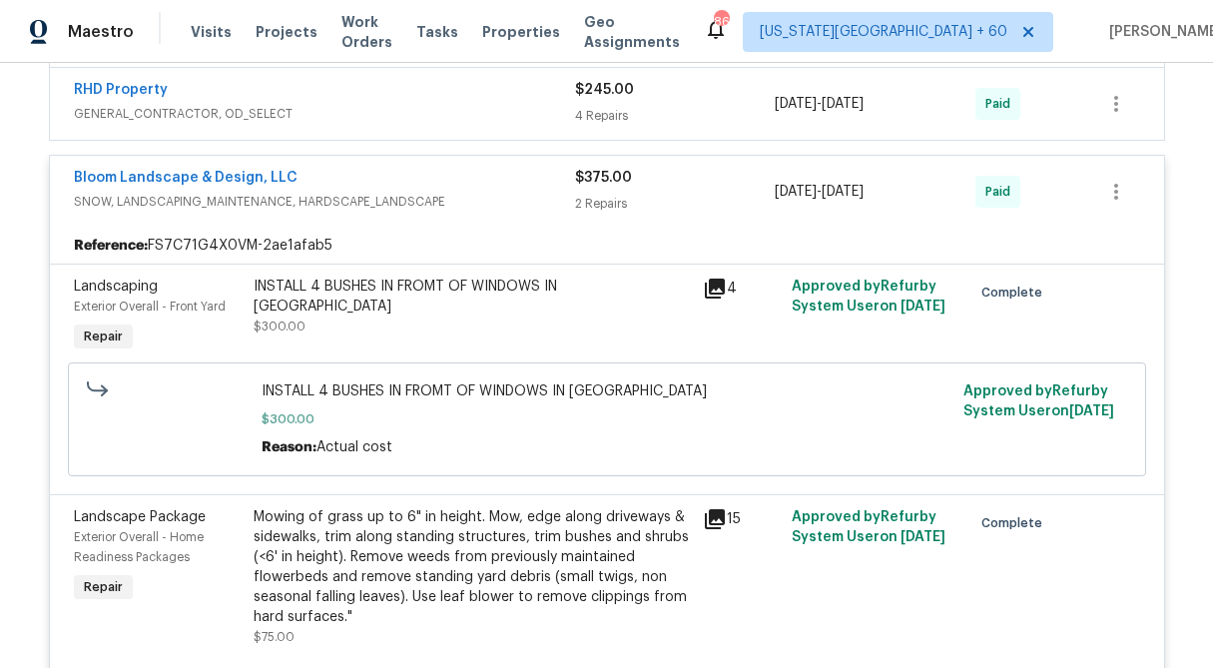
scroll to position [677, 0]
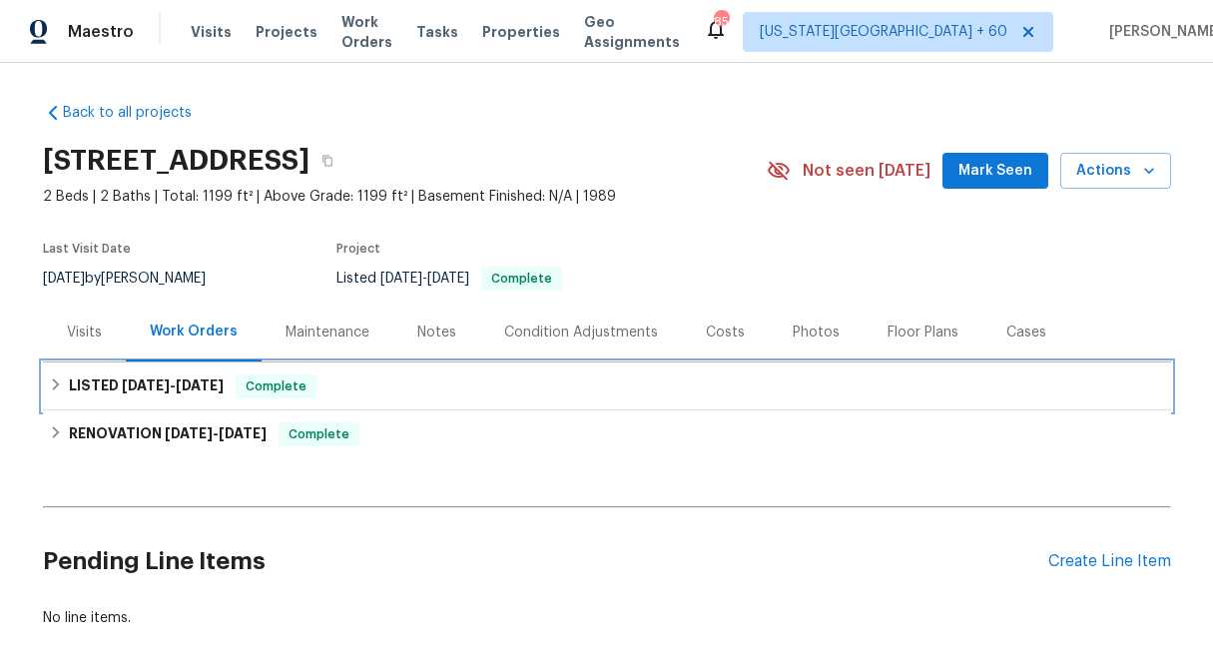
click at [56, 382] on icon at bounding box center [55, 384] width 7 height 12
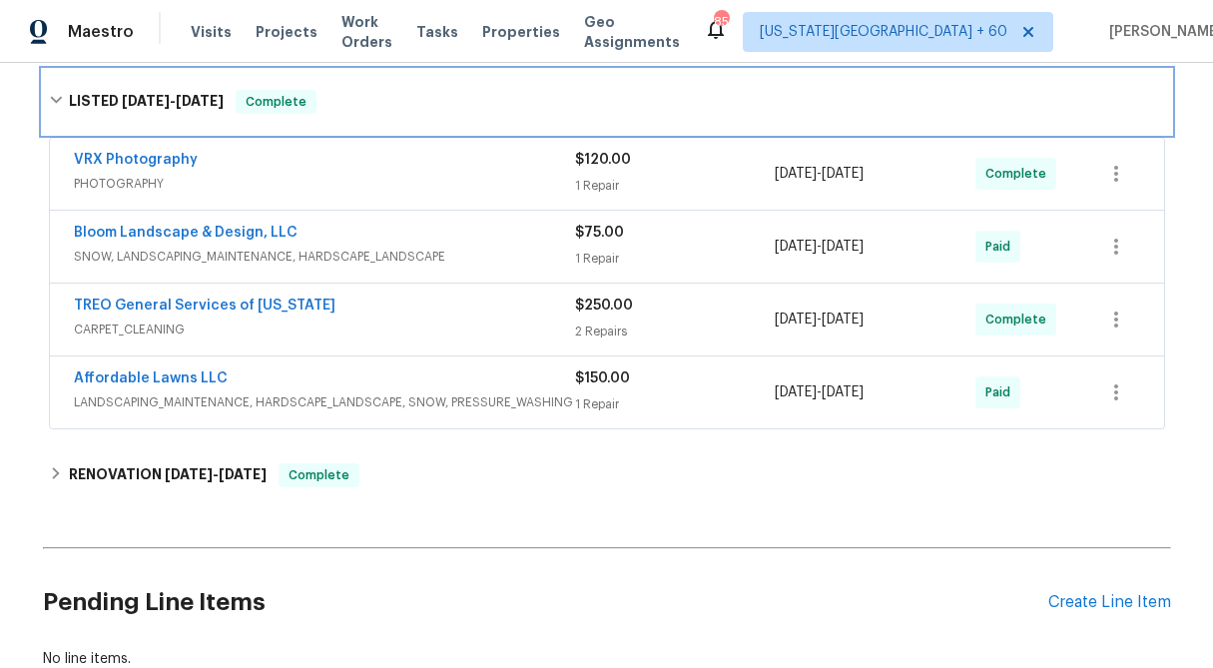
scroll to position [307, 0]
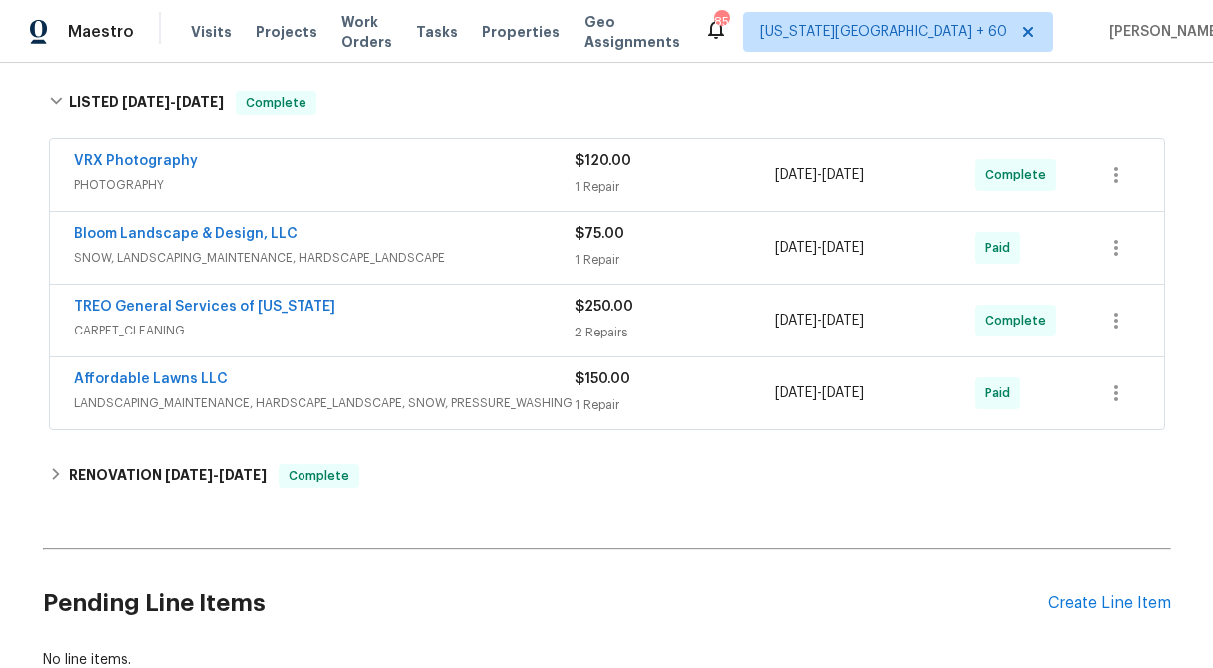
click at [598, 250] on div "1 Repair" at bounding box center [675, 260] width 201 height 20
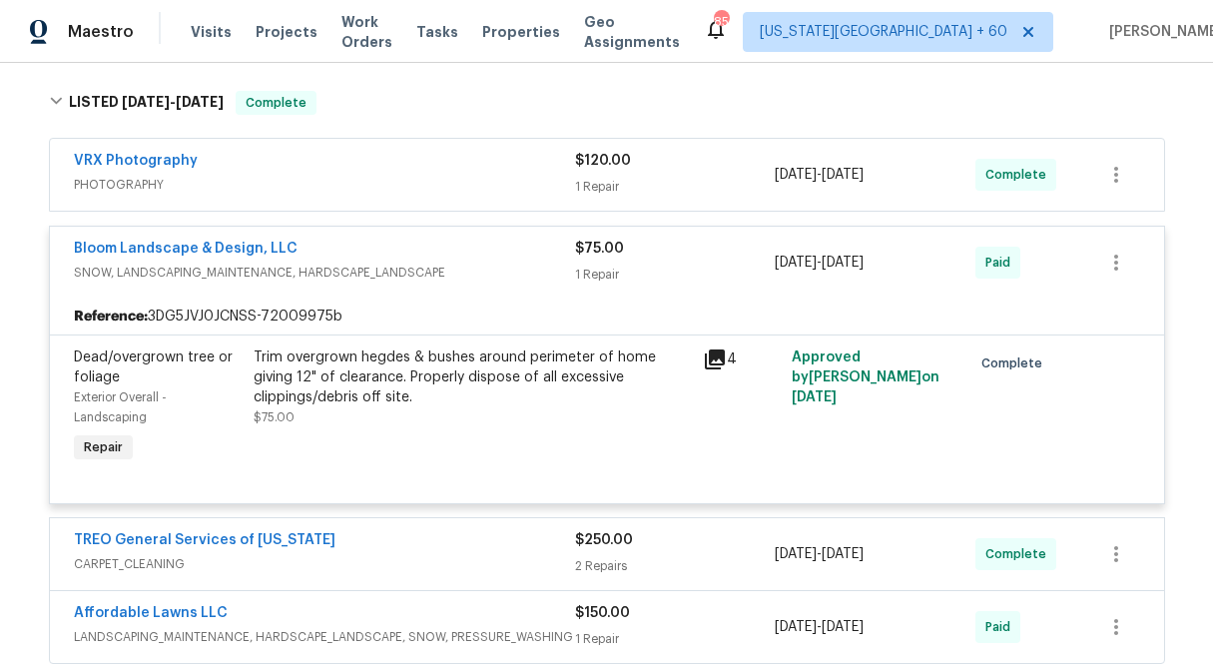
click at [434, 377] on div "Trim overgrown hegdes & bushes around perimeter of home giving 12" of clearance…" at bounding box center [472, 377] width 437 height 60
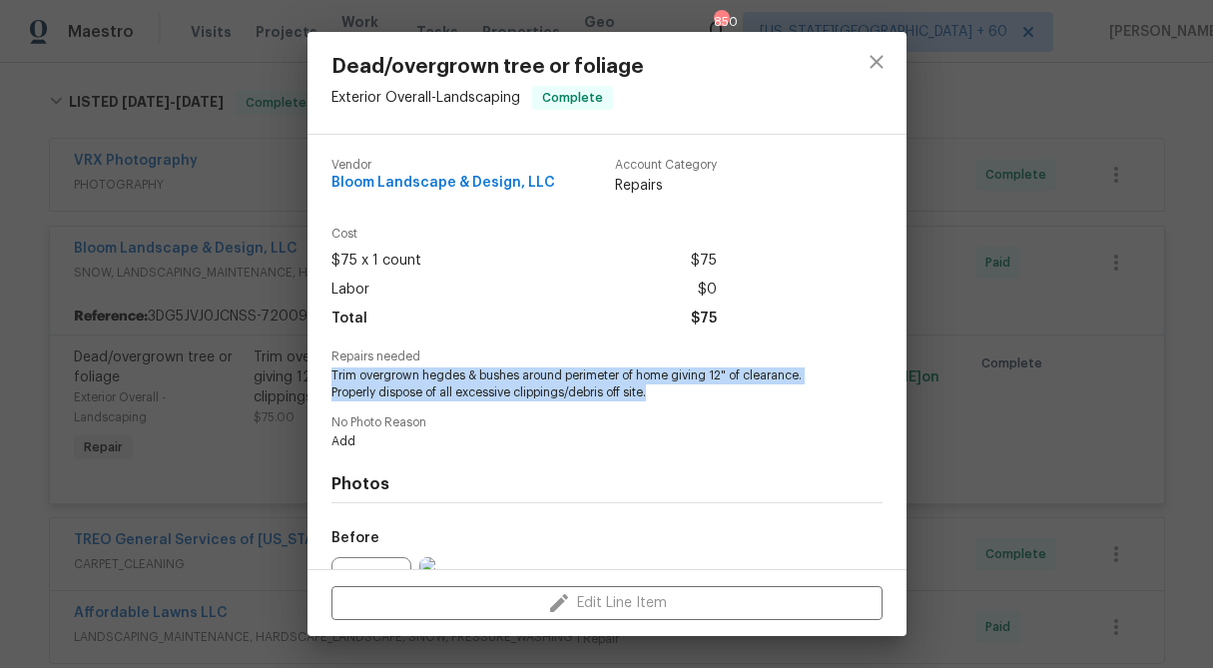
drag, startPoint x: 693, startPoint y: 389, endPoint x: 330, endPoint y: 374, distance: 362.7
click at [331, 374] on span "Trim overgrown hegdes & bushes around perimeter of home giving 12" of clearance…" at bounding box center [579, 384] width 496 height 34
copy span "Trim overgrown hegdes & bushes around perimeter of home giving 12" of clearance…"
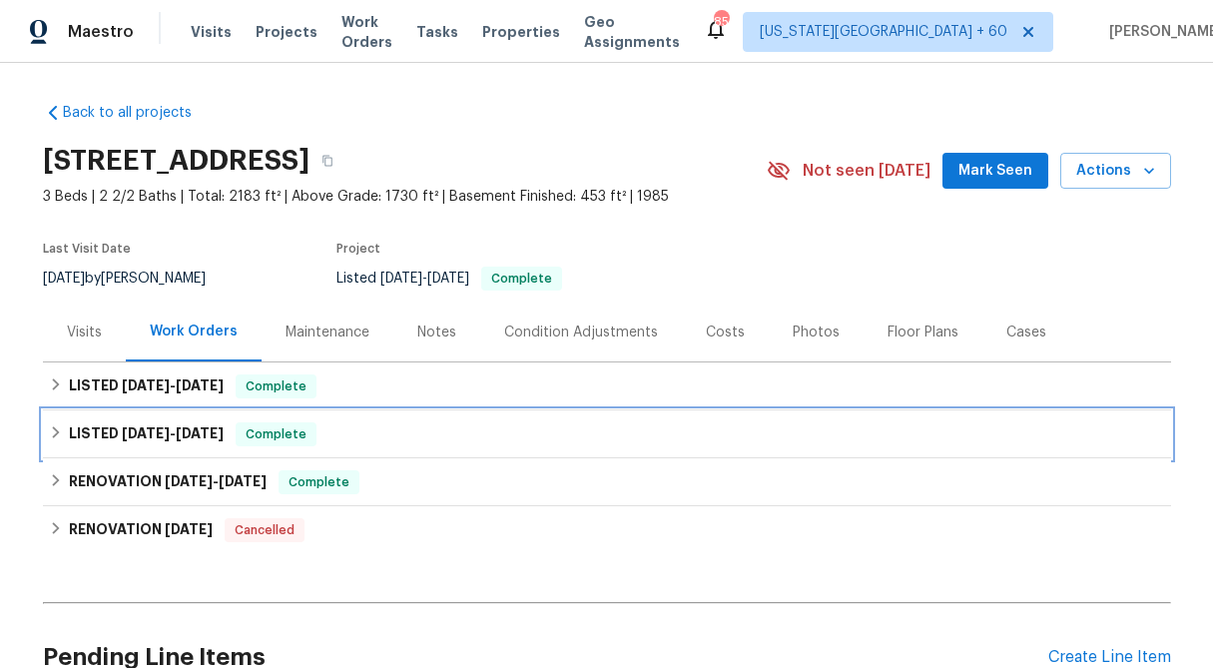
click at [50, 431] on icon at bounding box center [56, 432] width 14 height 14
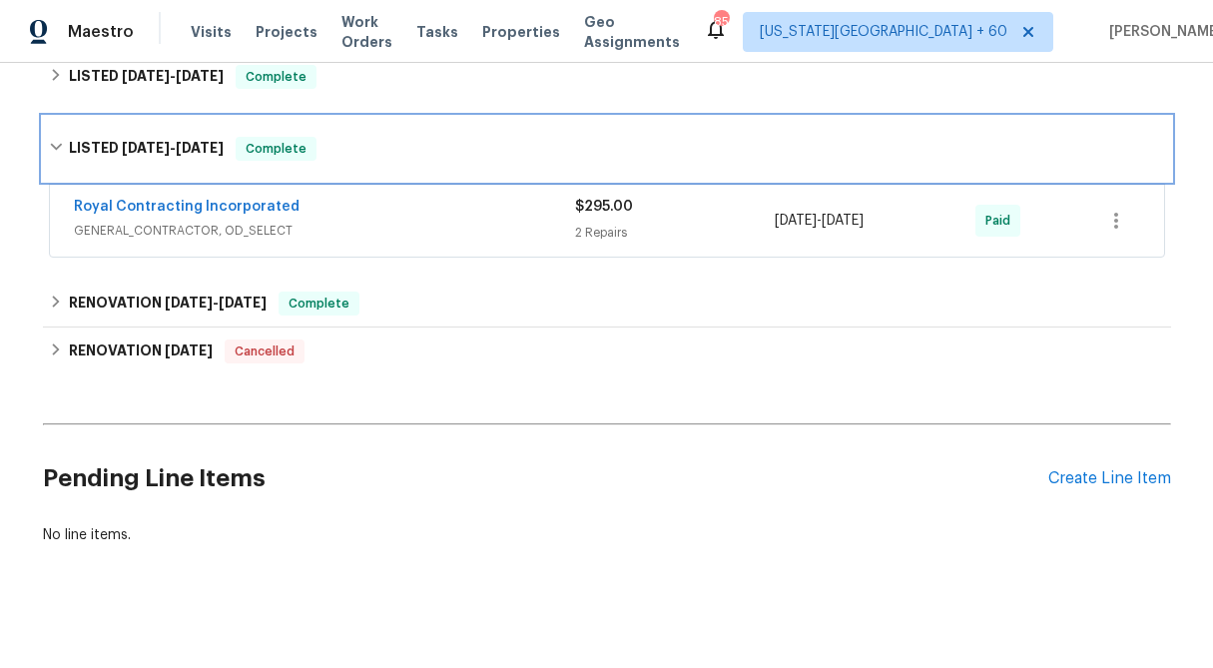
scroll to position [310, 0]
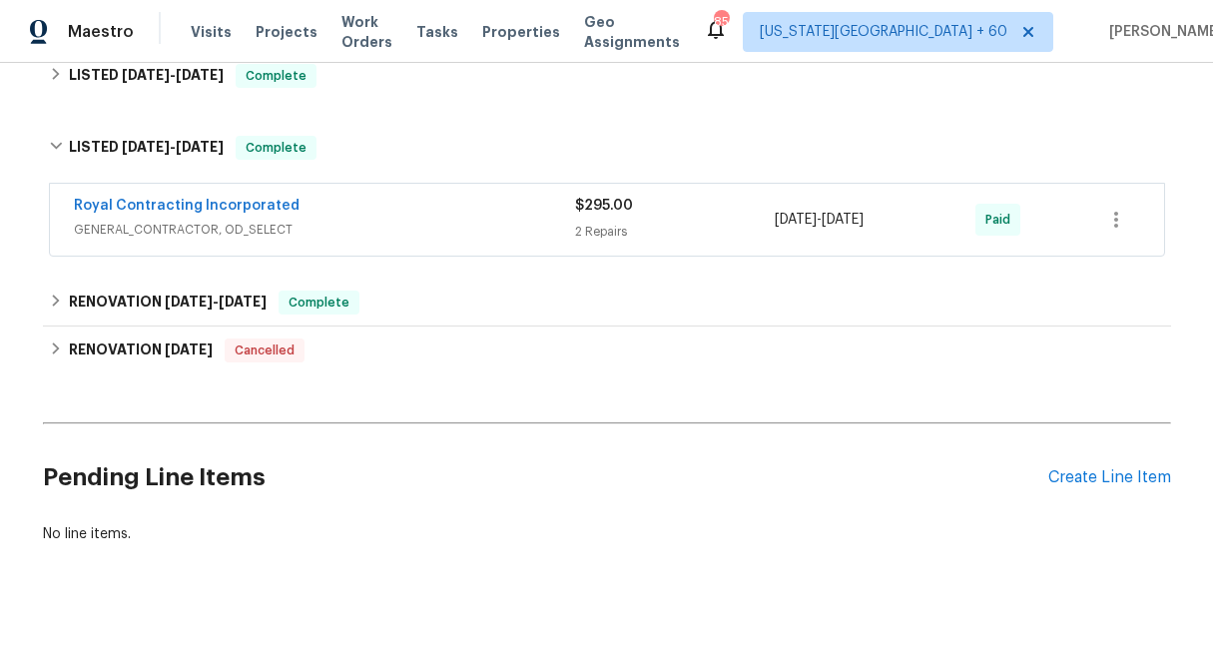
click at [610, 240] on div "2 Repairs" at bounding box center [675, 232] width 201 height 20
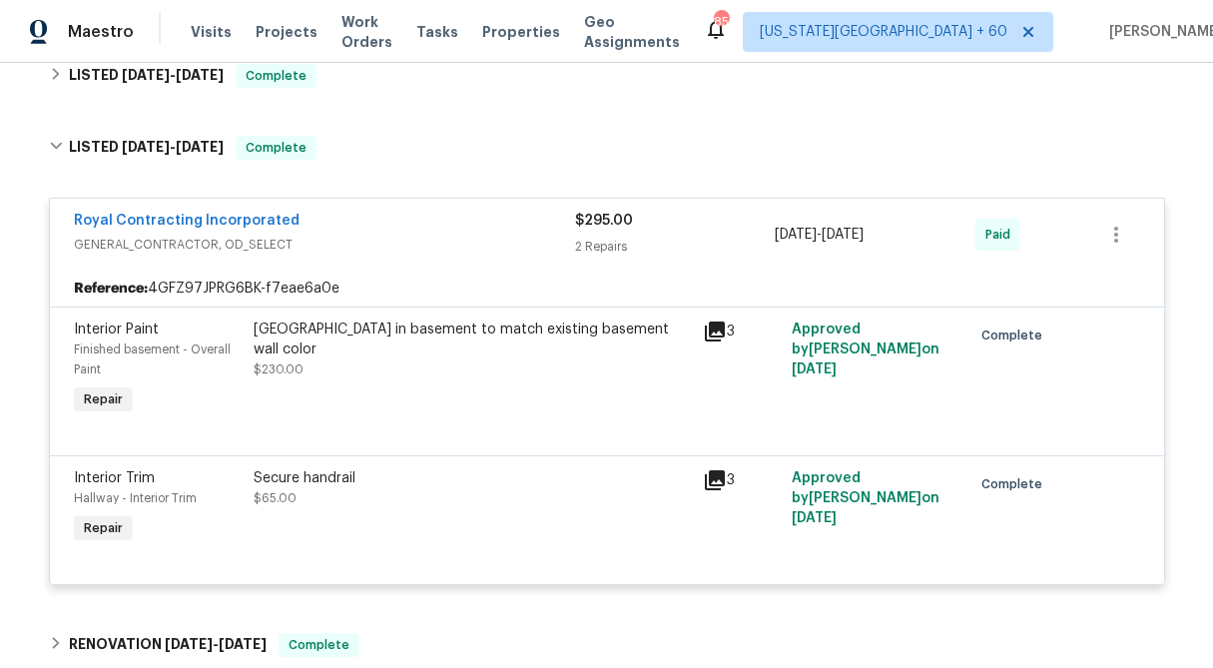
click at [610, 240] on div "2 Repairs" at bounding box center [675, 247] width 201 height 20
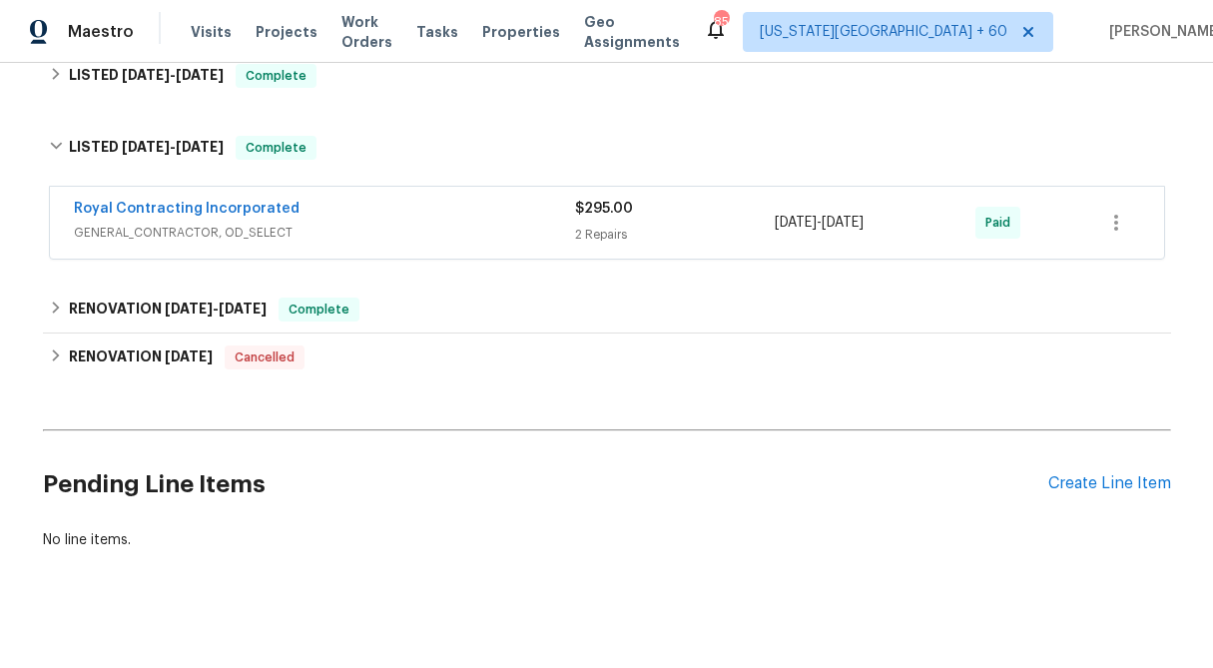
scroll to position [179, 0]
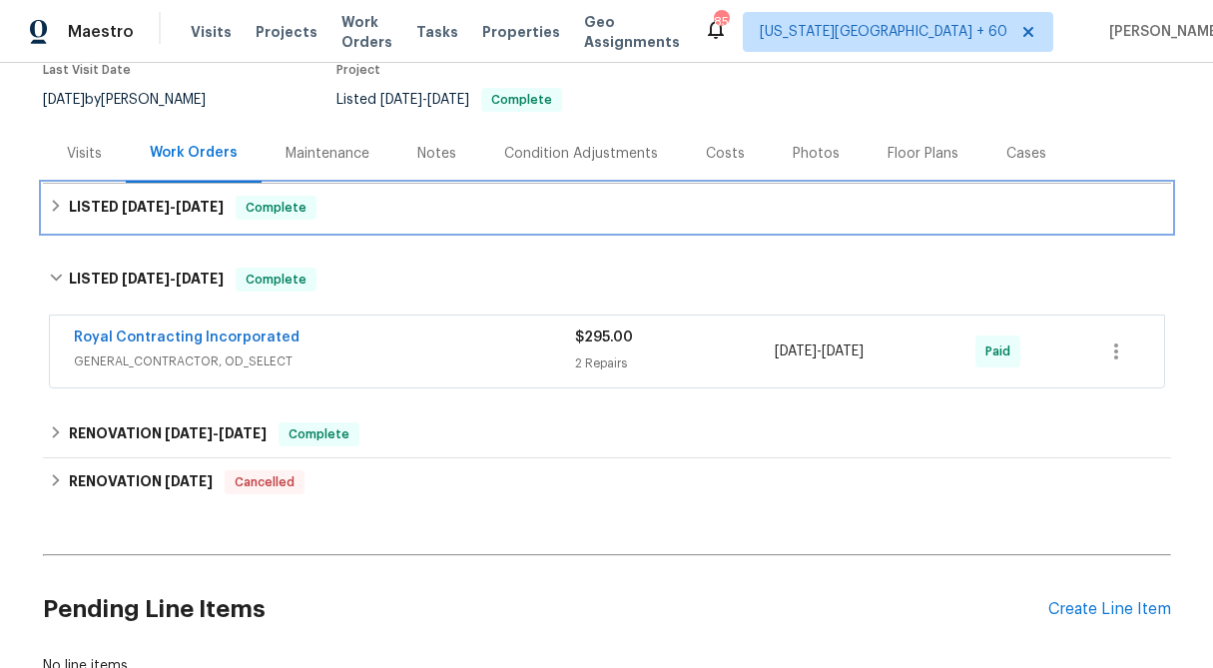
click at [53, 208] on icon at bounding box center [56, 206] width 14 height 14
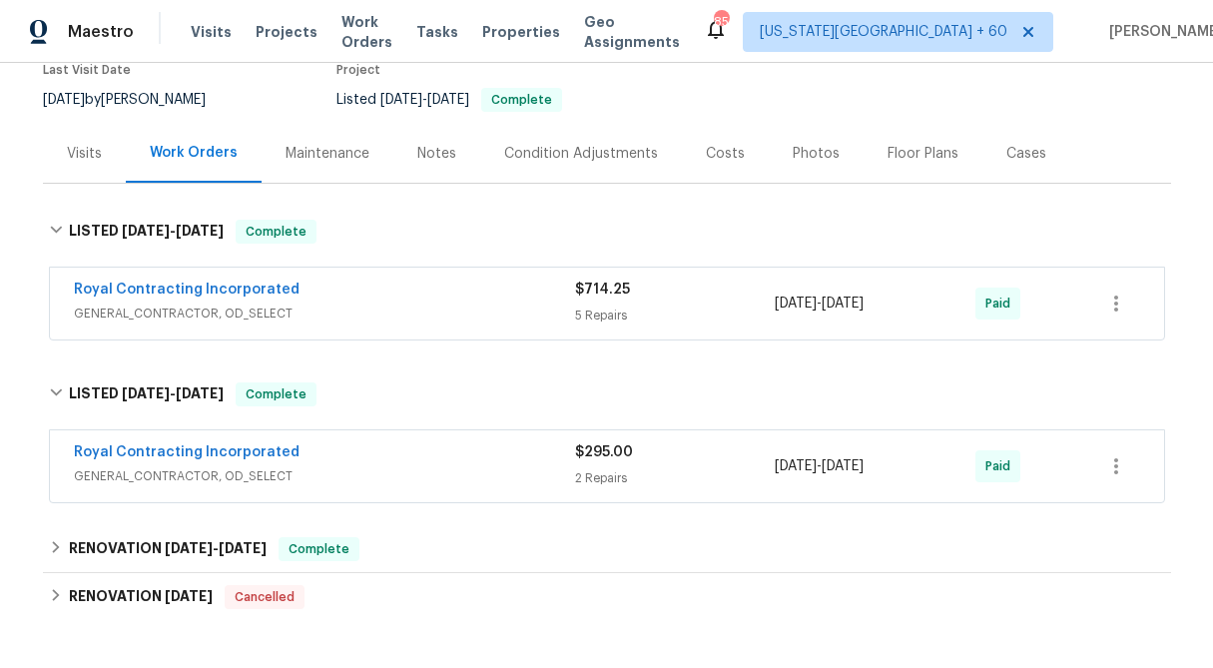
click at [609, 295] on span "$714.25" at bounding box center [602, 290] width 55 height 14
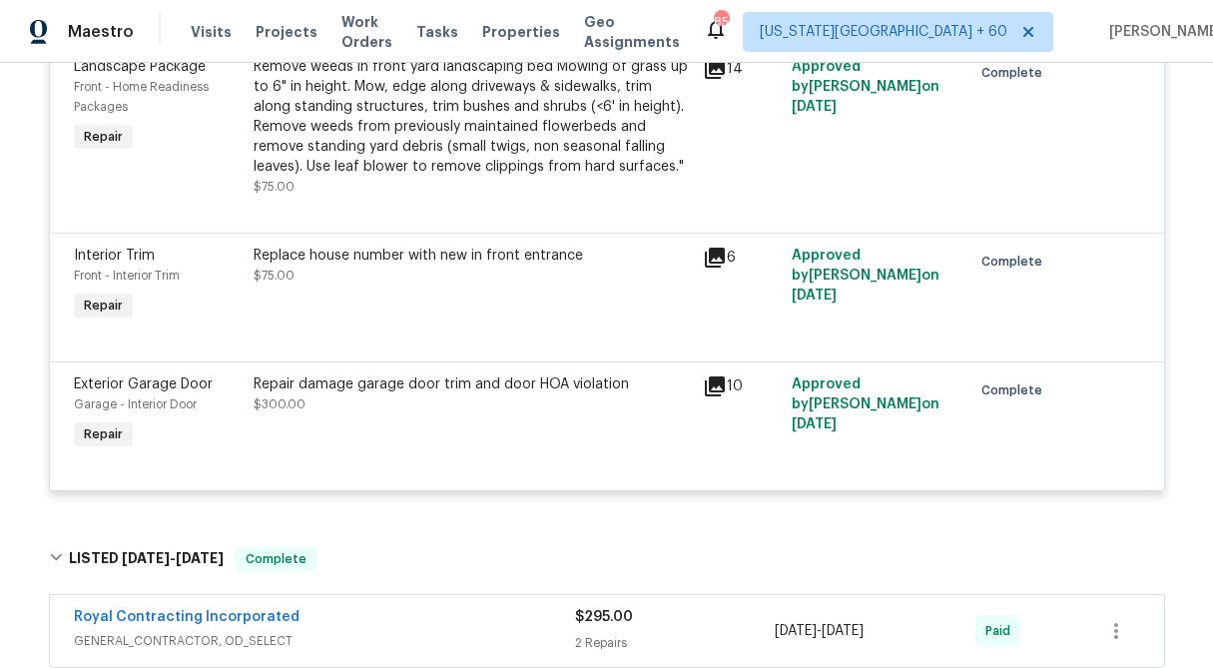
scroll to position [871, 0]
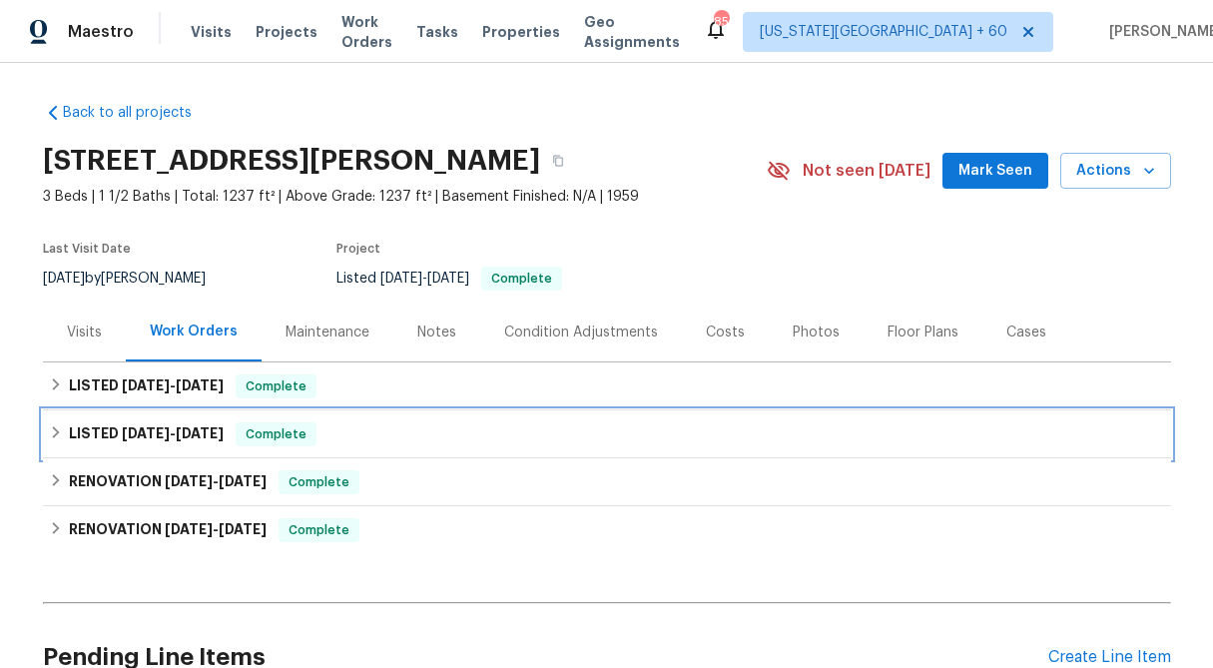
click at [46, 424] on div "LISTED [DATE] - [DATE] Complete" at bounding box center [607, 434] width 1128 height 48
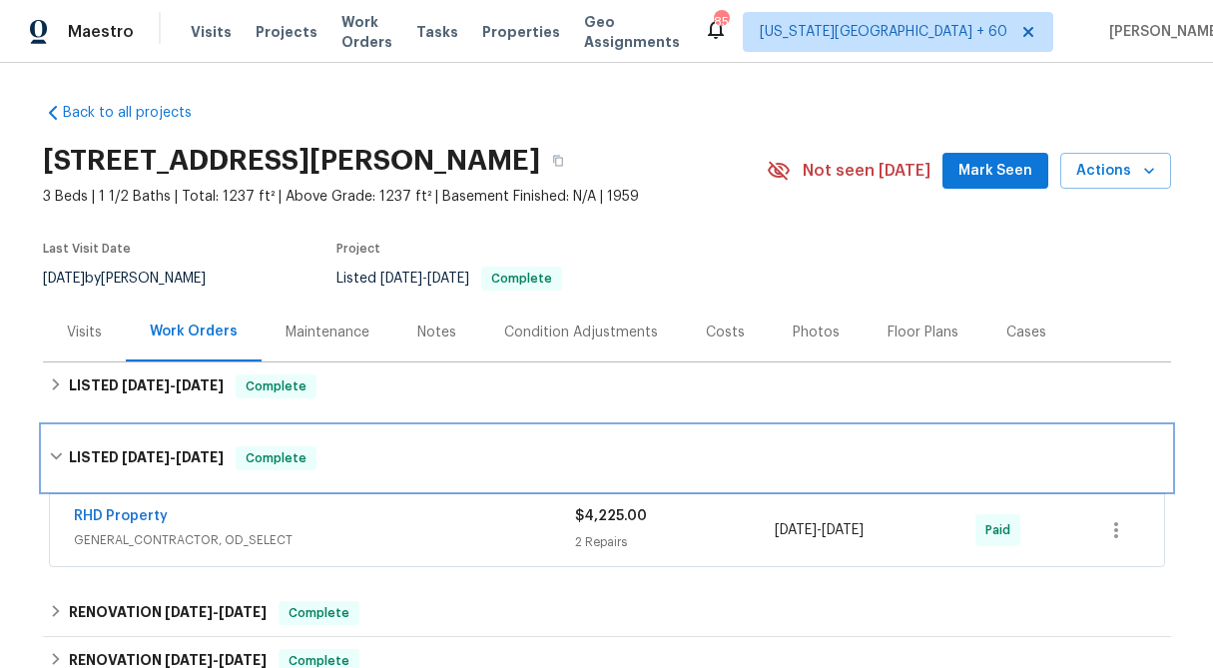
scroll to position [192, 0]
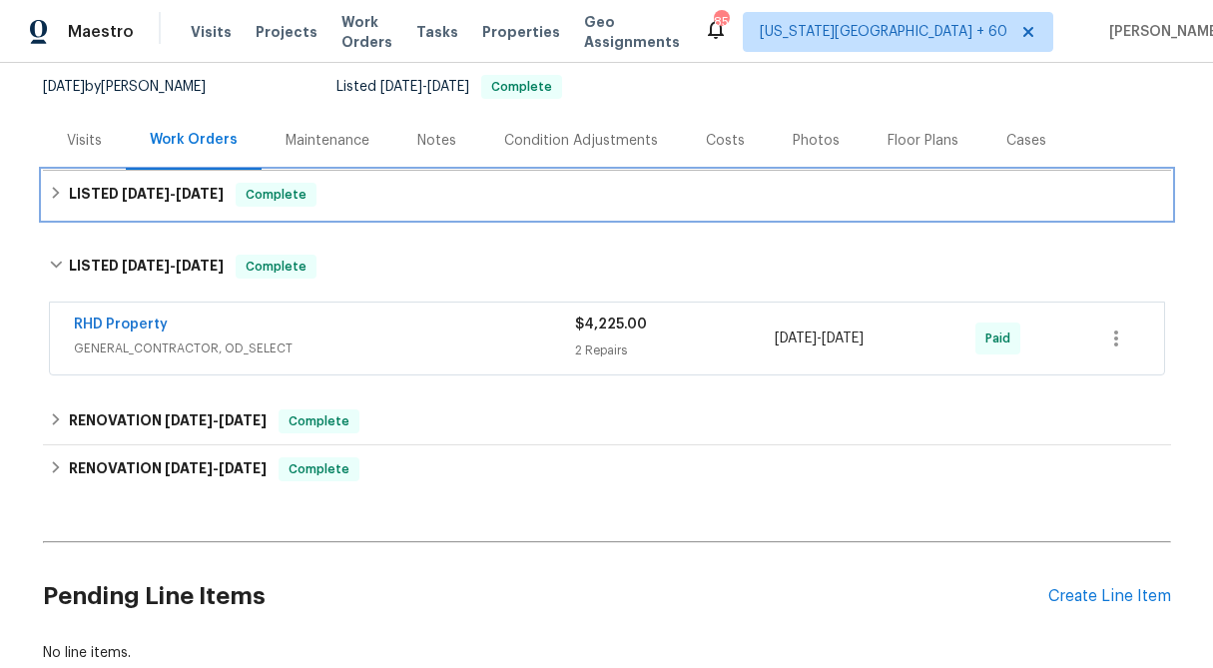
click at [67, 192] on div "LISTED [DATE] - [DATE] Complete" at bounding box center [607, 195] width 1116 height 24
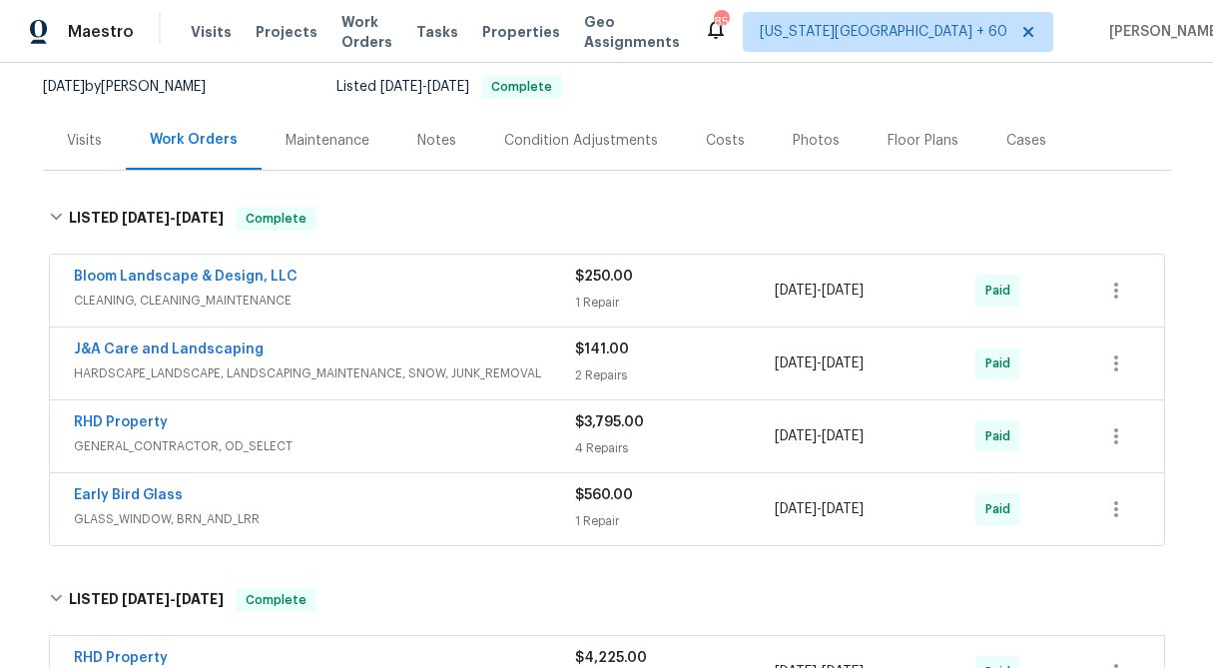
click at [626, 366] on div "2 Repairs" at bounding box center [675, 375] width 201 height 20
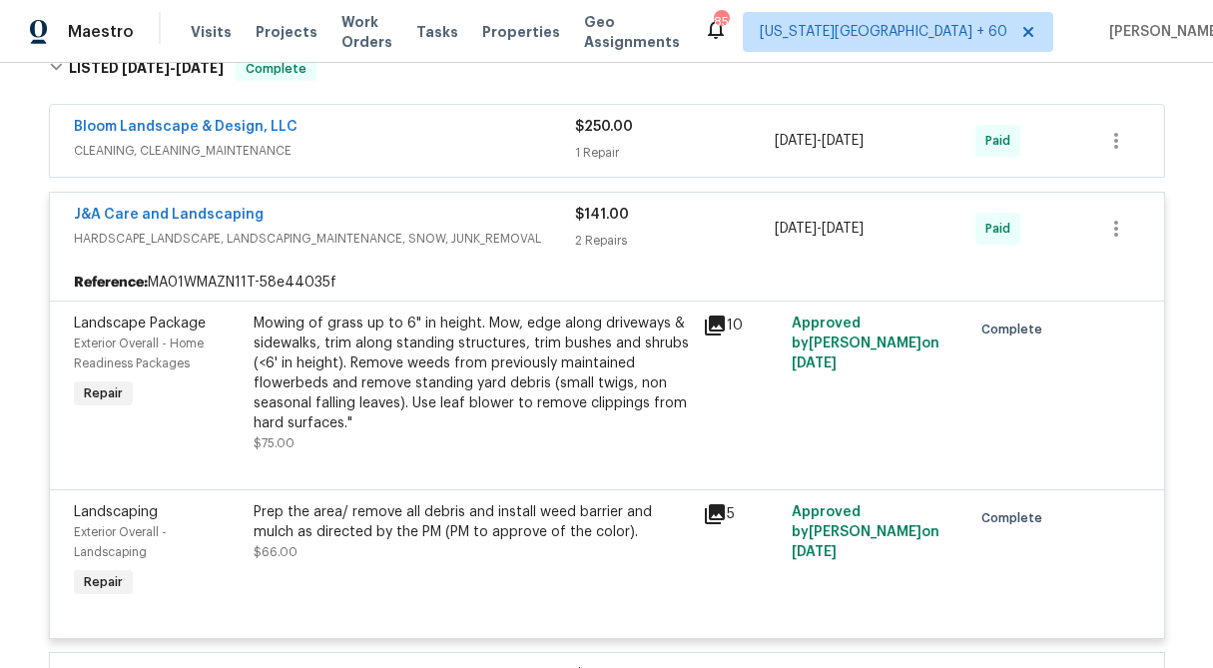
scroll to position [343, 0]
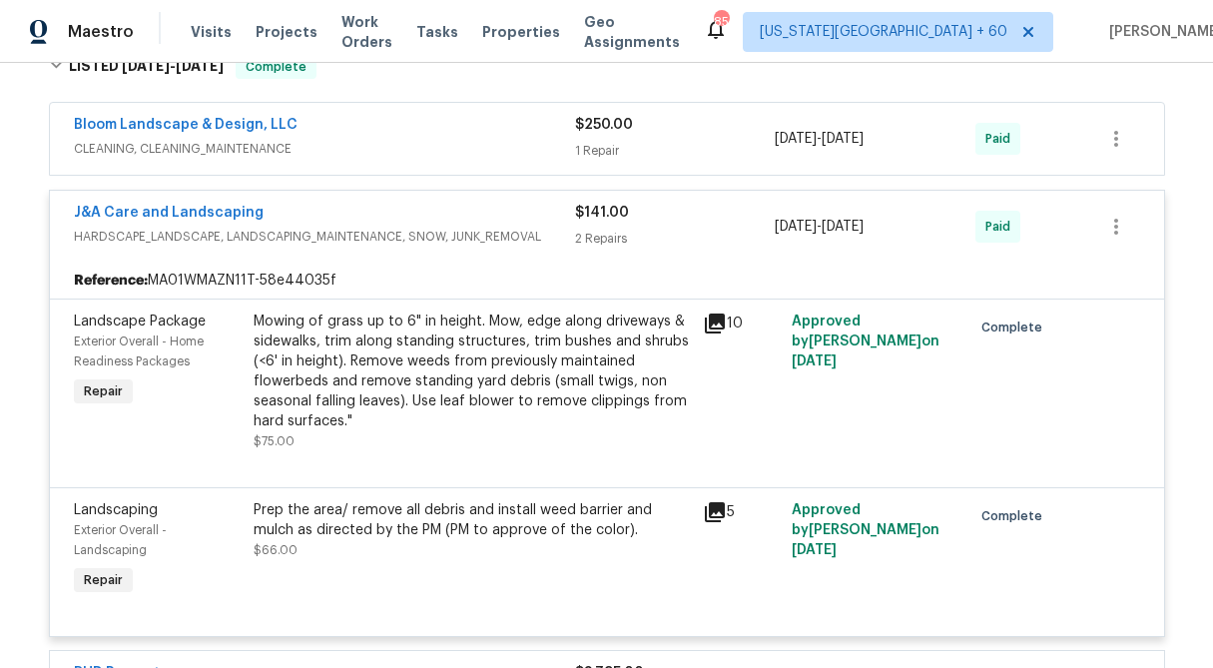
click at [448, 542] on div "Prep the area/ remove all debris and install weed barrier and mulch as directed…" at bounding box center [472, 530] width 437 height 60
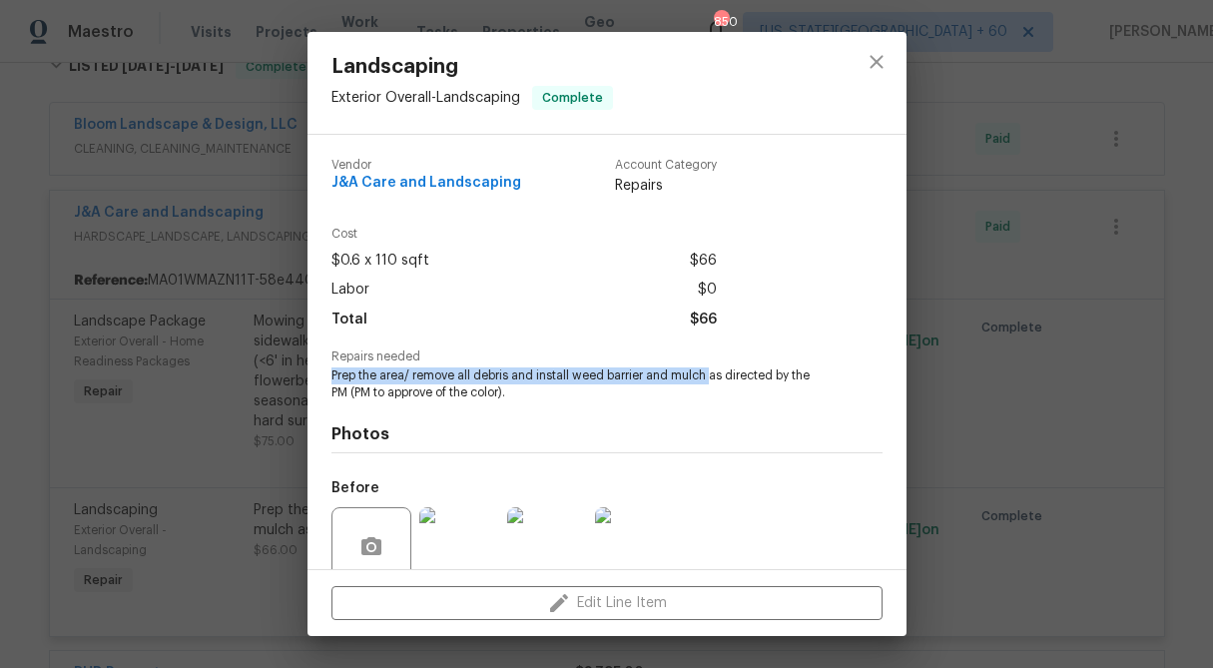
drag, startPoint x: 708, startPoint y: 372, endPoint x: 318, endPoint y: 370, distance: 389.3
click at [318, 370] on div "Vendor J&A Care and Landscaping Account Category Repairs Cost $0.6 x 110 sqft $…" at bounding box center [606, 352] width 599 height 434
copy span "Prep the area/ remove all debris and install weed barrier and mulch"
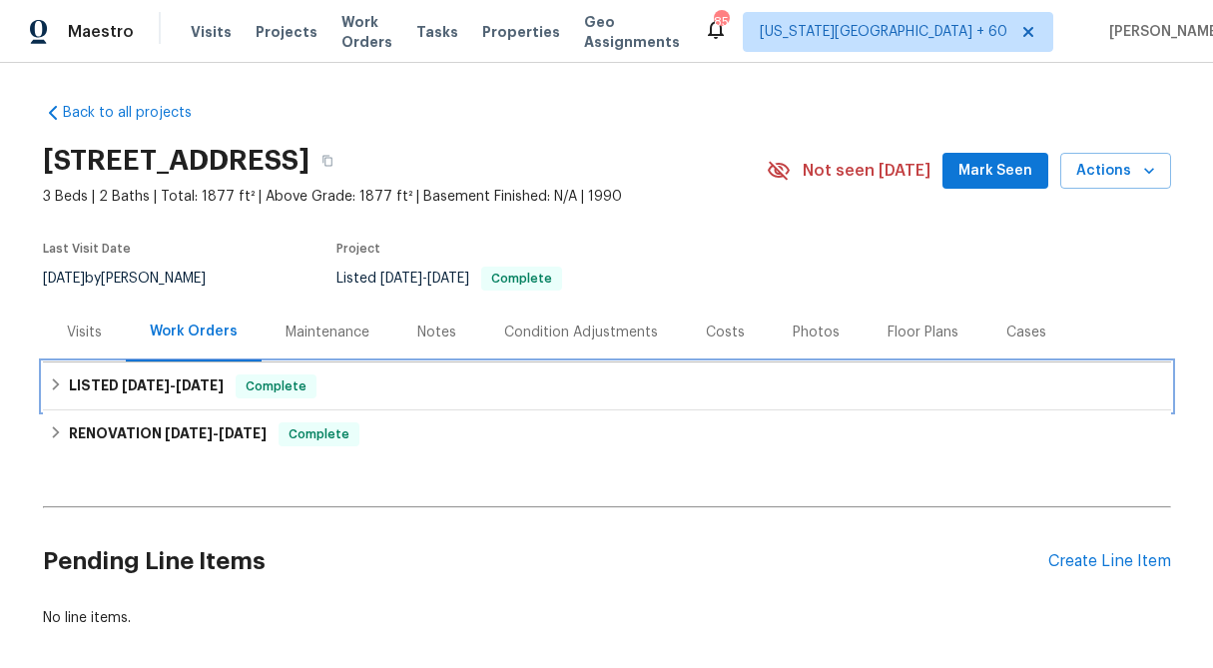
click at [47, 383] on div "LISTED [DATE] - [DATE] Complete" at bounding box center [607, 386] width 1128 height 48
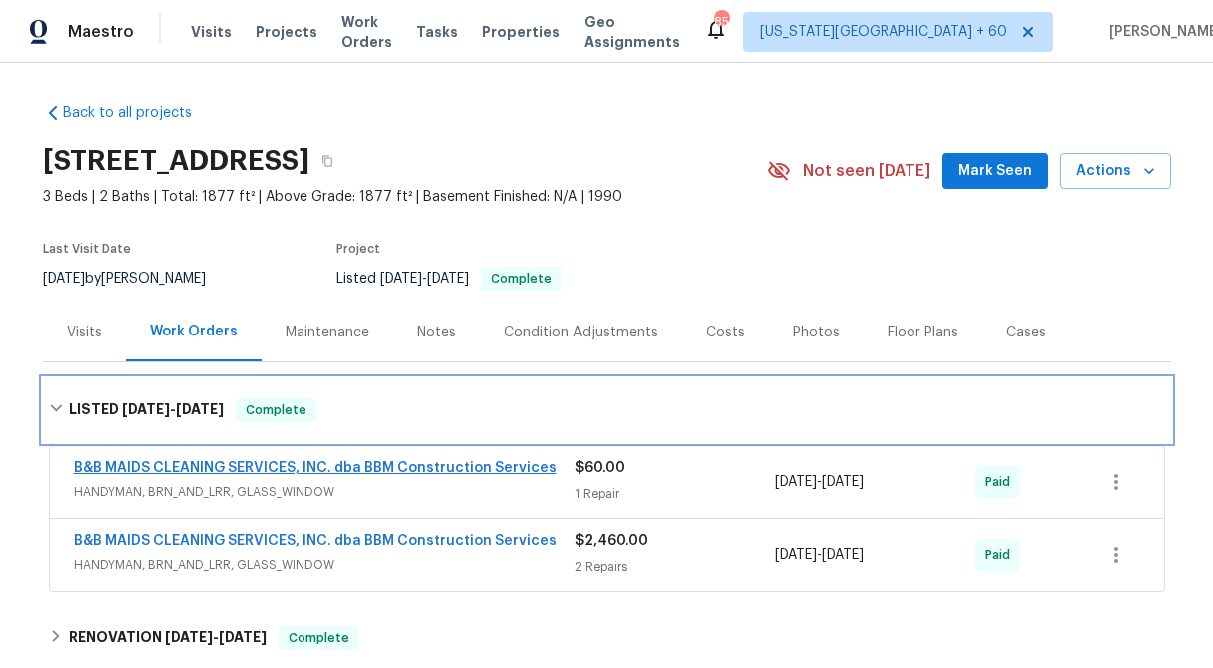
scroll to position [108, 0]
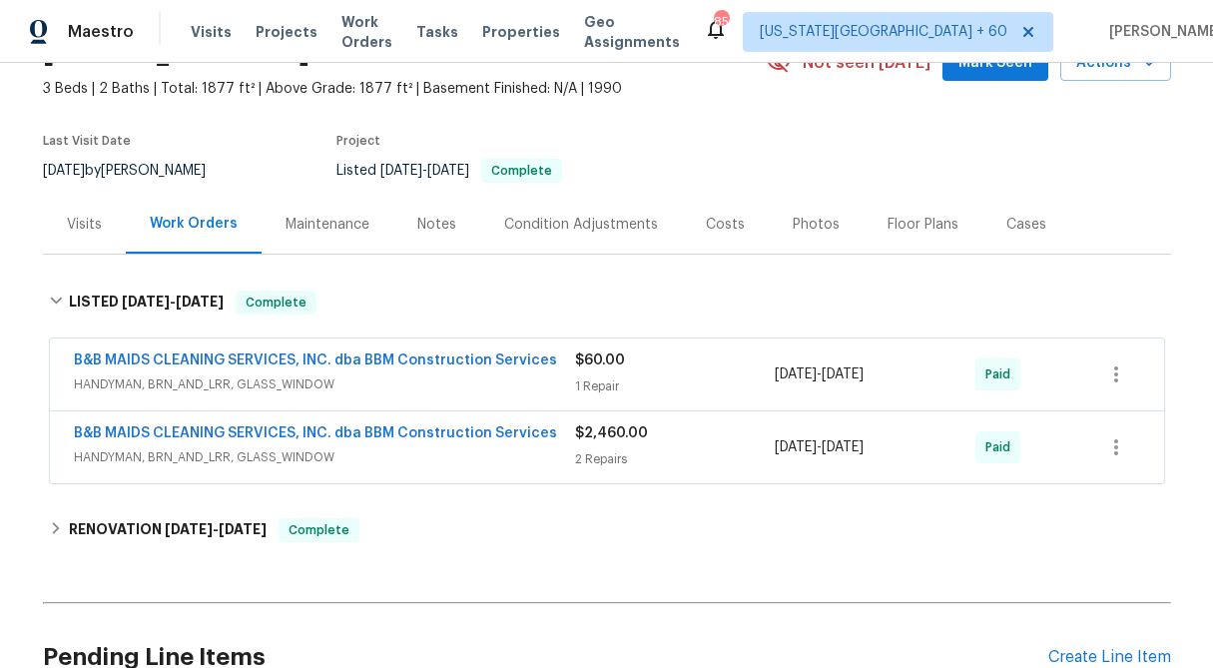
click at [649, 452] on div "2 Repairs" at bounding box center [675, 459] width 201 height 20
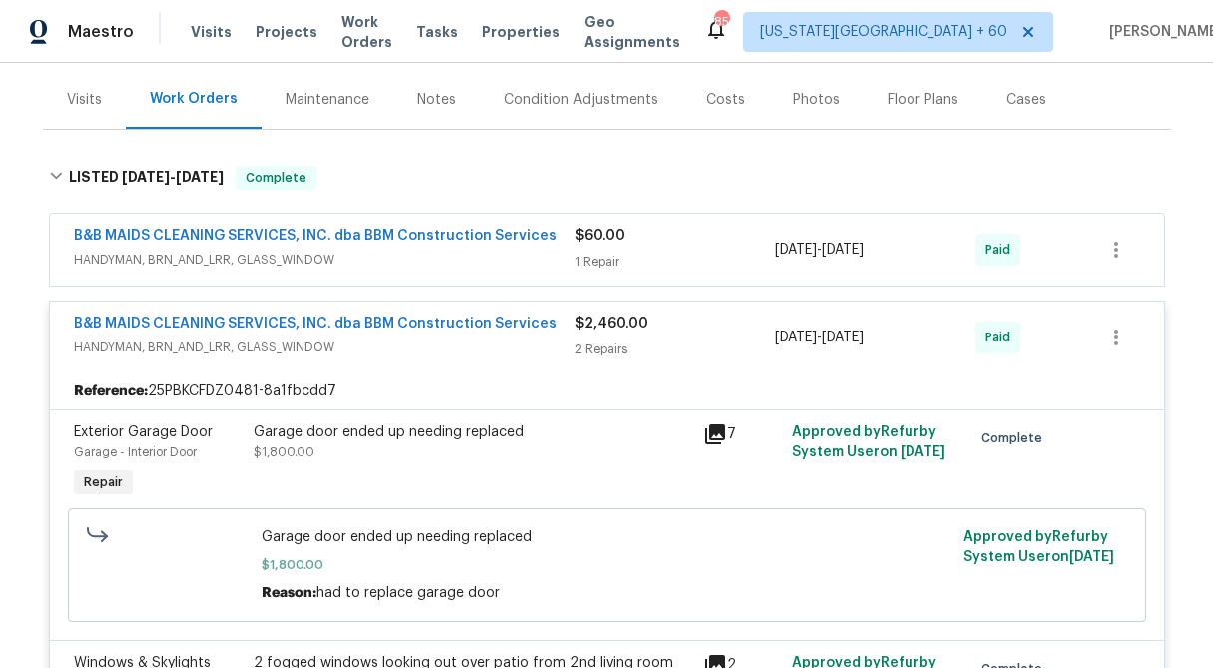
scroll to position [232, 0]
click at [605, 235] on span "$60.00" at bounding box center [600, 237] width 50 height 14
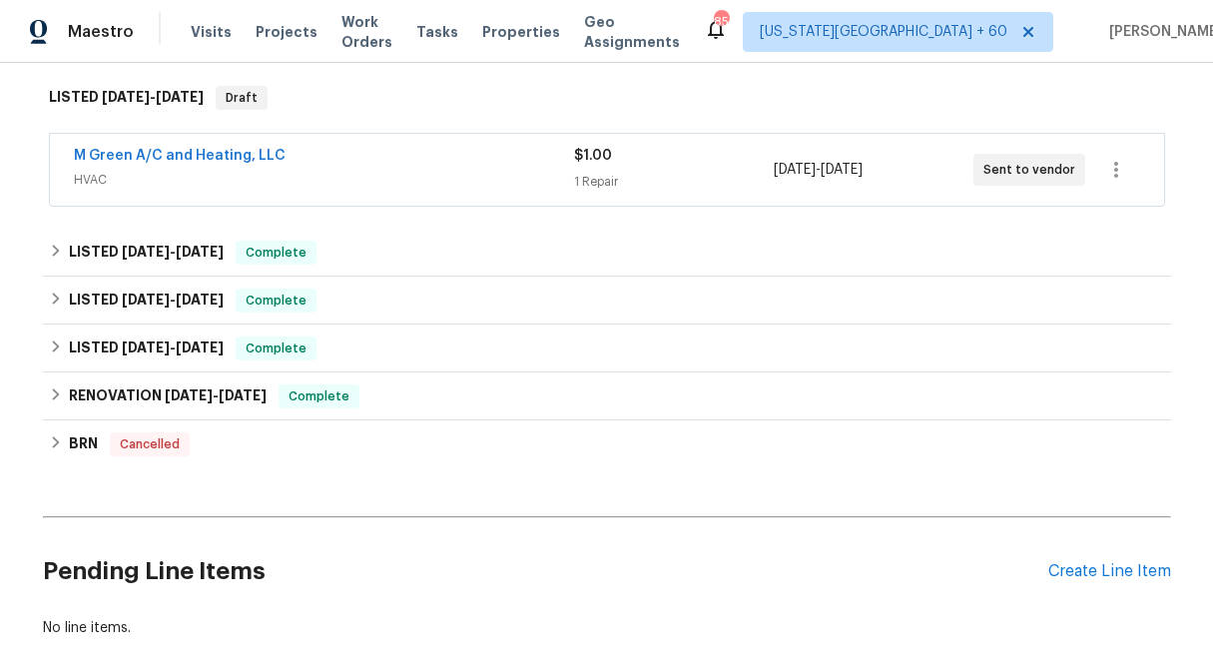
scroll to position [312, 0]
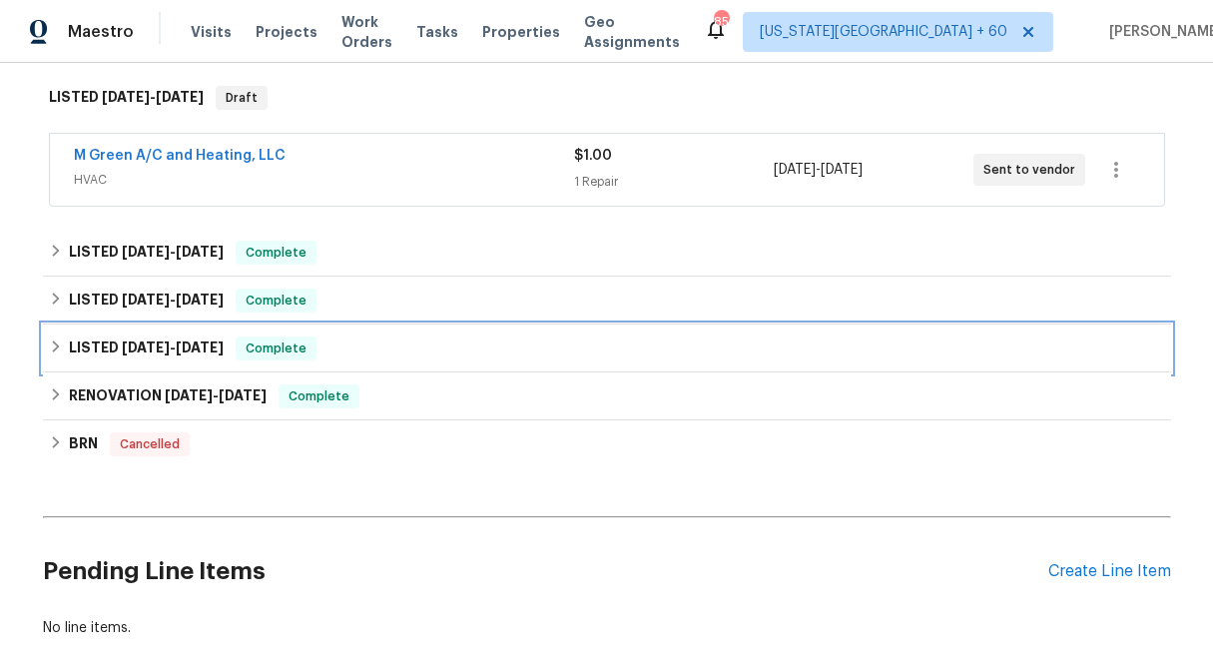
click at [51, 341] on icon at bounding box center [56, 346] width 14 height 14
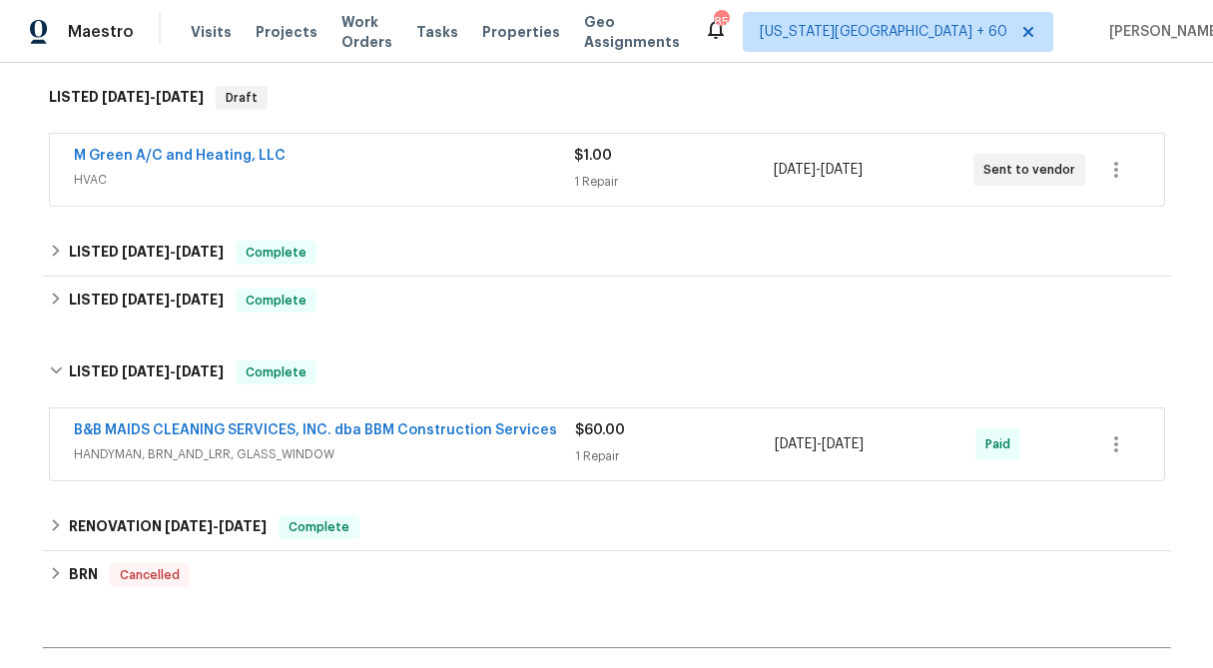
click at [636, 443] on div "$60.00 1 Repair" at bounding box center [675, 444] width 201 height 48
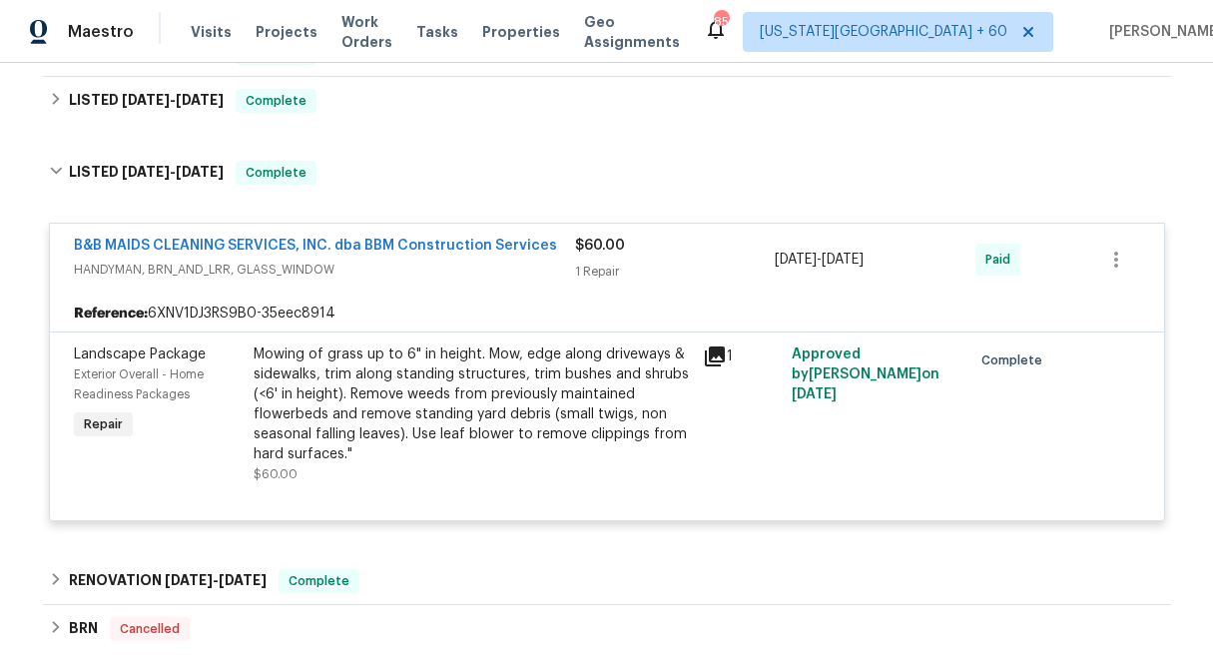
scroll to position [515, 0]
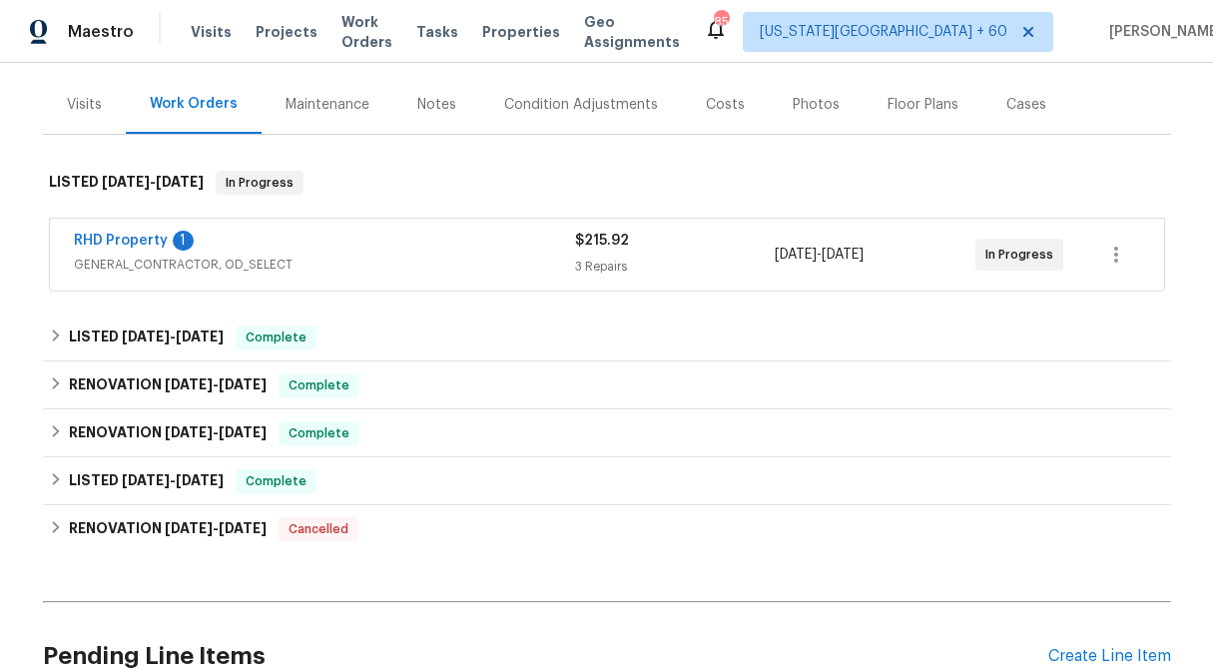
scroll to position [242, 0]
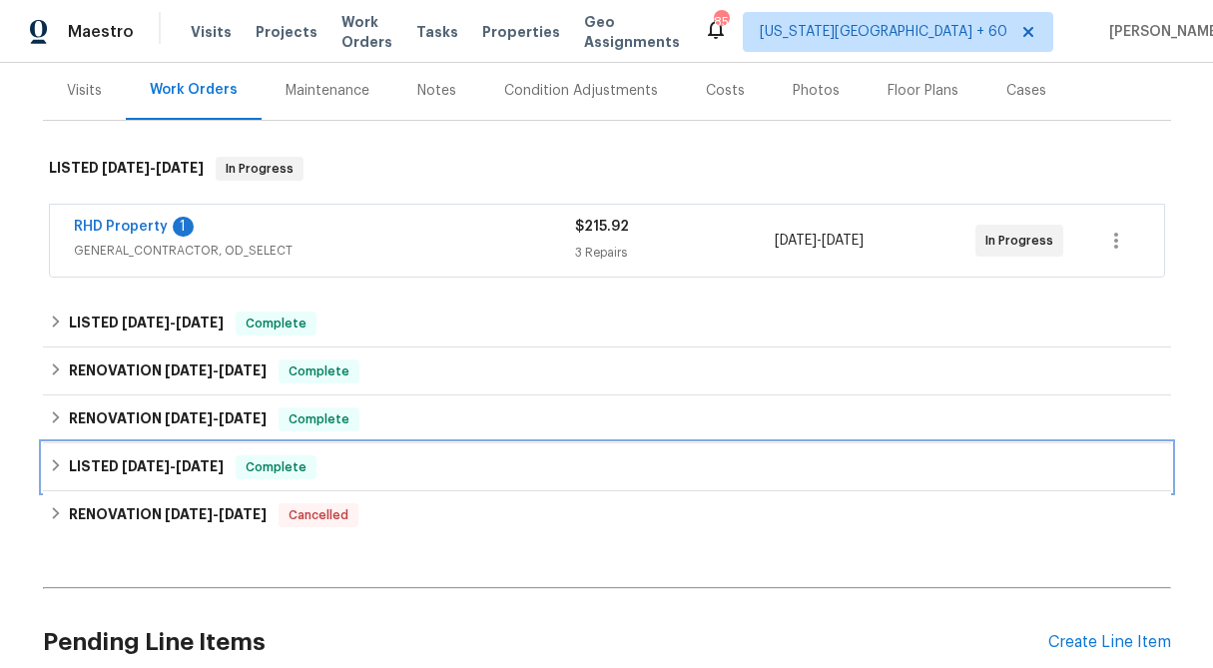
click at [49, 459] on icon at bounding box center [56, 465] width 14 height 14
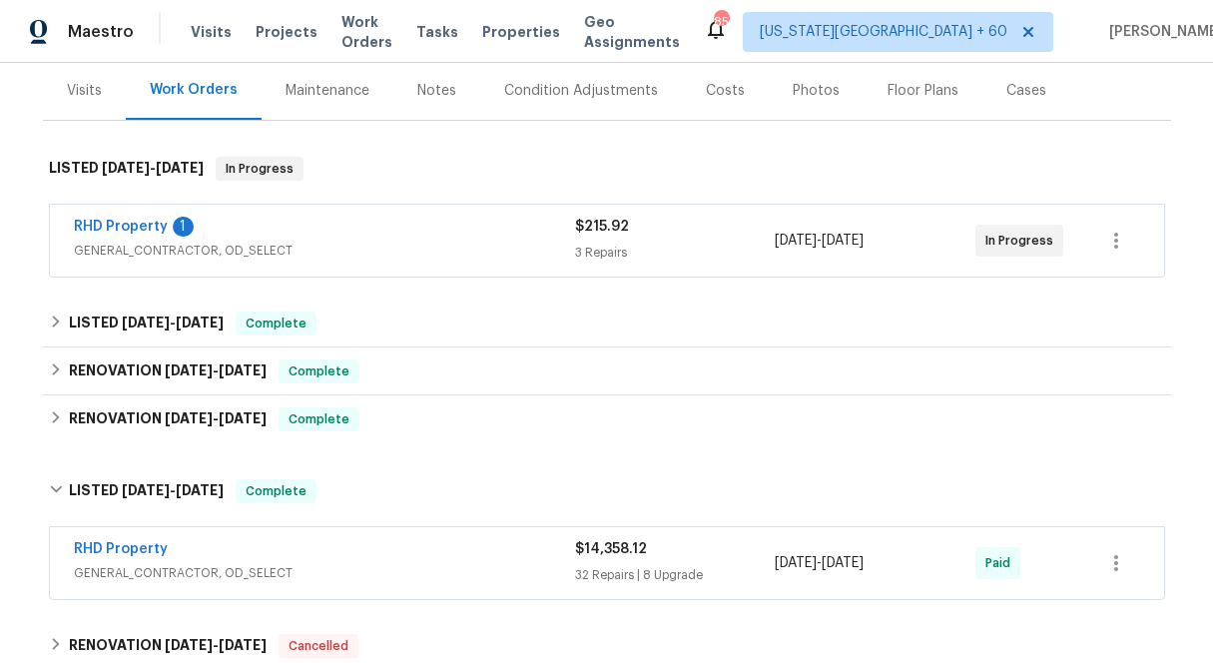
click at [592, 563] on div "$14,358.12 32 Repairs | 8 Upgrade" at bounding box center [675, 563] width 201 height 48
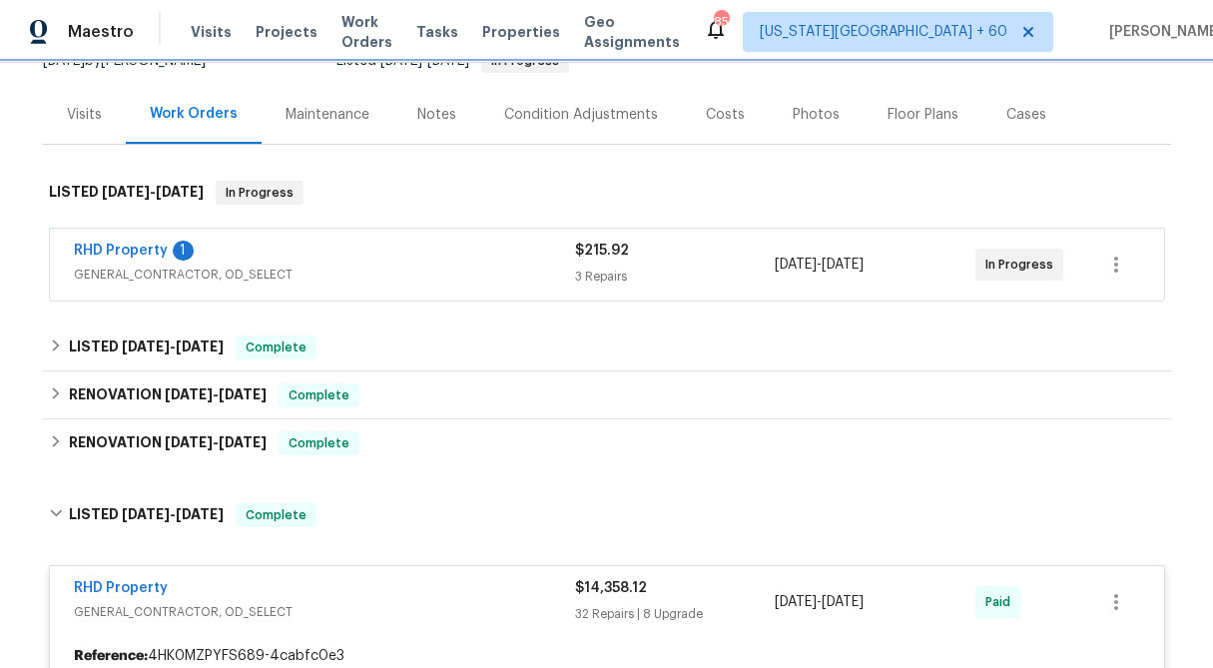
scroll to position [133, 0]
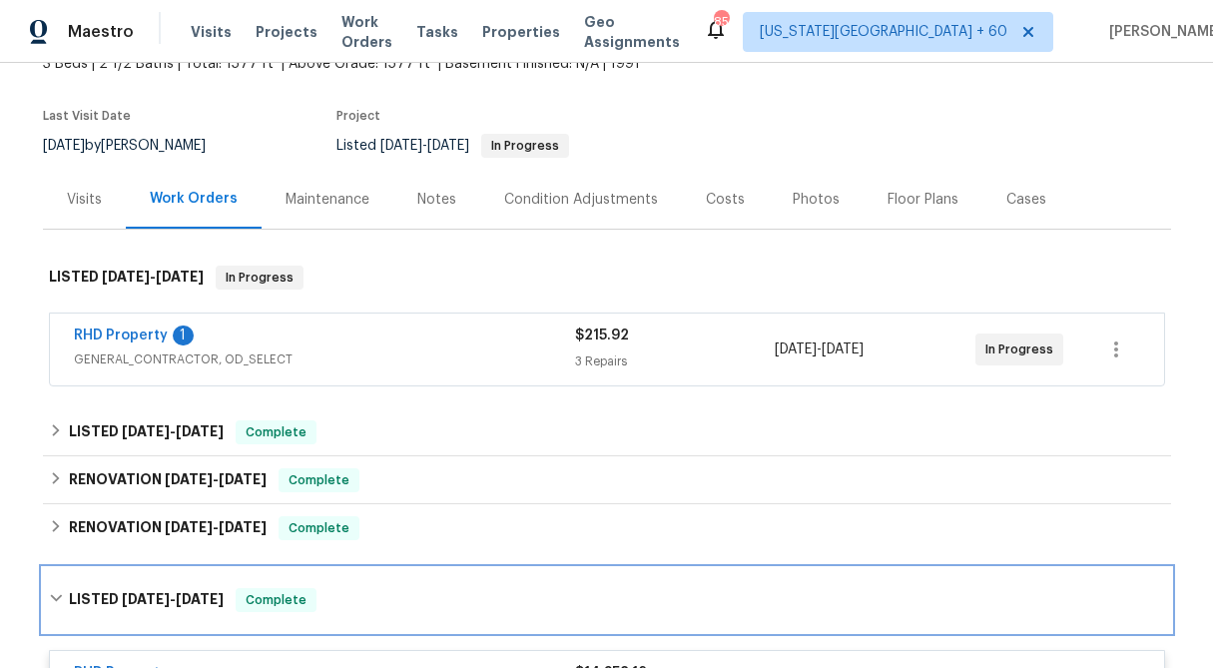
click at [53, 591] on icon at bounding box center [56, 598] width 14 height 14
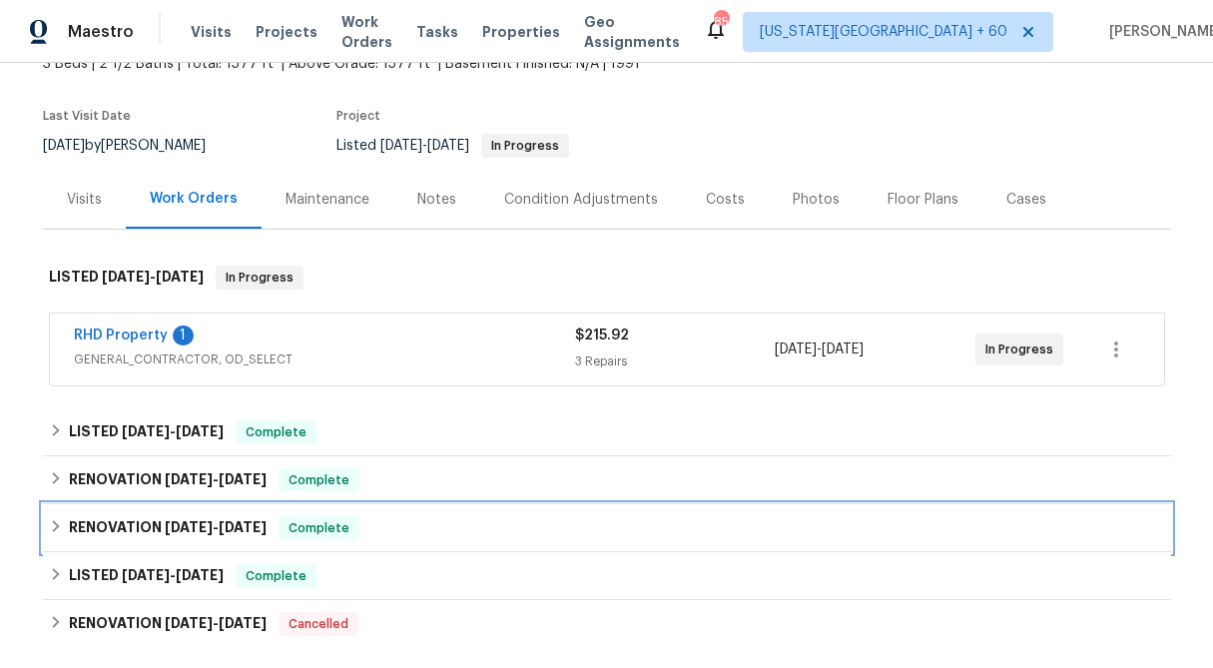
click at [50, 525] on icon at bounding box center [56, 526] width 14 height 14
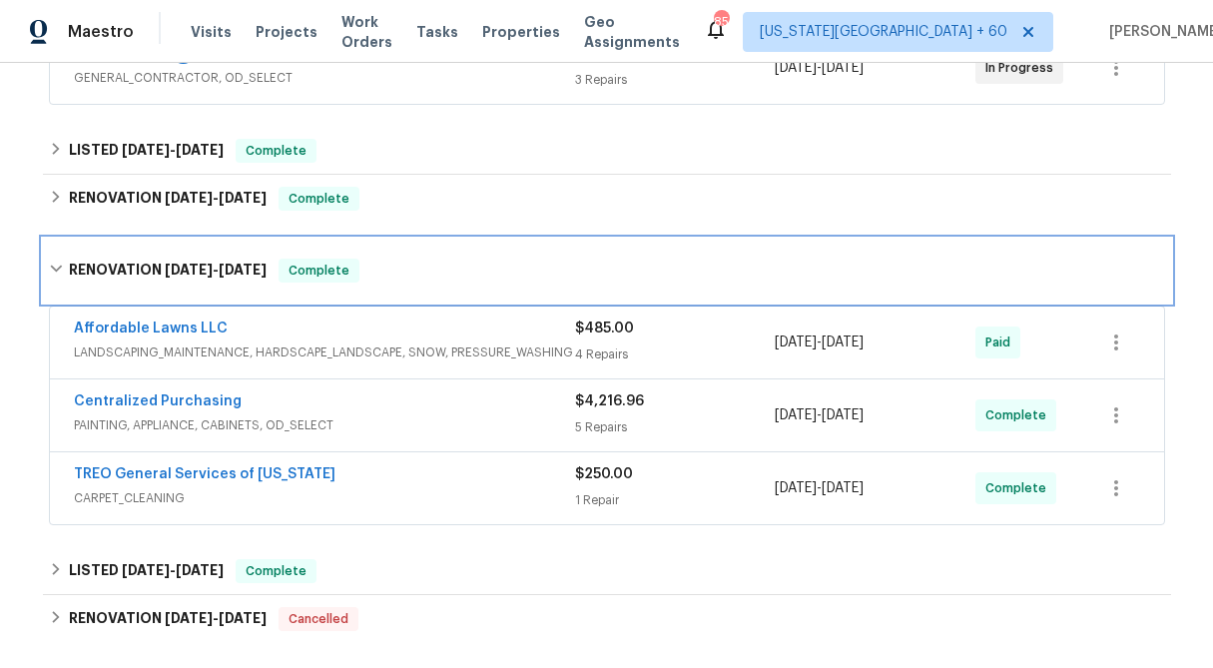
scroll to position [416, 0]
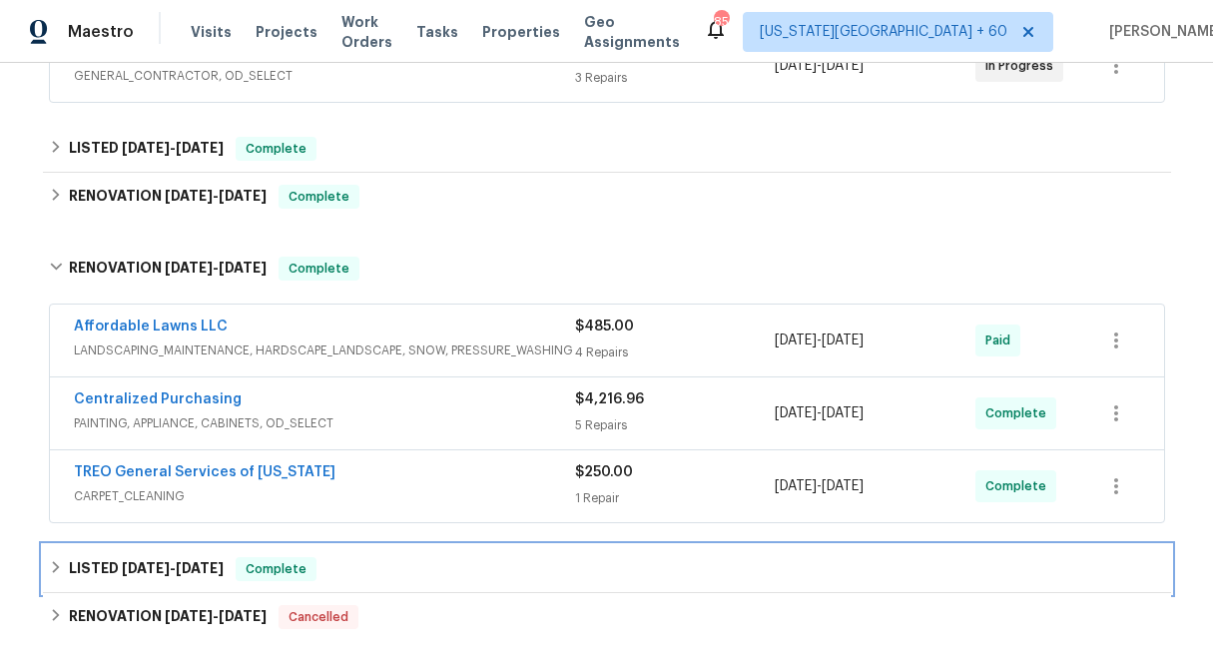
click at [66, 565] on div "LISTED [DATE] - [DATE] Complete" at bounding box center [607, 569] width 1116 height 24
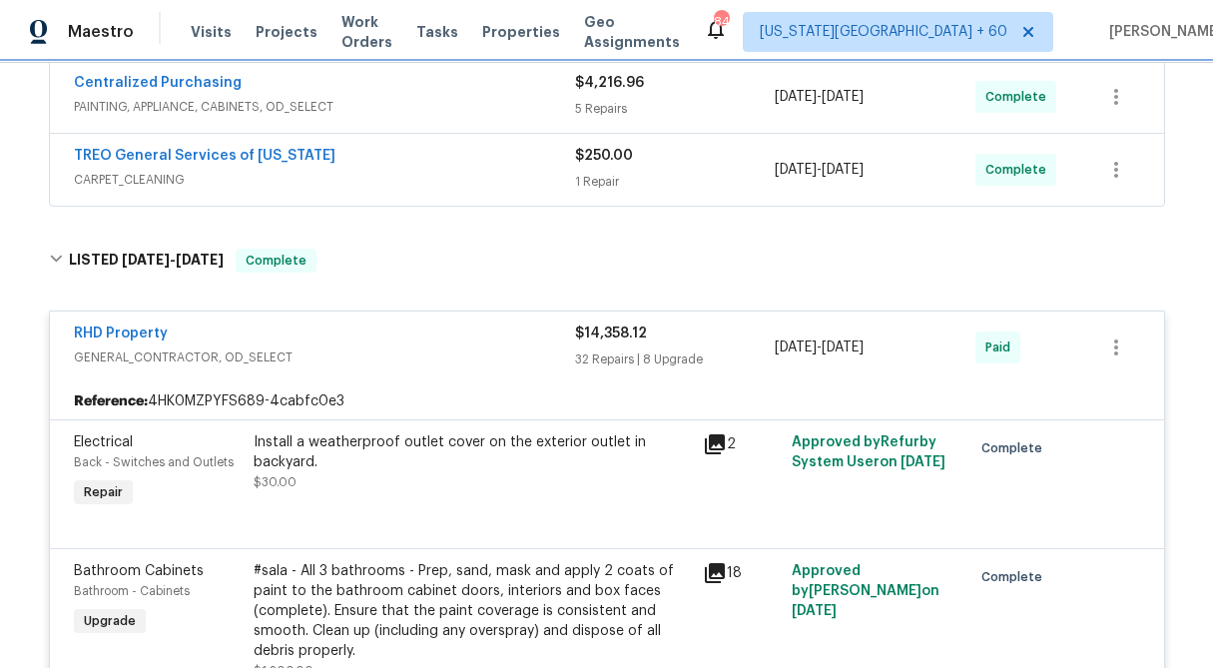
scroll to position [755, 0]
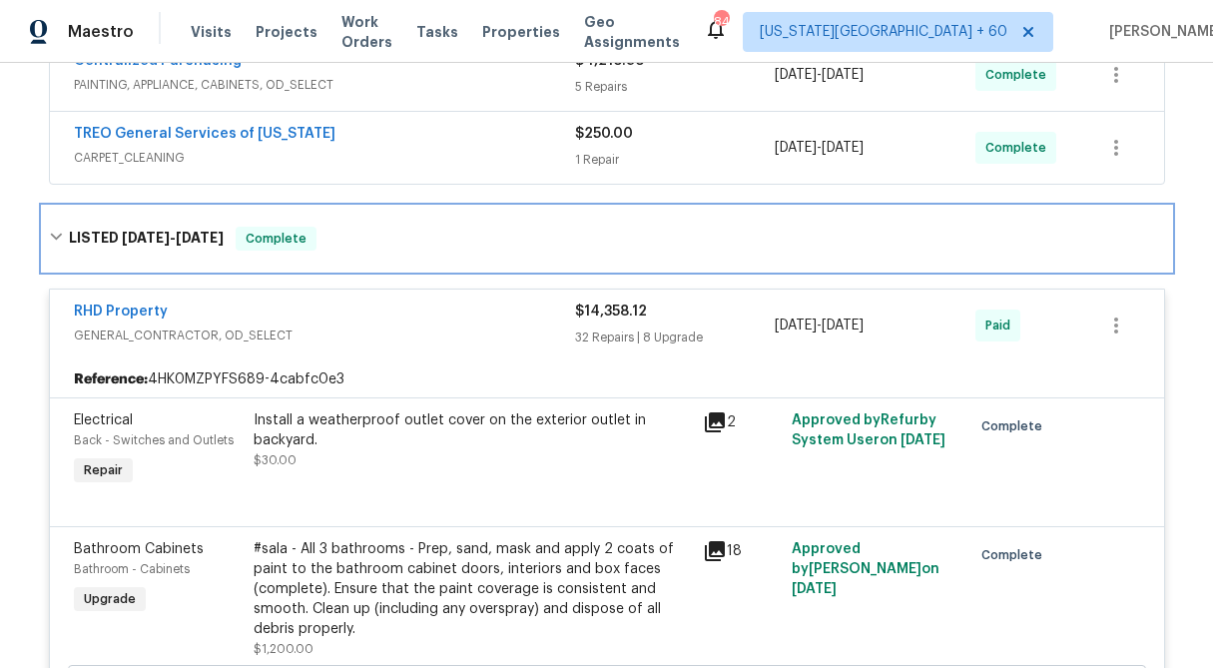
click at [55, 236] on icon at bounding box center [56, 237] width 14 height 14
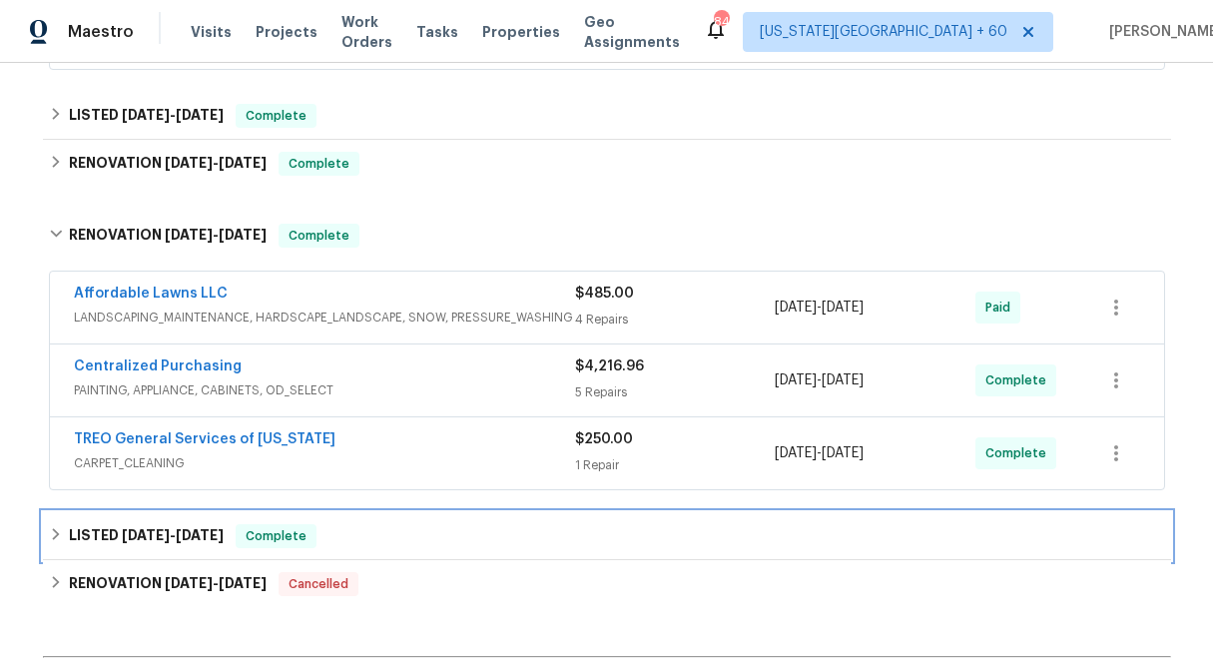
scroll to position [446, 0]
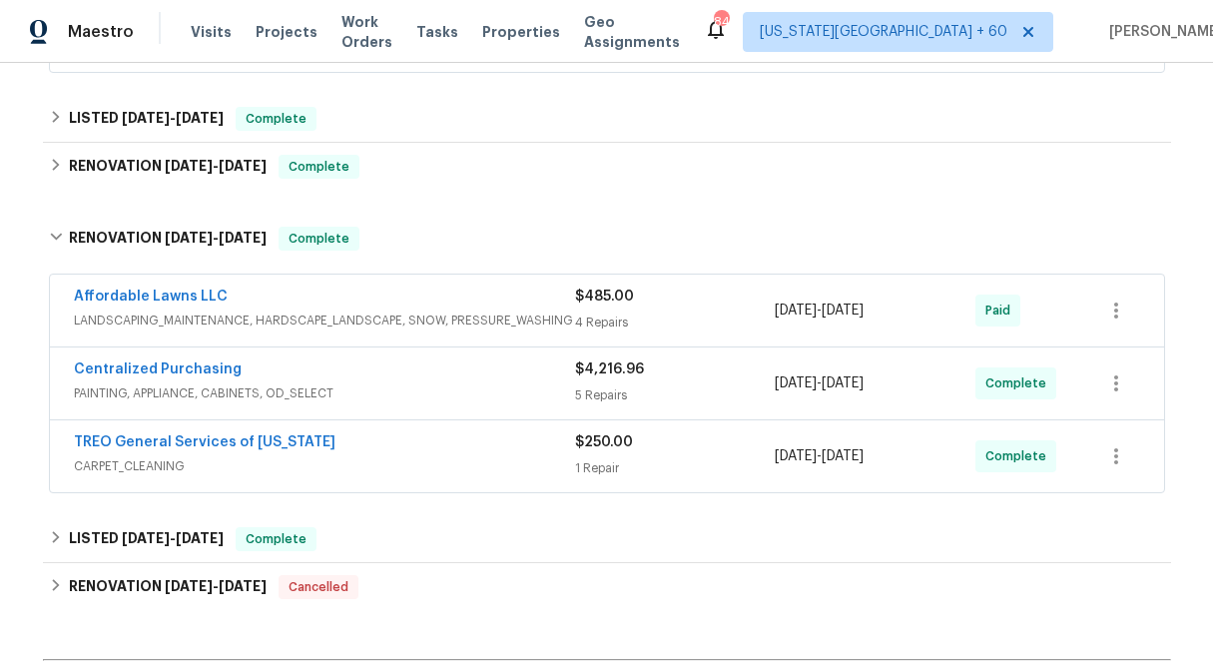
click at [619, 307] on div "$485.00 4 Repairs" at bounding box center [675, 310] width 201 height 48
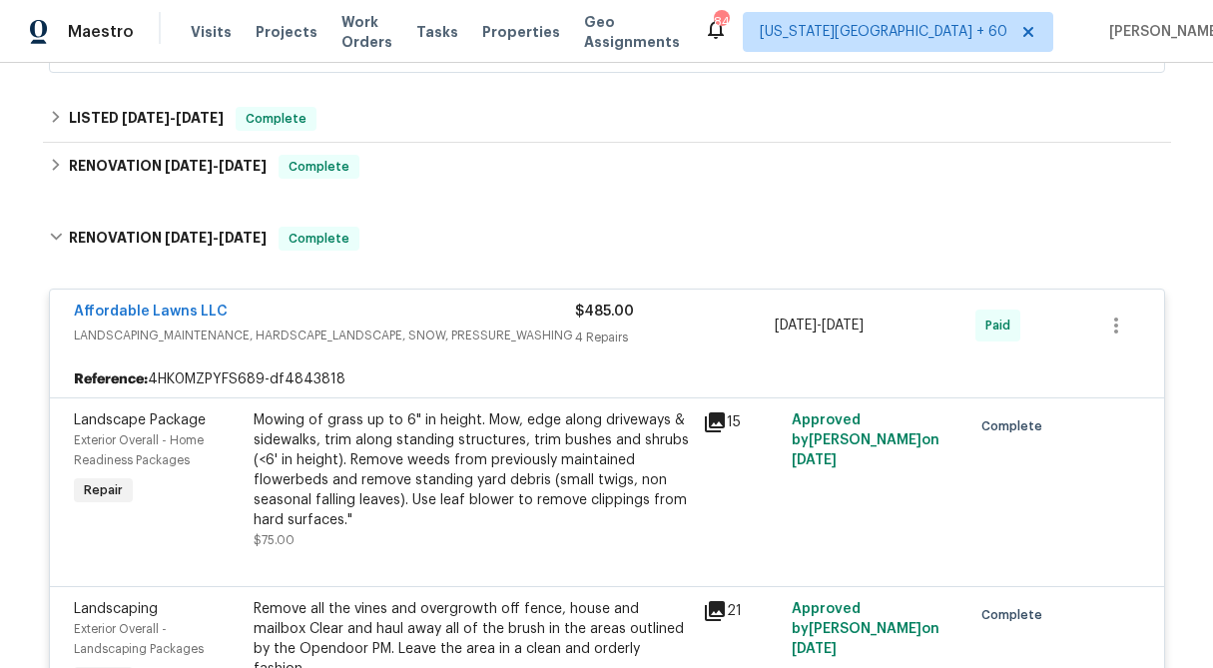
click at [620, 325] on div "$485.00 4 Repairs" at bounding box center [675, 325] width 201 height 48
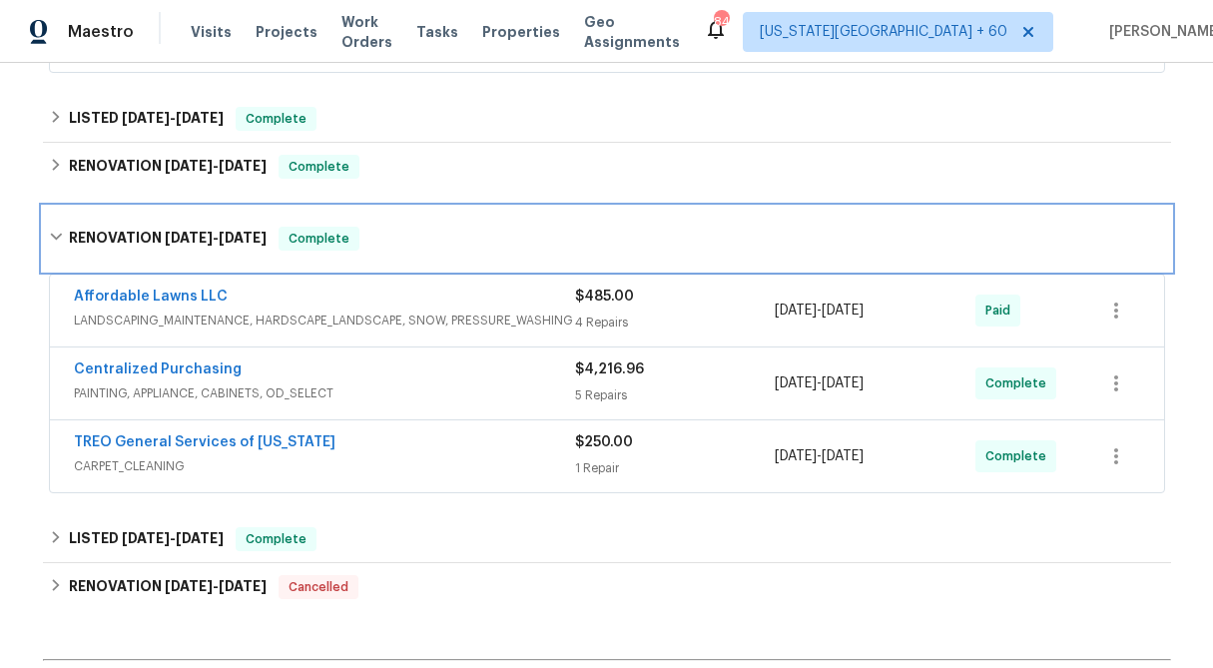
click at [51, 233] on icon at bounding box center [56, 237] width 14 height 14
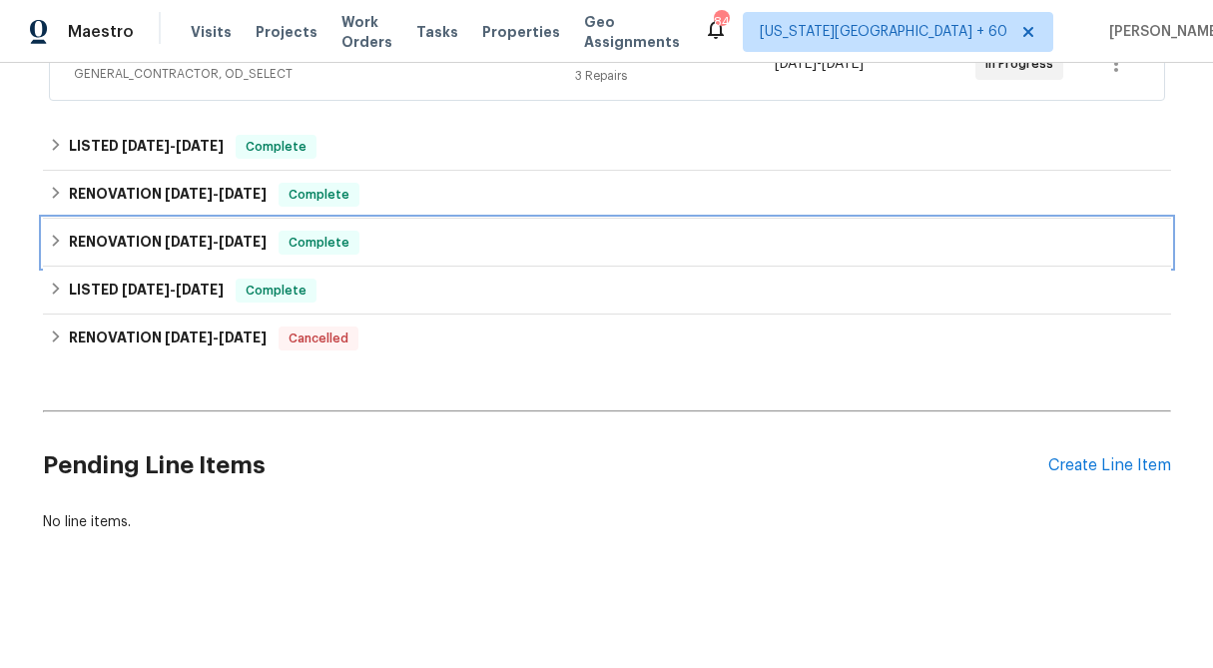
scroll to position [418, 0]
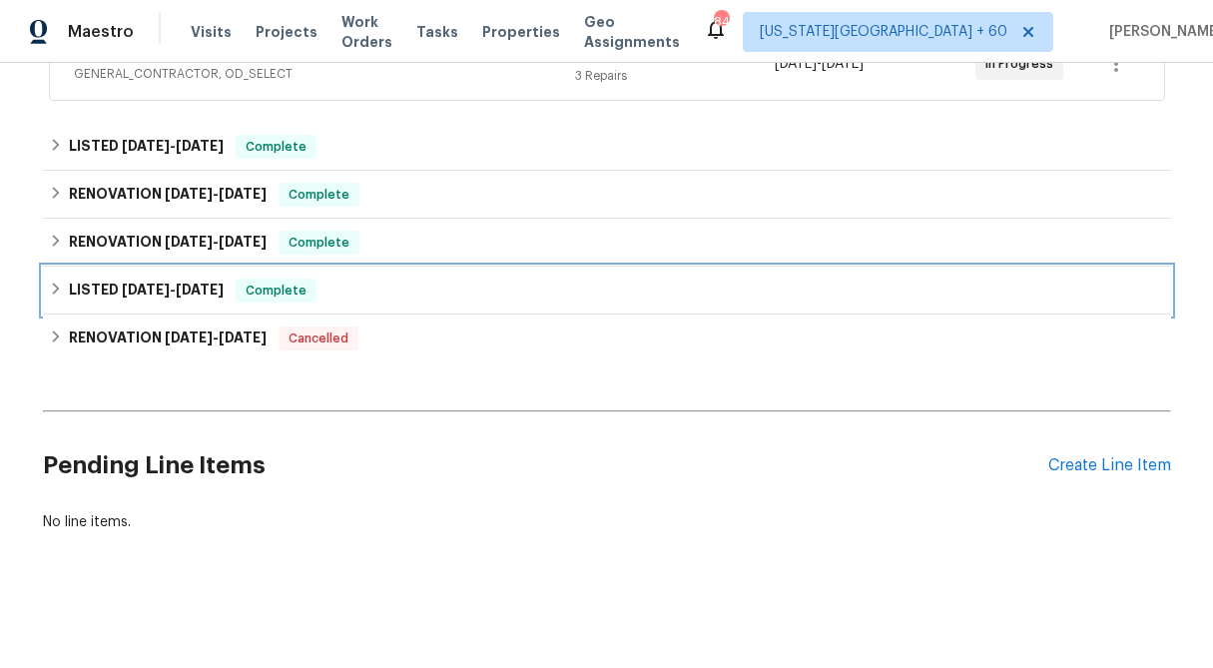
click at [54, 282] on icon at bounding box center [56, 289] width 14 height 14
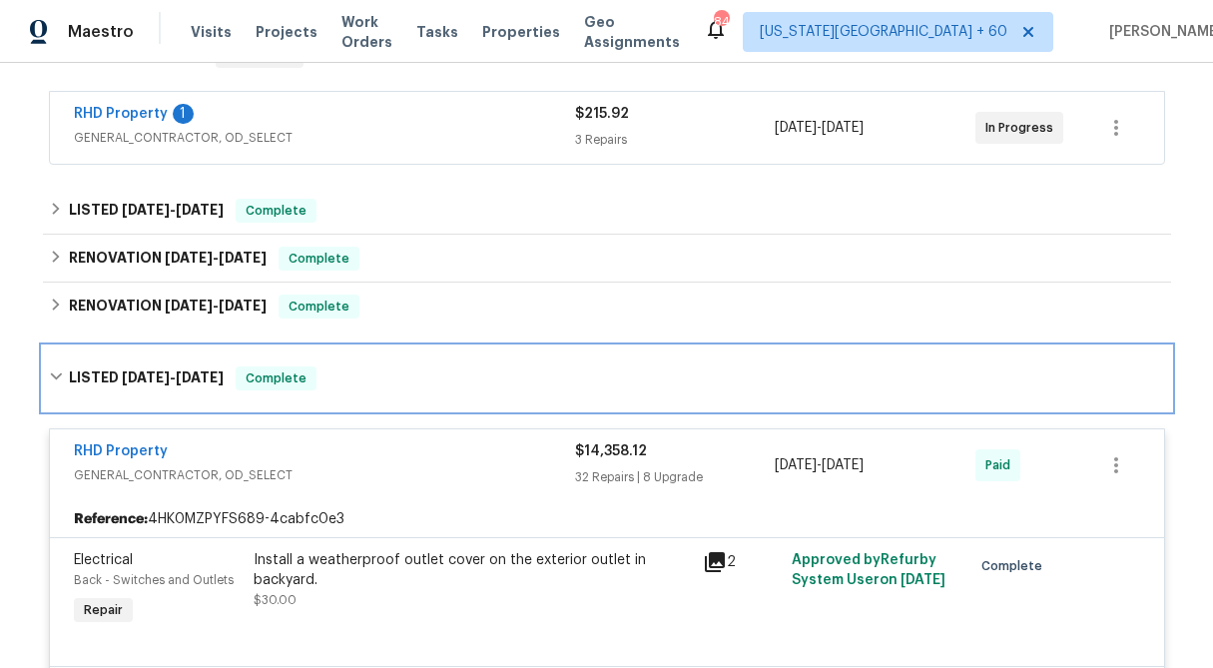
scroll to position [307, 0]
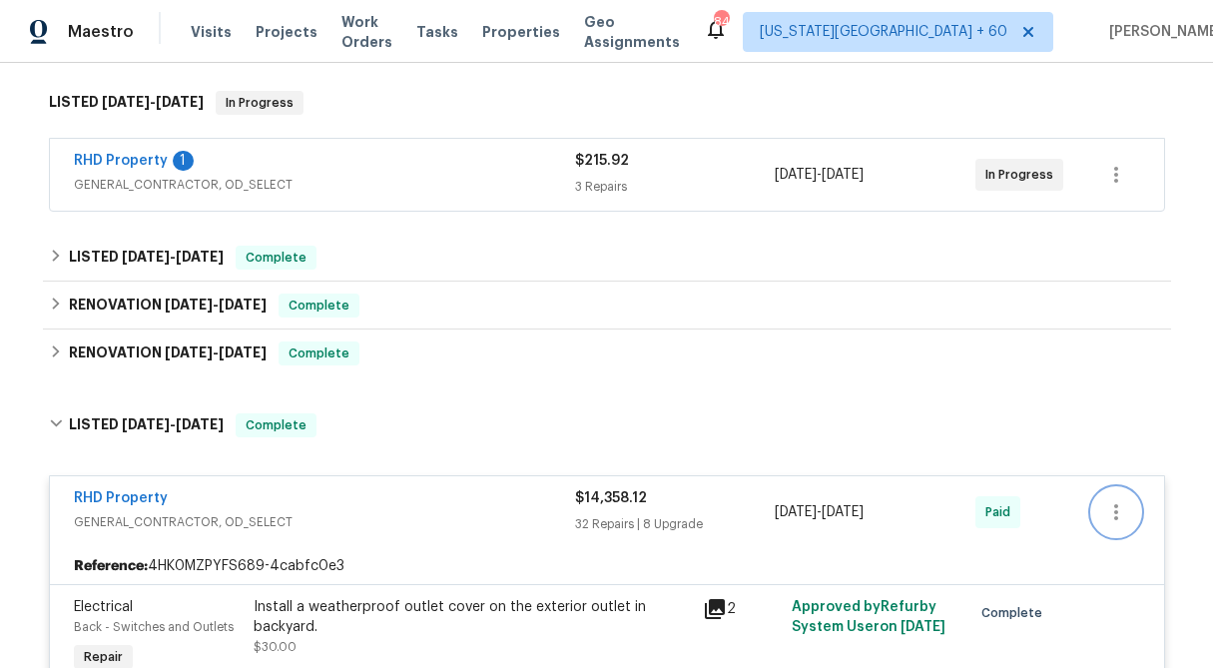
click at [1114, 502] on icon "button" at bounding box center [1116, 512] width 24 height 24
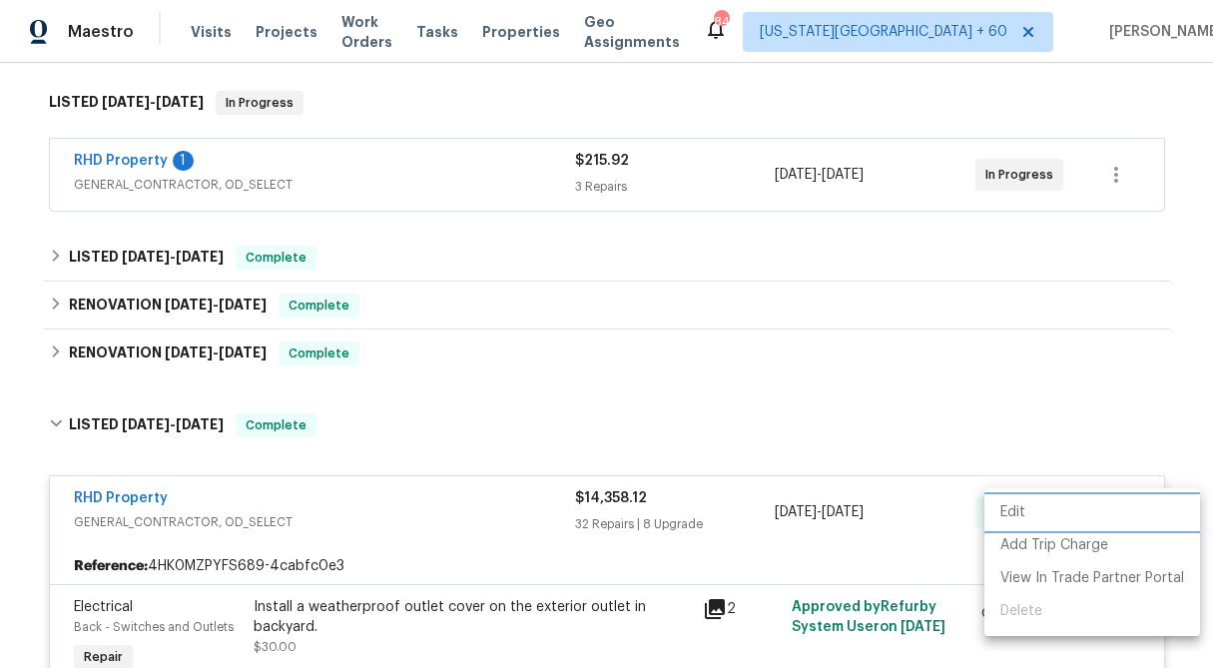
click at [1028, 506] on li "Edit" at bounding box center [1092, 512] width 216 height 33
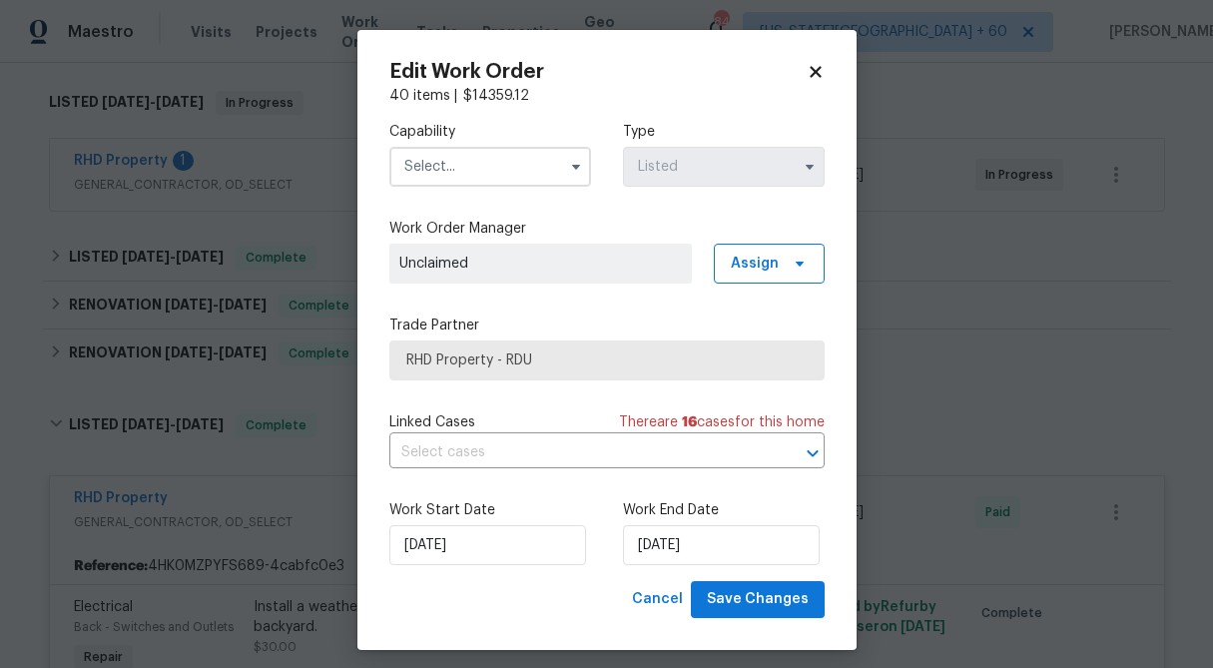
click at [825, 76] on div "Edit Work Order 40 items | $ 14359.12 Capability Type Listed Work Order Manager…" at bounding box center [606, 340] width 499 height 620
click at [819, 73] on icon at bounding box center [816, 72] width 18 height 18
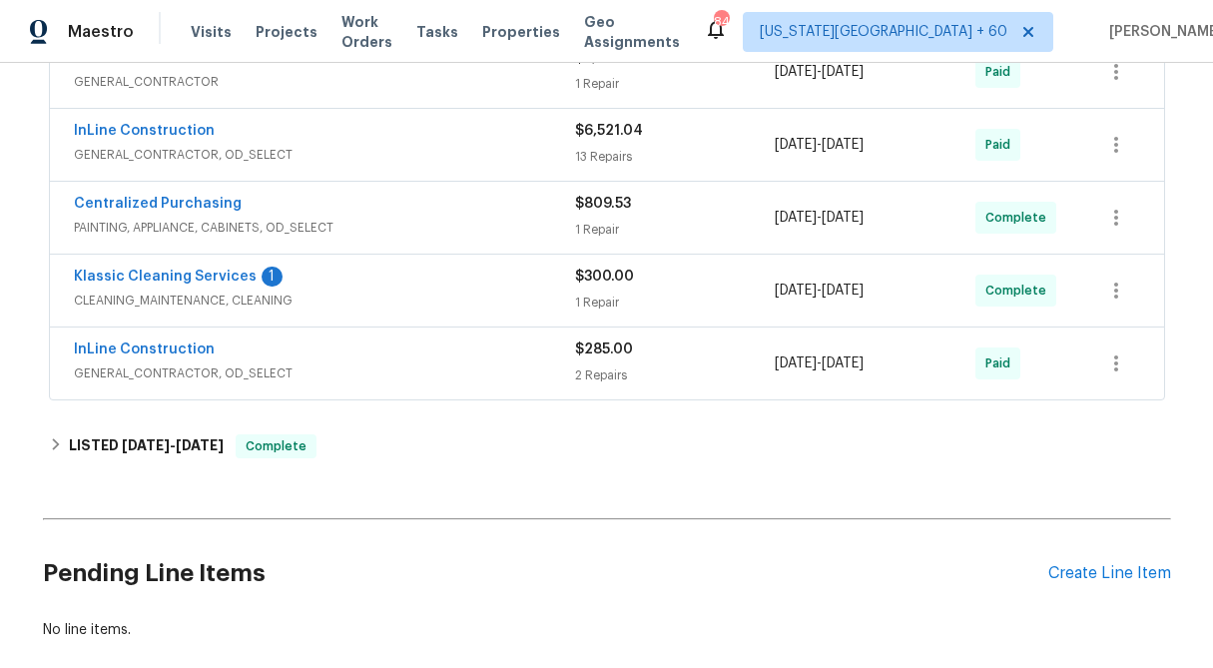
scroll to position [664, 0]
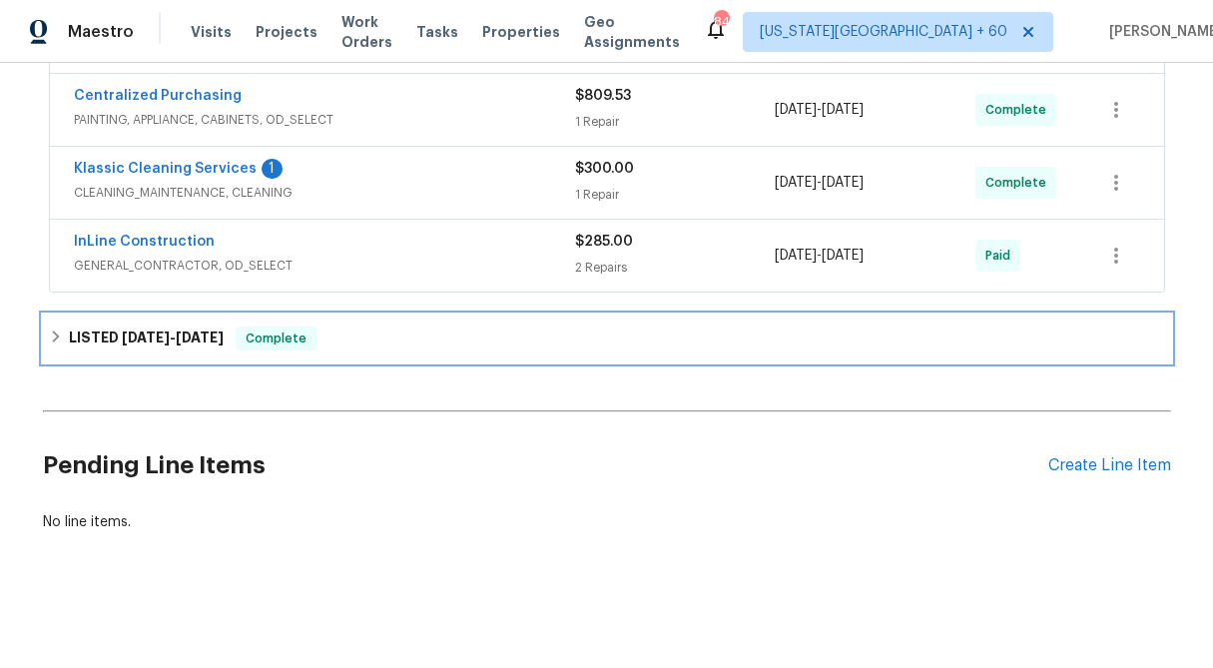
click at [61, 337] on icon at bounding box center [56, 336] width 14 height 14
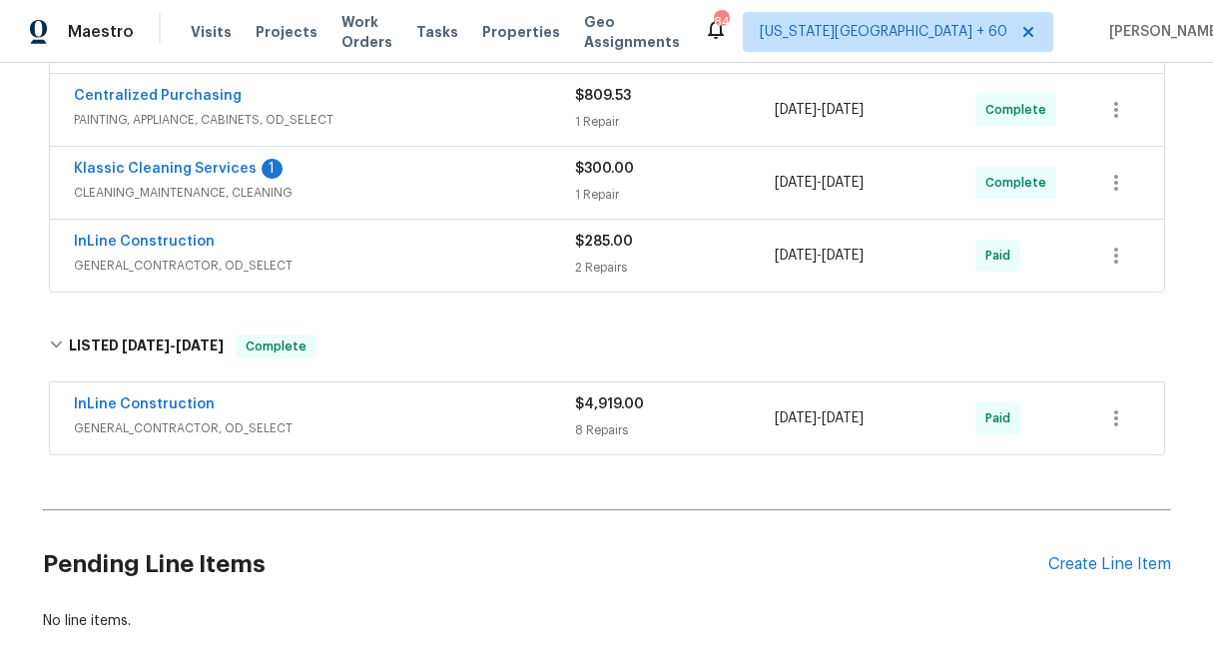
click at [622, 424] on div "8 Repairs" at bounding box center [675, 430] width 201 height 20
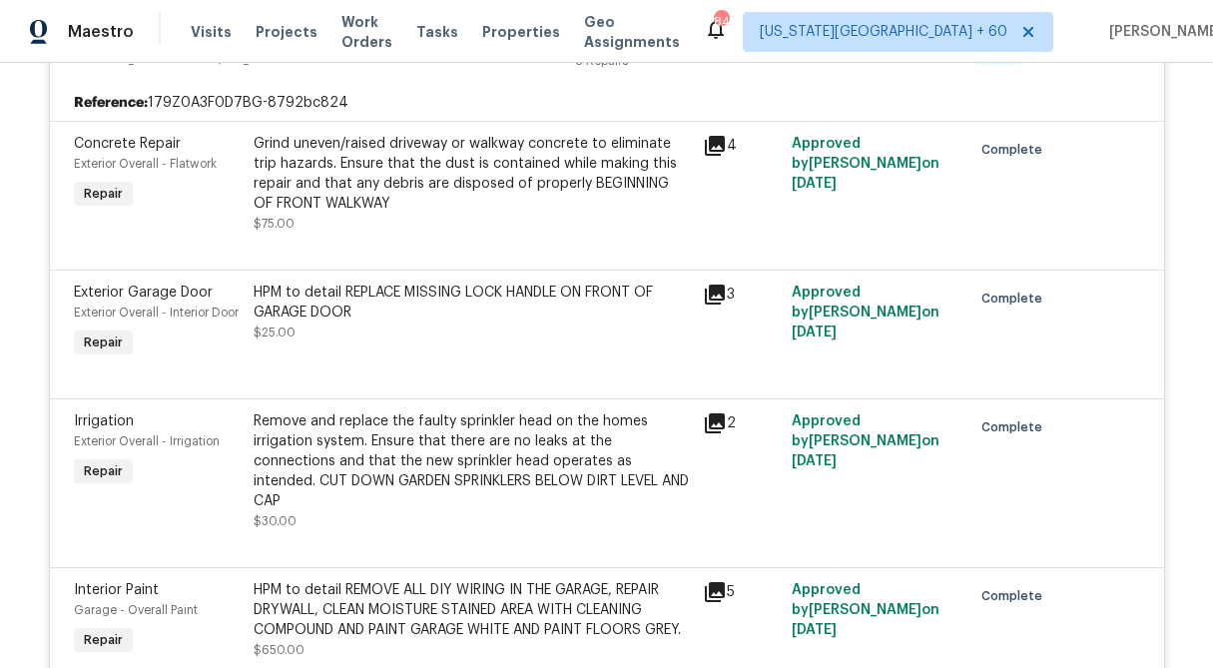
scroll to position [1051, 0]
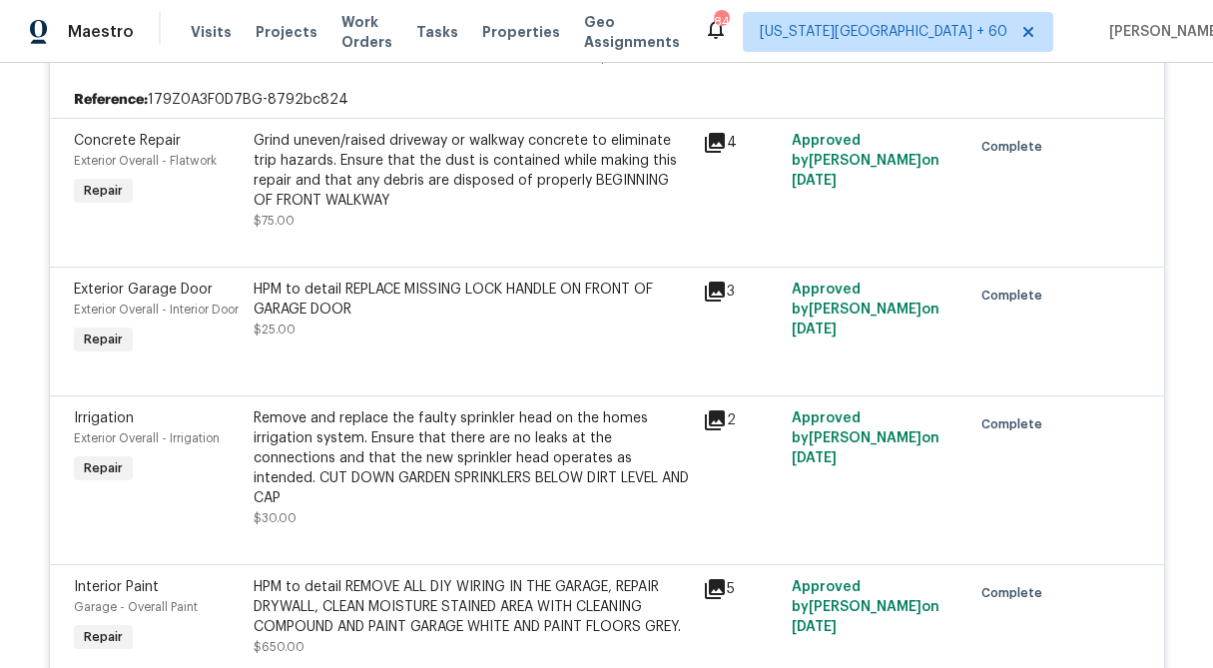
click at [442, 503] on div "Remove and replace the faulty sprinkler head on the homes irrigation system. En…" at bounding box center [472, 458] width 437 height 100
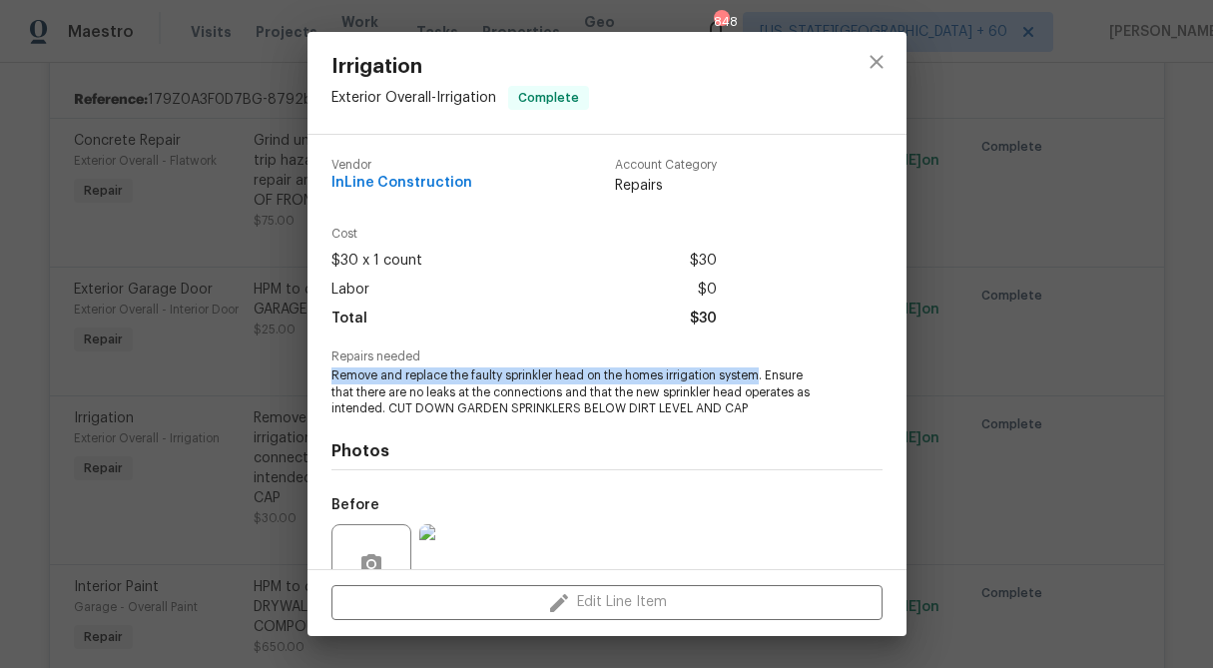
drag, startPoint x: 760, startPoint y: 376, endPoint x: 330, endPoint y: 374, distance: 429.2
click at [331, 374] on span "Remove and replace the faulty sprinkler head on the homes irrigation system. En…" at bounding box center [579, 392] width 496 height 50
copy span "Remove and replace the faulty sprinkler head on the homes irrigation system"
click at [1055, 217] on div "Irrigation Exterior Overall - Irrigation Complete Vendor InLine Construction Ac…" at bounding box center [606, 334] width 1213 height 668
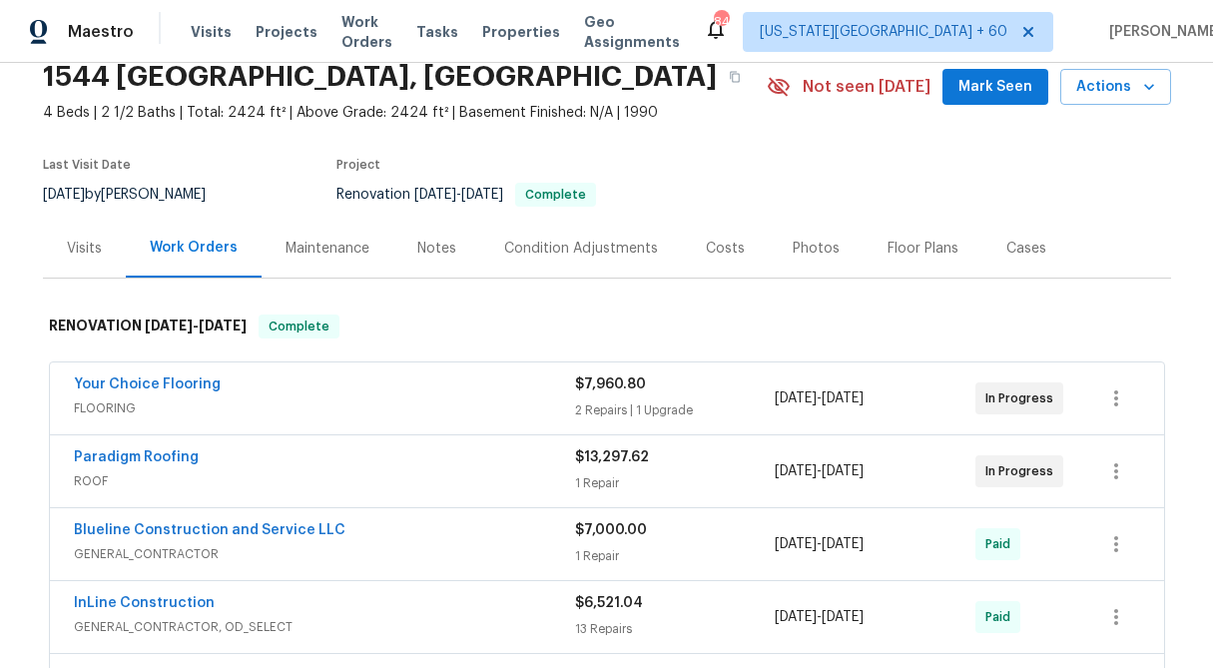
scroll to position [82, 0]
